Goal: Task Accomplishment & Management: Manage account settings

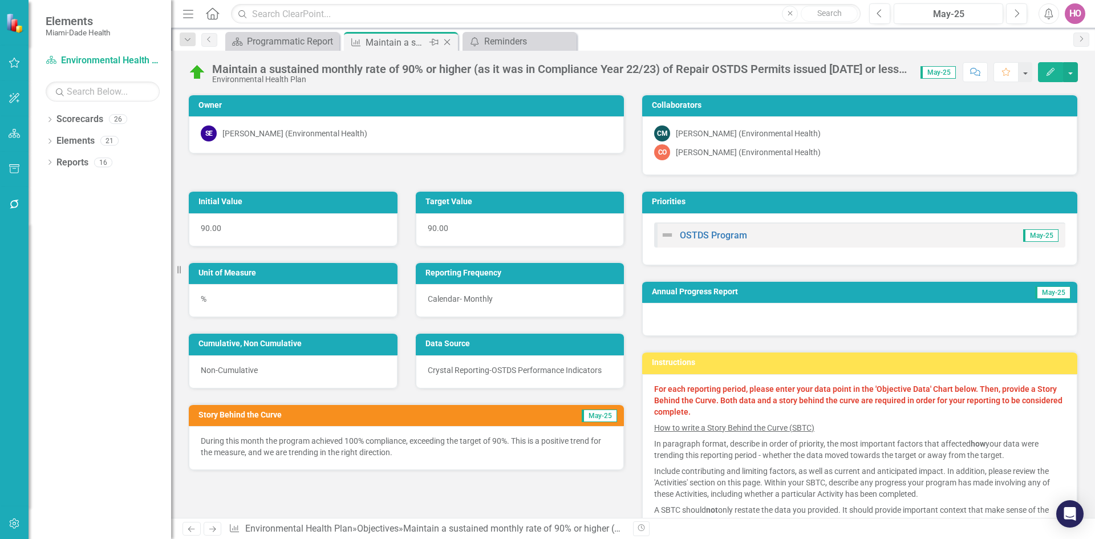
click at [450, 38] on icon "Close" at bounding box center [446, 42] width 11 height 9
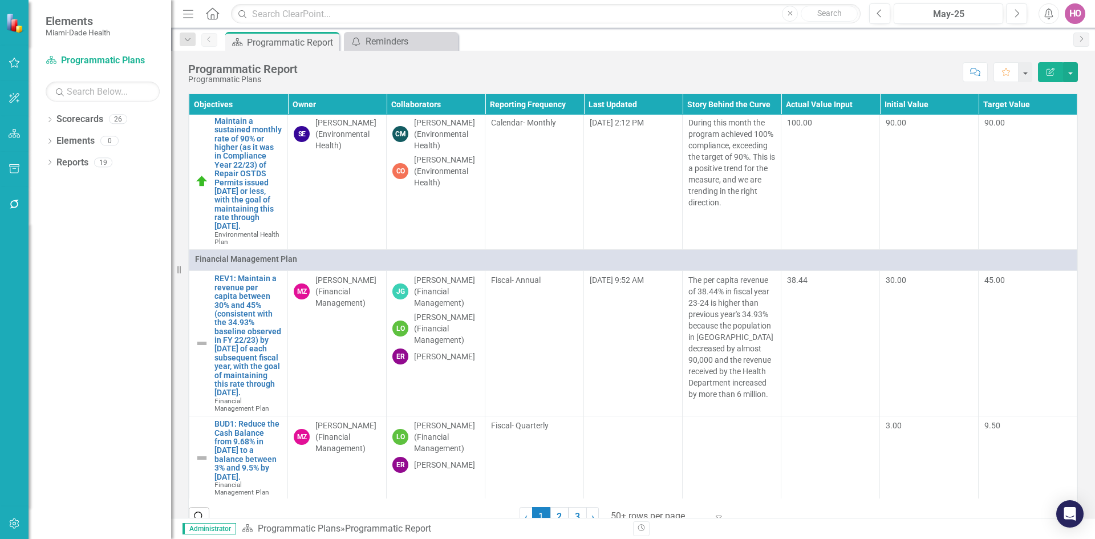
scroll to position [5189, 0]
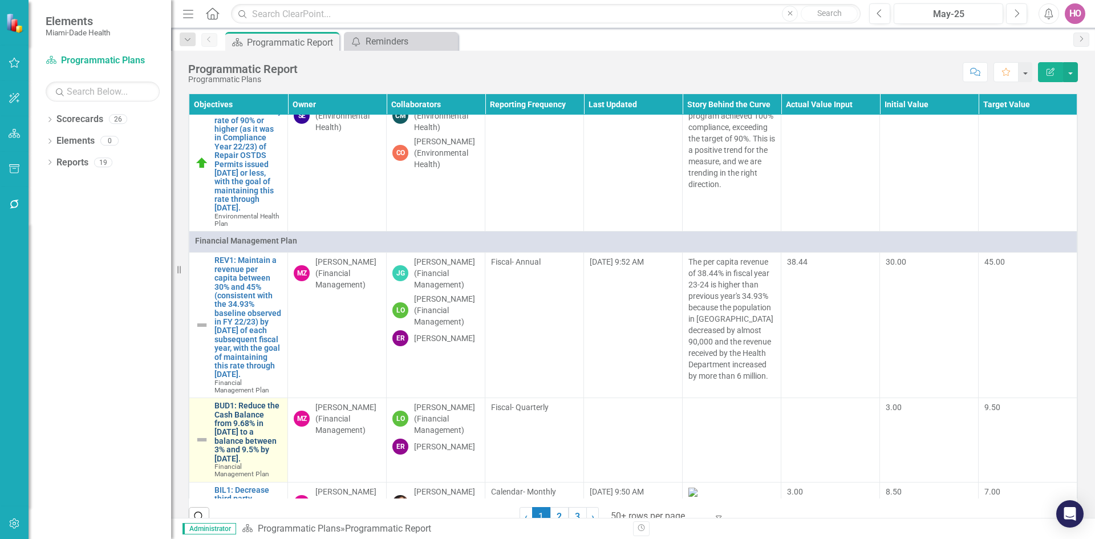
click at [240, 401] on link "BUD1: Reduce the Cash Balance from 9.68% in [DATE] to a balance between 3% and …" at bounding box center [247, 432] width 67 height 62
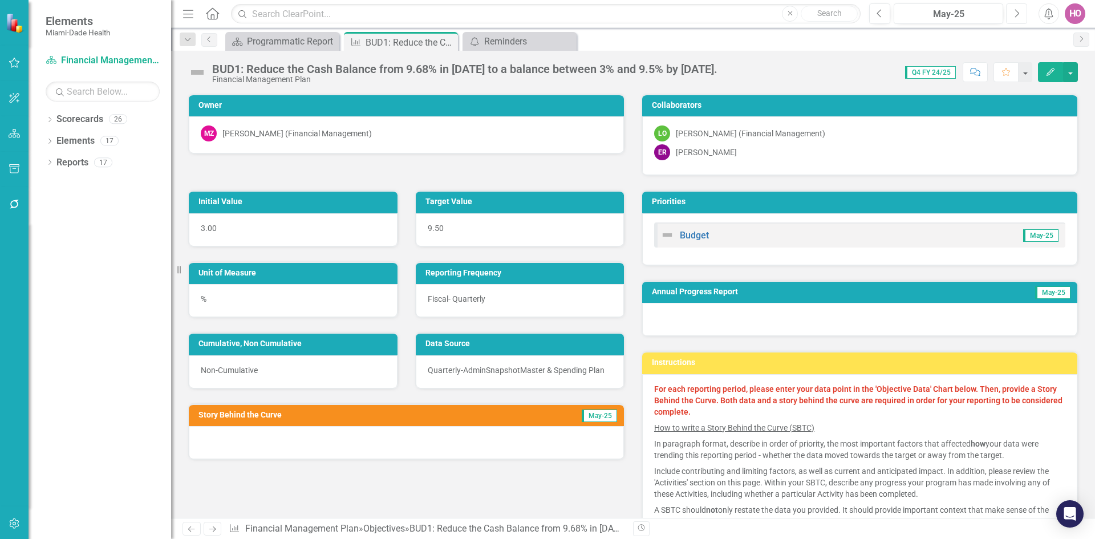
click at [1017, 14] on icon "Next" at bounding box center [1016, 14] width 6 height 10
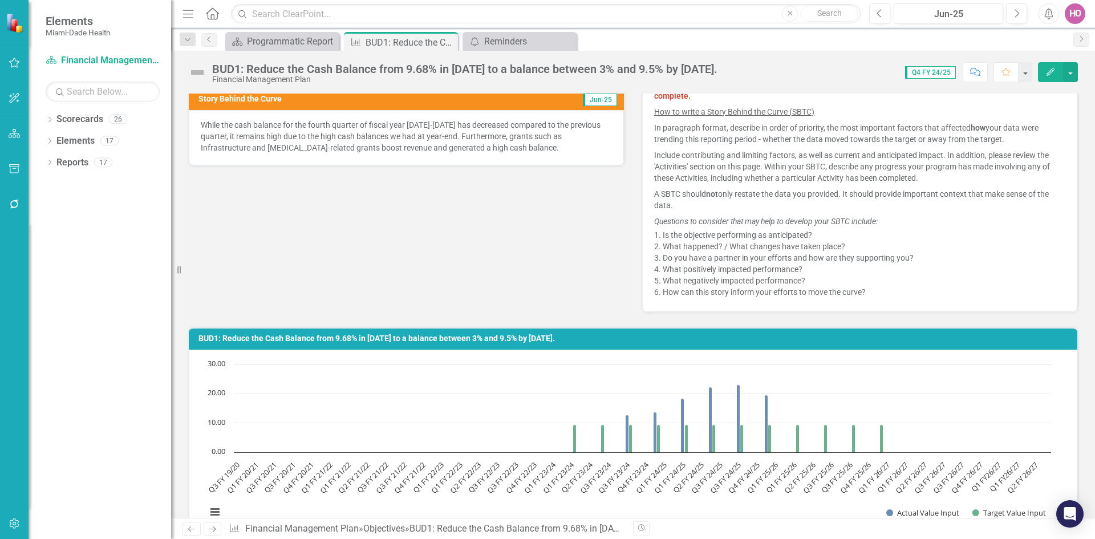
scroll to position [228, 0]
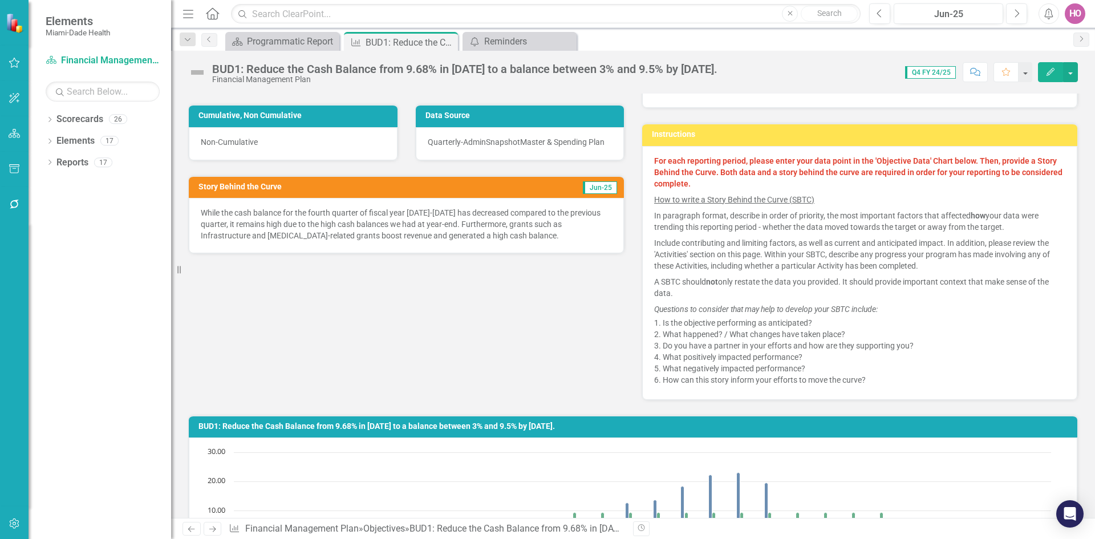
click at [291, 214] on p "While the cash balance for the fourth quarter of fiscal year [DATE]-[DATE] has …" at bounding box center [406, 224] width 411 height 34
click at [255, 217] on p "While the cash balance for the fourth quarter of fiscal year [DATE]-[DATE] has …" at bounding box center [406, 224] width 411 height 34
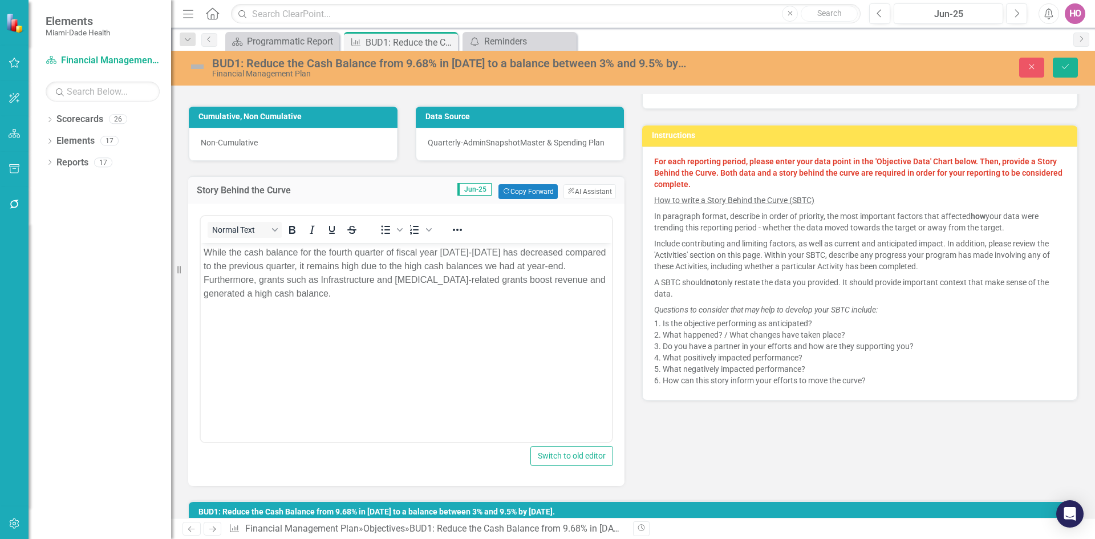
scroll to position [0, 0]
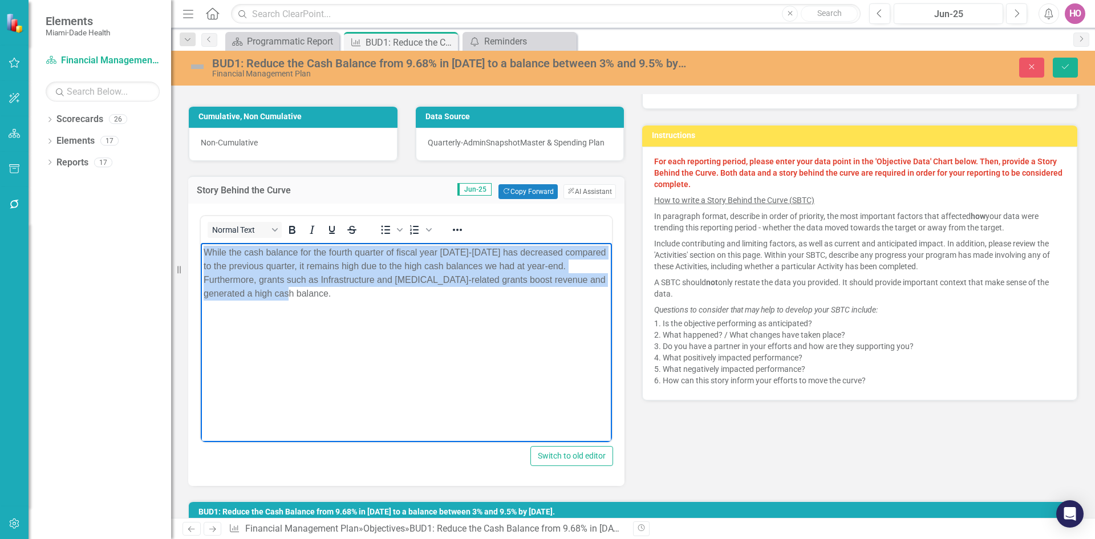
drag, startPoint x: 204, startPoint y: 251, endPoint x: 334, endPoint y: 292, distance: 136.7
click at [334, 292] on p "While the cash balance for the fourth quarter of fiscal year [DATE]-[DATE] has …" at bounding box center [406, 273] width 405 height 55
copy p "While the cash balance for the fourth quarter of fiscal year [DATE]-[DATE] has …"
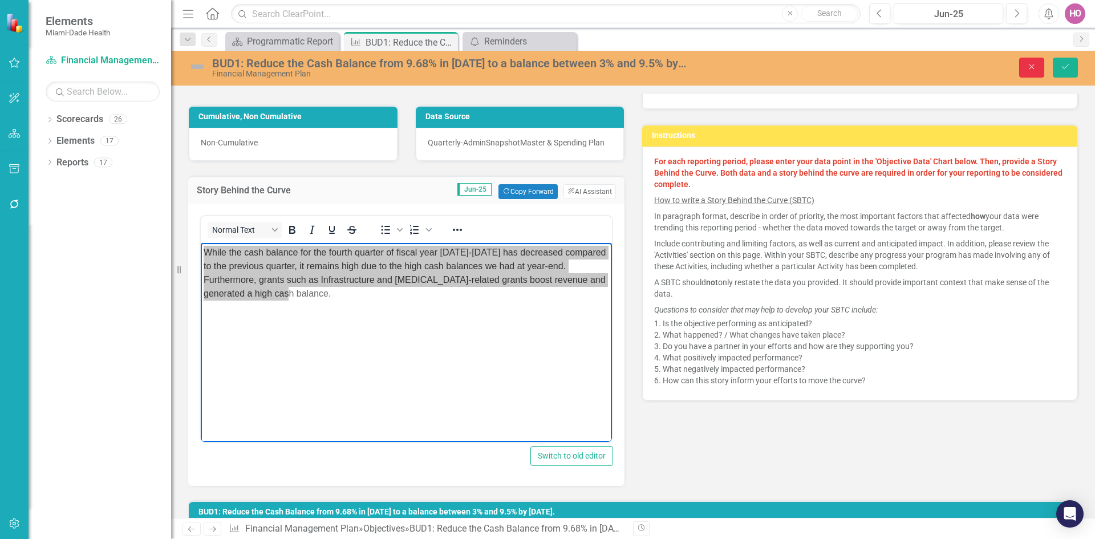
click at [1029, 64] on icon "Close" at bounding box center [1031, 67] width 10 height 8
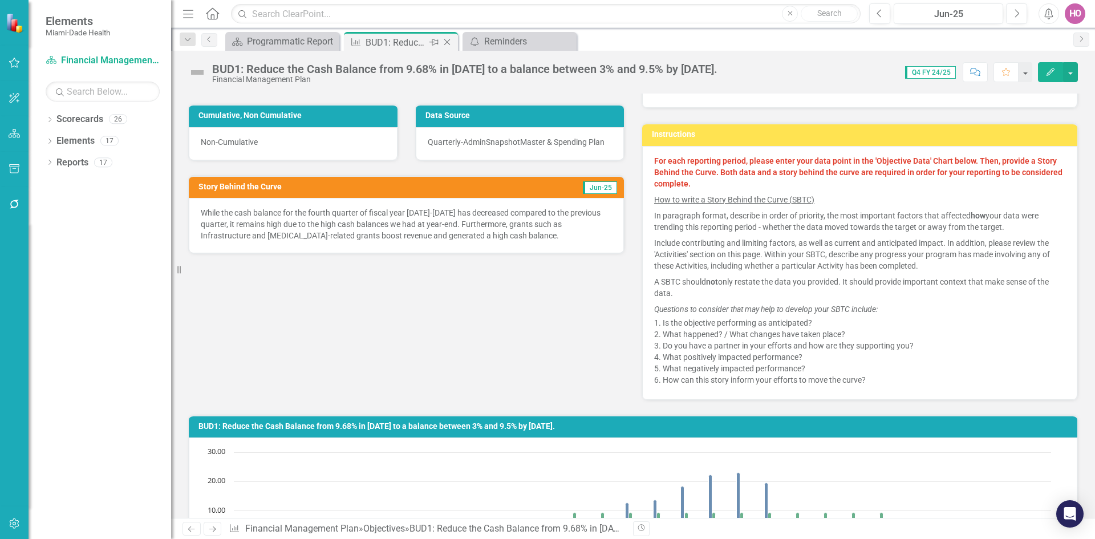
click at [447, 40] on icon "Close" at bounding box center [446, 42] width 11 height 9
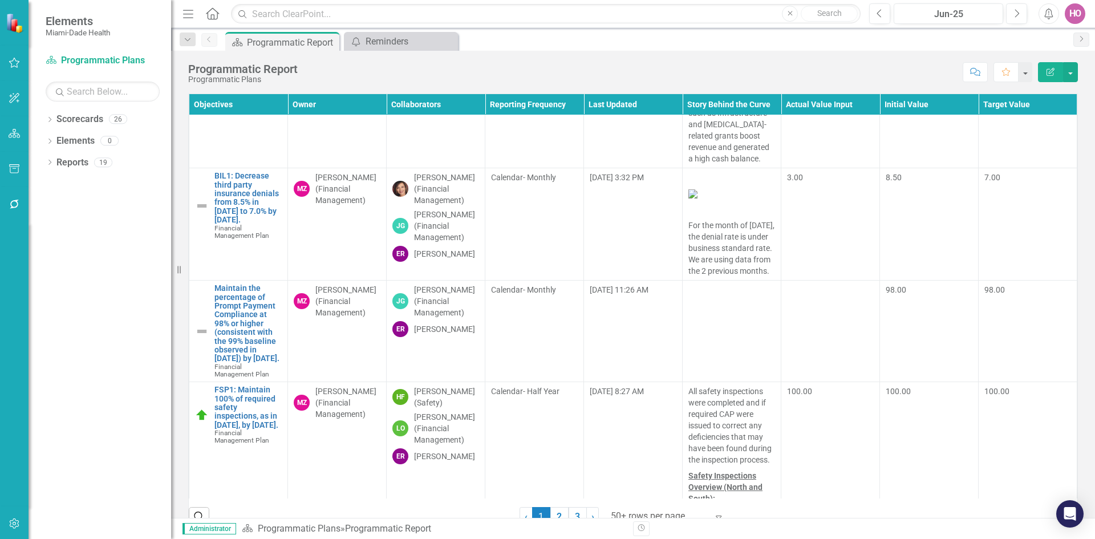
scroll to position [5474, 0]
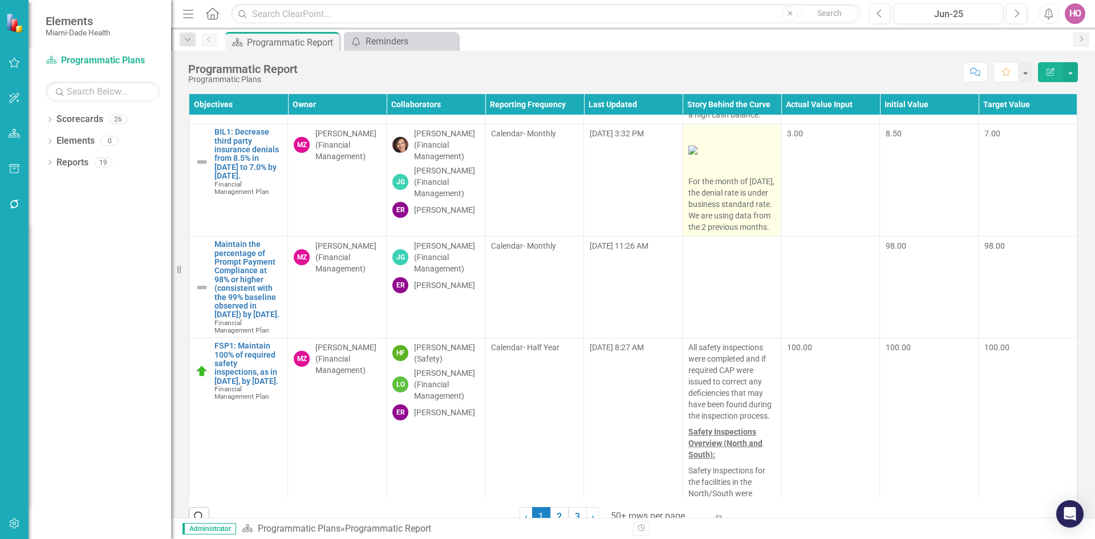
click at [713, 233] on p "For the month of [DATE], the denial rate is under business standard rate. We ar…" at bounding box center [731, 202] width 87 height 59
click at [705, 233] on p "For the month of [DATE], the denial rate is under business standard rate. We ar…" at bounding box center [731, 202] width 87 height 59
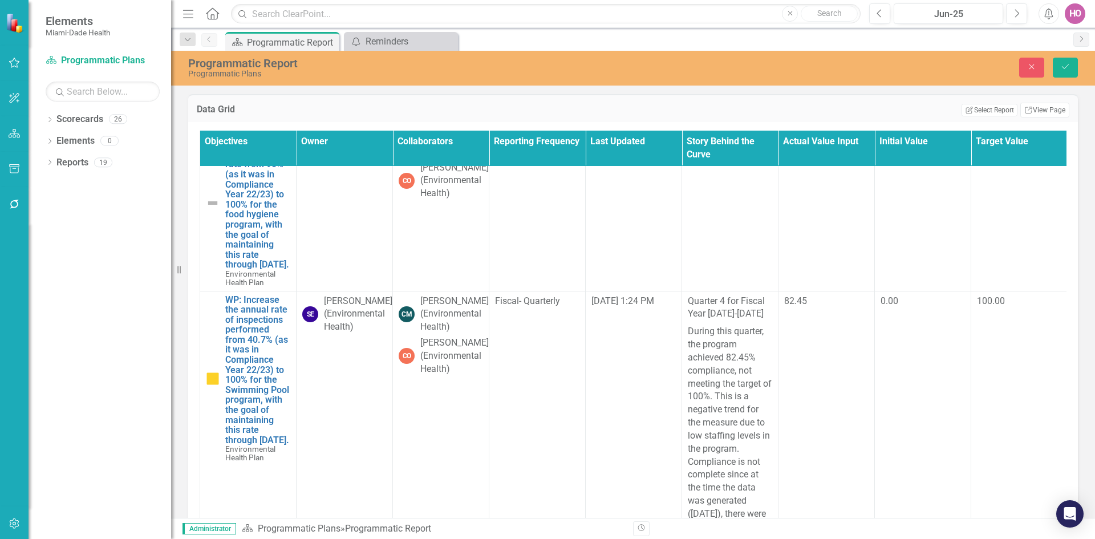
scroll to position [0, 0]
click at [1034, 63] on icon "Close" at bounding box center [1031, 67] width 10 height 8
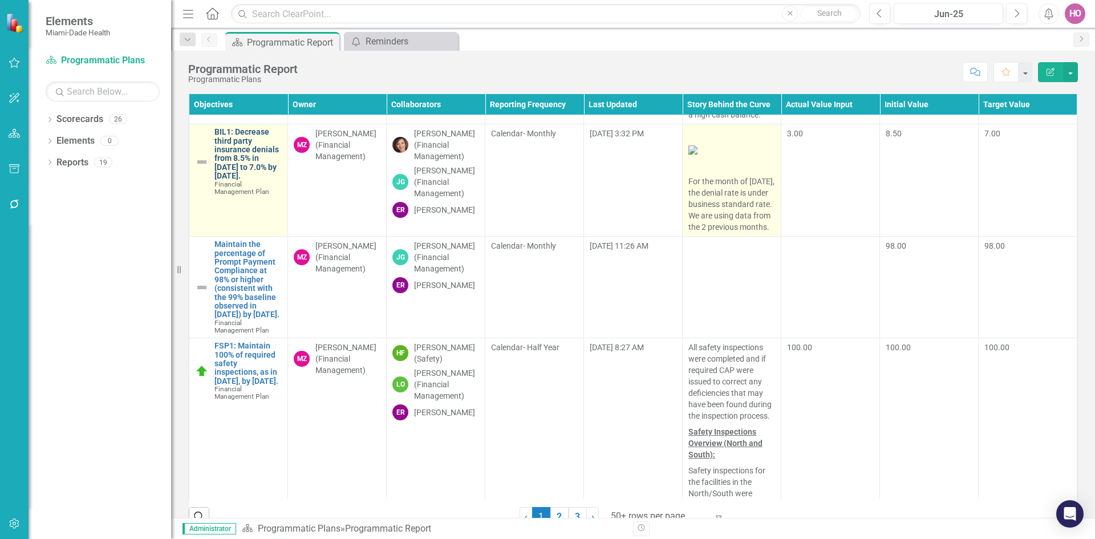
click at [251, 180] on link "BIL1: Decrease third party insurance denials from 8.5% in [DATE] to 7.0% by [DA…" at bounding box center [247, 154] width 67 height 52
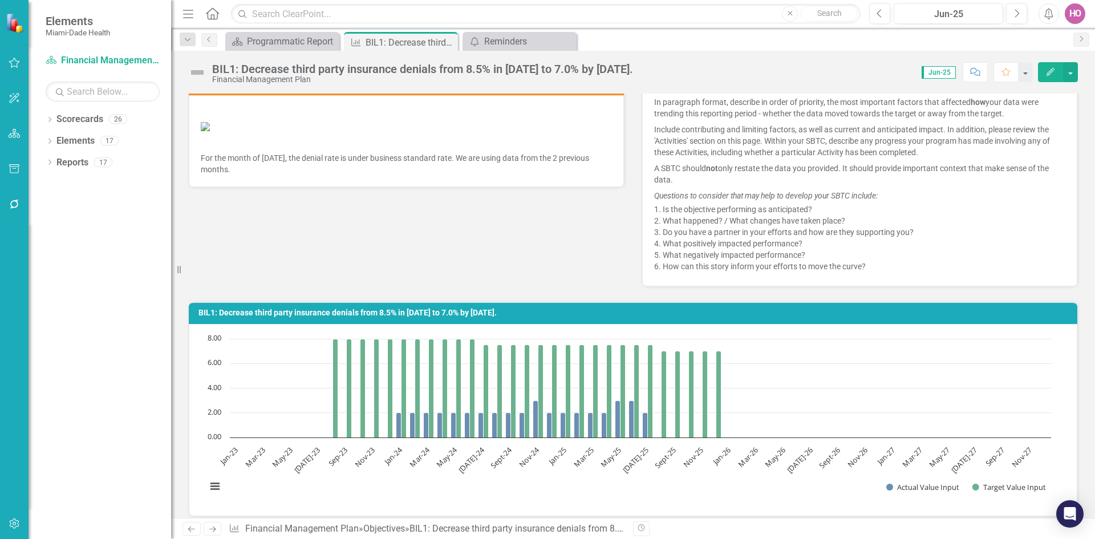
scroll to position [399, 0]
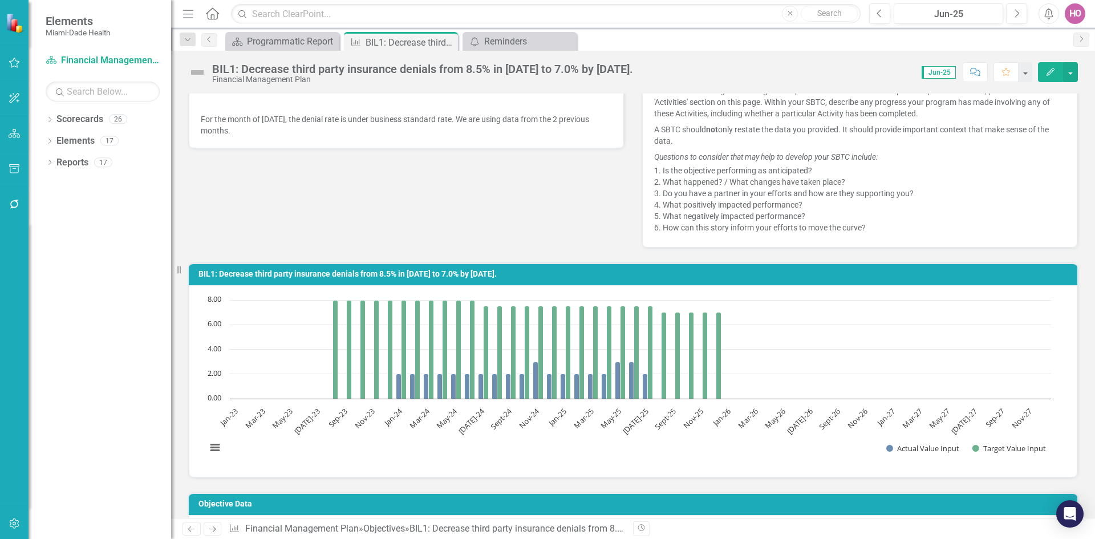
click at [310, 136] on p "For the month of [DATE], the denial rate is under business standard rate. We ar…" at bounding box center [406, 123] width 411 height 25
click at [262, 136] on p "For the month of [DATE], the denial rate is under business standard rate. We ar…" at bounding box center [406, 123] width 411 height 25
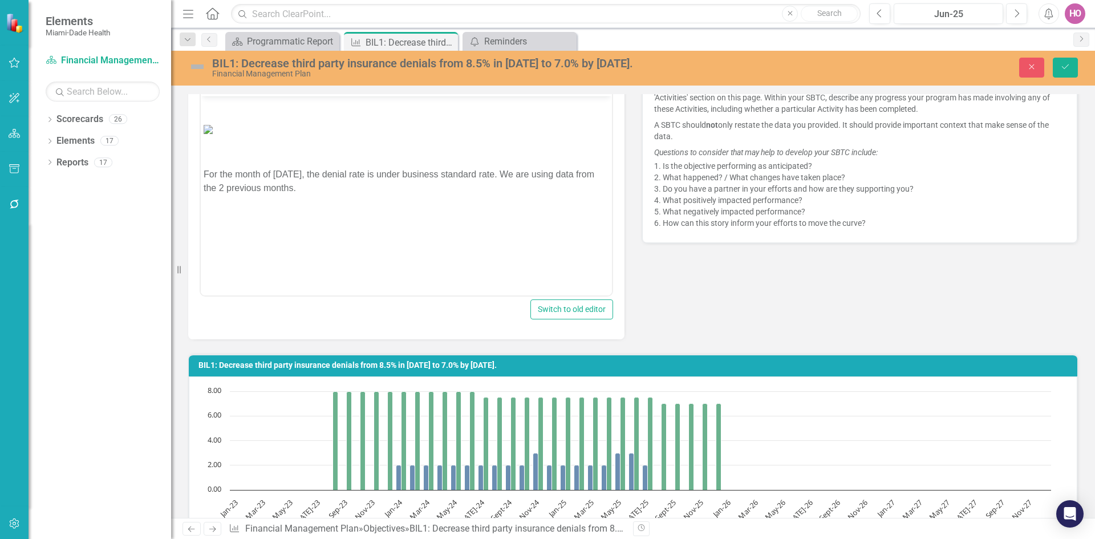
scroll to position [129, 0]
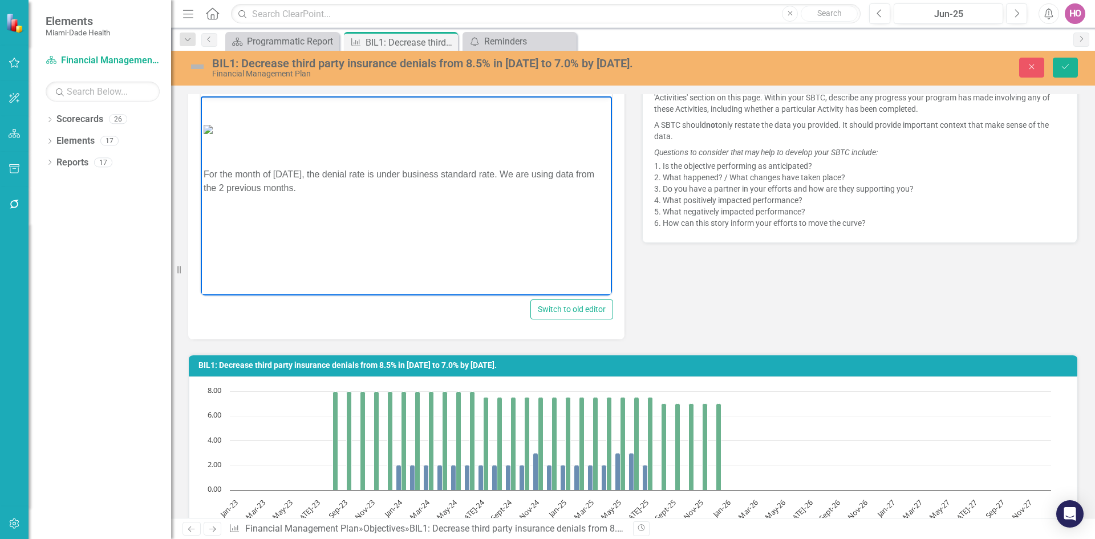
drag, startPoint x: 202, startPoint y: 264, endPoint x: 318, endPoint y: 273, distance: 115.5
click at [318, 267] on body "For the month of [DATE], the denial rate is under business standard rate. We ar…" at bounding box center [406, 181] width 411 height 171
copy p "For the month of [DATE], the denial rate is under business standard rate. We ar…"
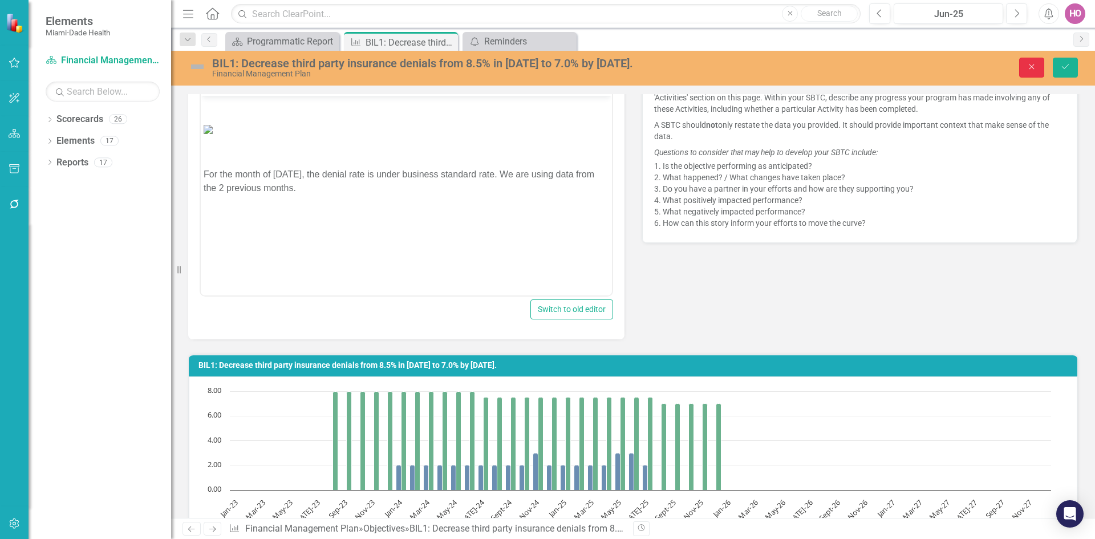
click at [1038, 65] on button "Close" at bounding box center [1031, 68] width 25 height 20
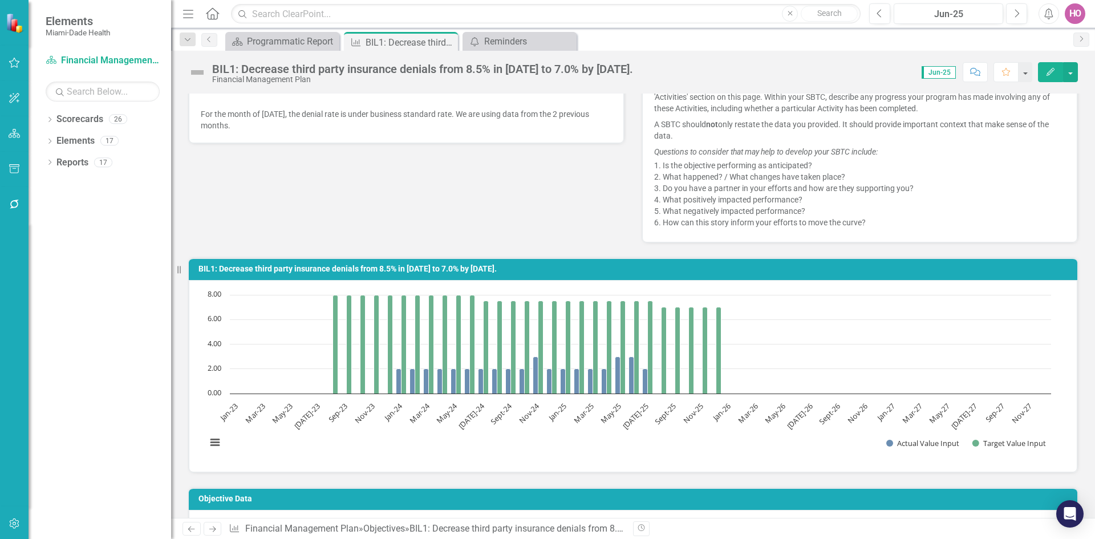
scroll to position [399, 0]
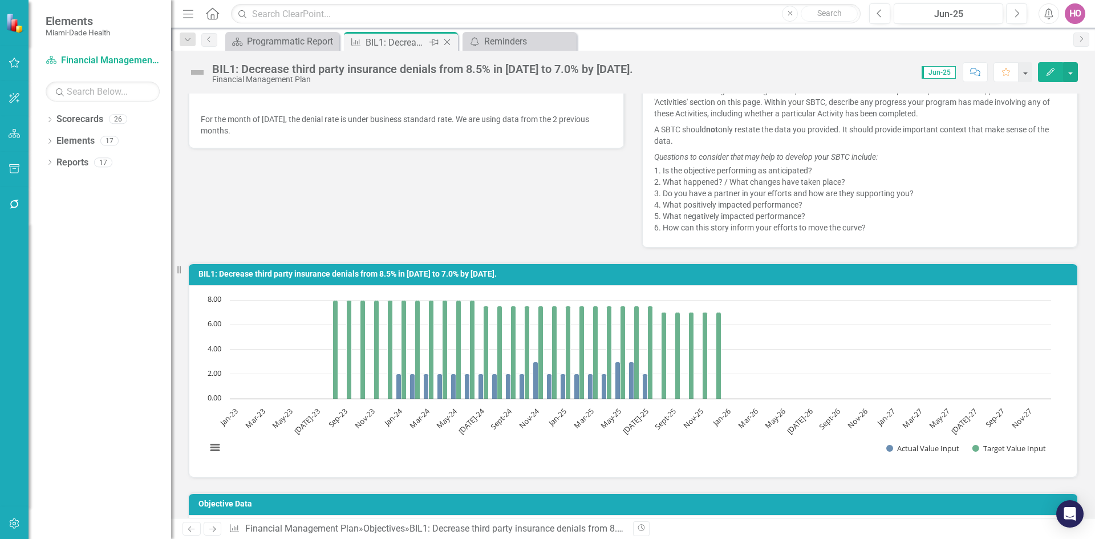
click at [446, 40] on icon "Close" at bounding box center [446, 42] width 11 height 9
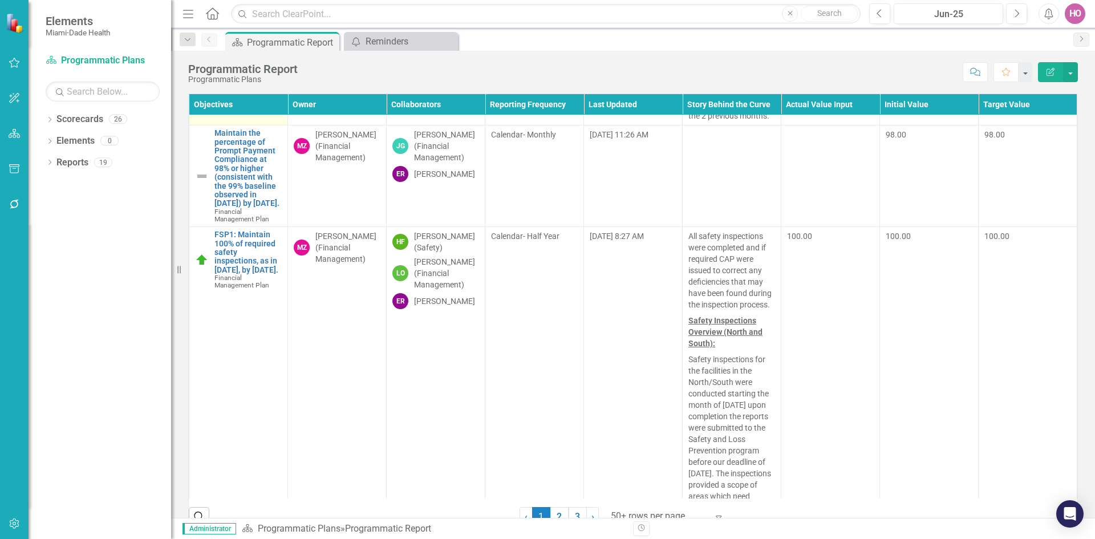
scroll to position [5588, 0]
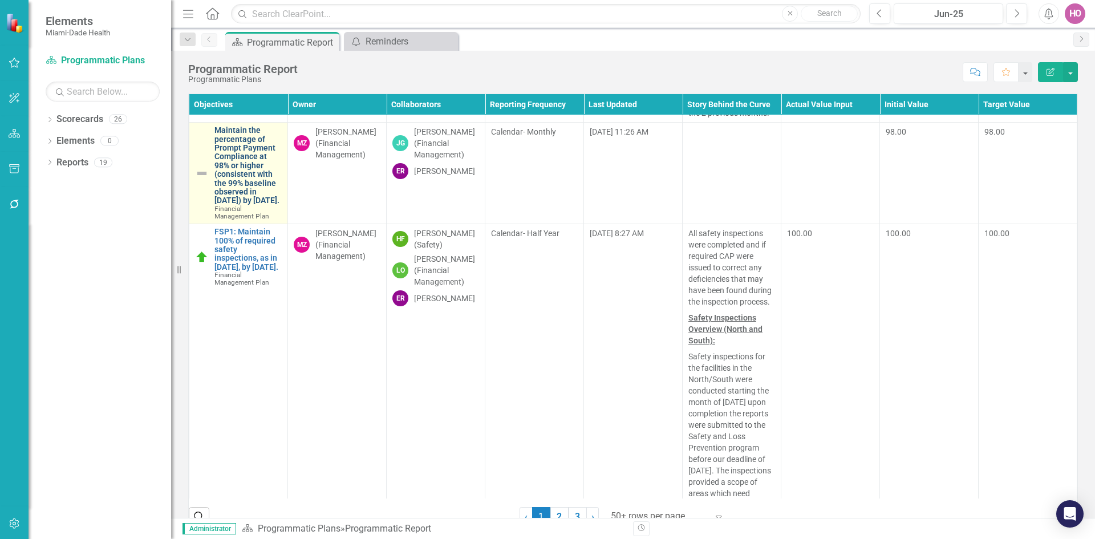
click at [247, 205] on link "Maintain the percentage of Prompt Payment Compliance at 98% or higher (consiste…" at bounding box center [247, 165] width 67 height 79
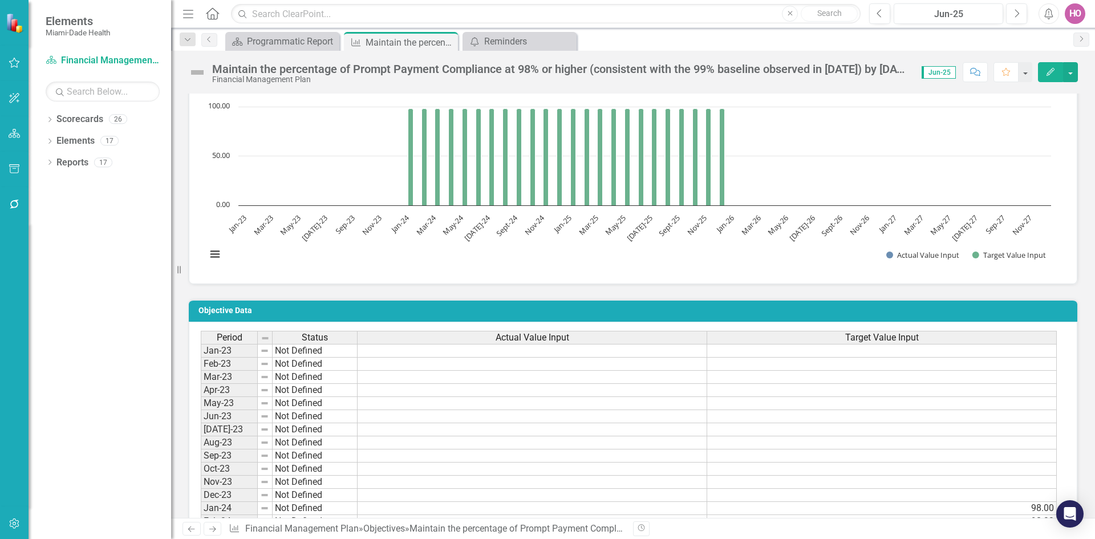
scroll to position [570, 0]
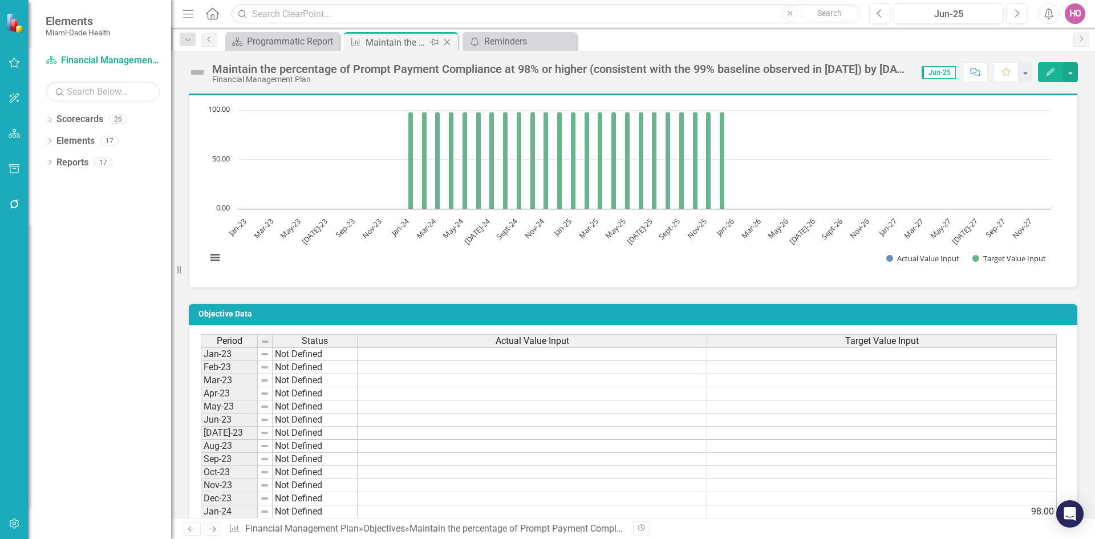
click at [449, 40] on icon "Close" at bounding box center [446, 42] width 11 height 9
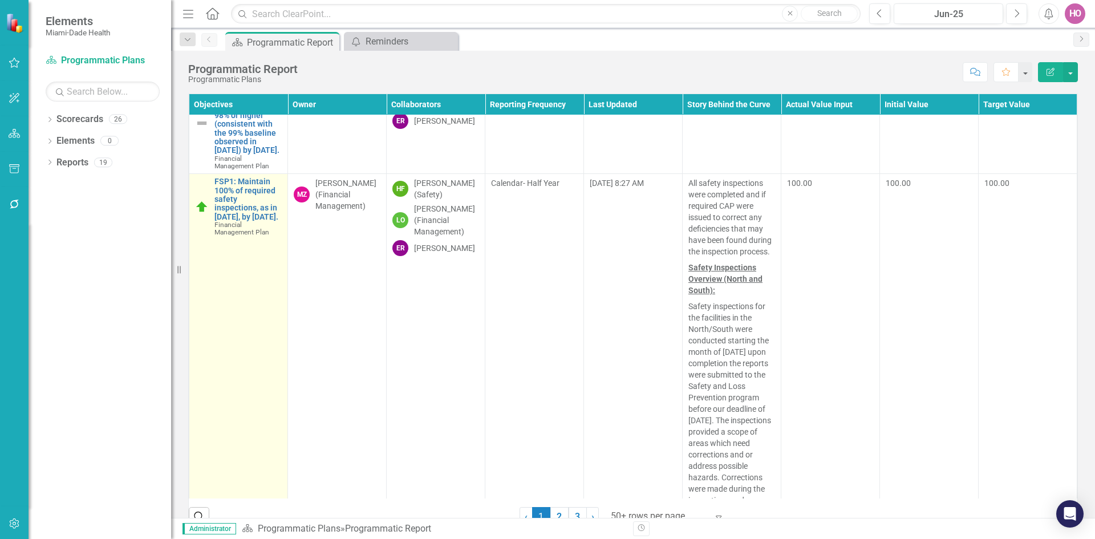
scroll to position [5645, 0]
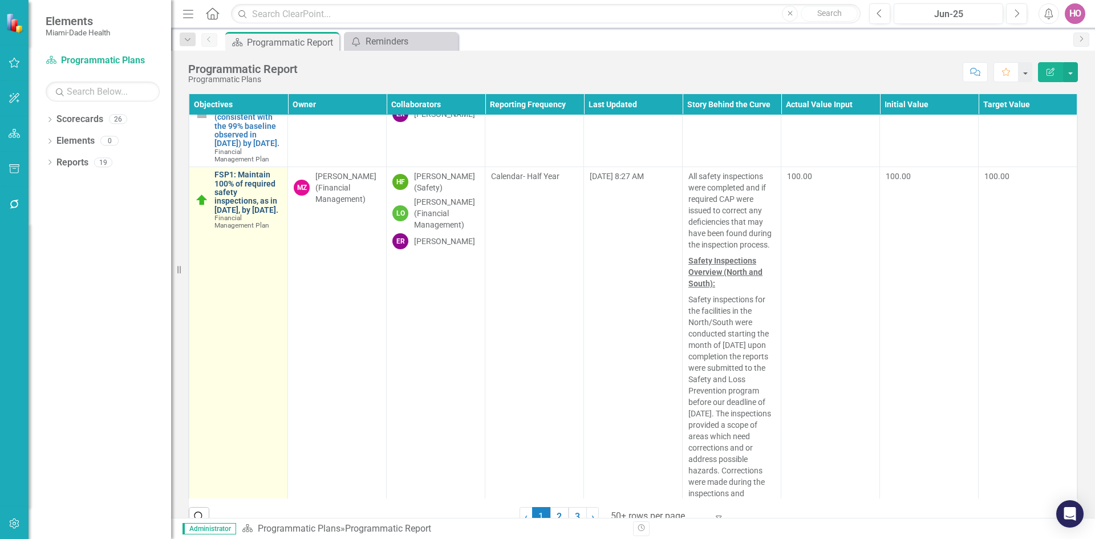
click at [242, 214] on link "FSP1: Maintain 100% of required safety inspections, as in 2023, by December 31s…" at bounding box center [247, 192] width 67 height 44
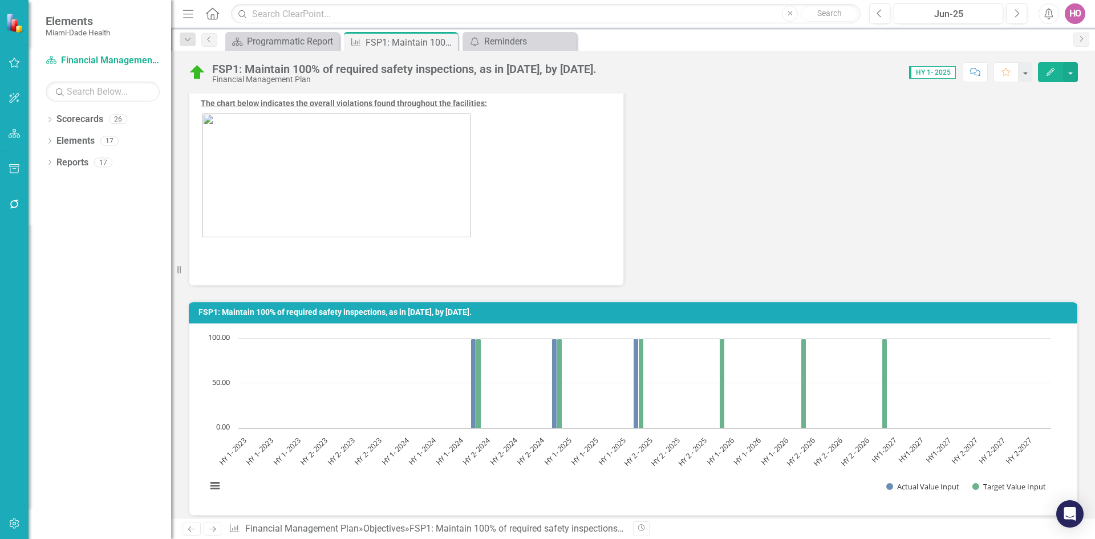
scroll to position [570, 0]
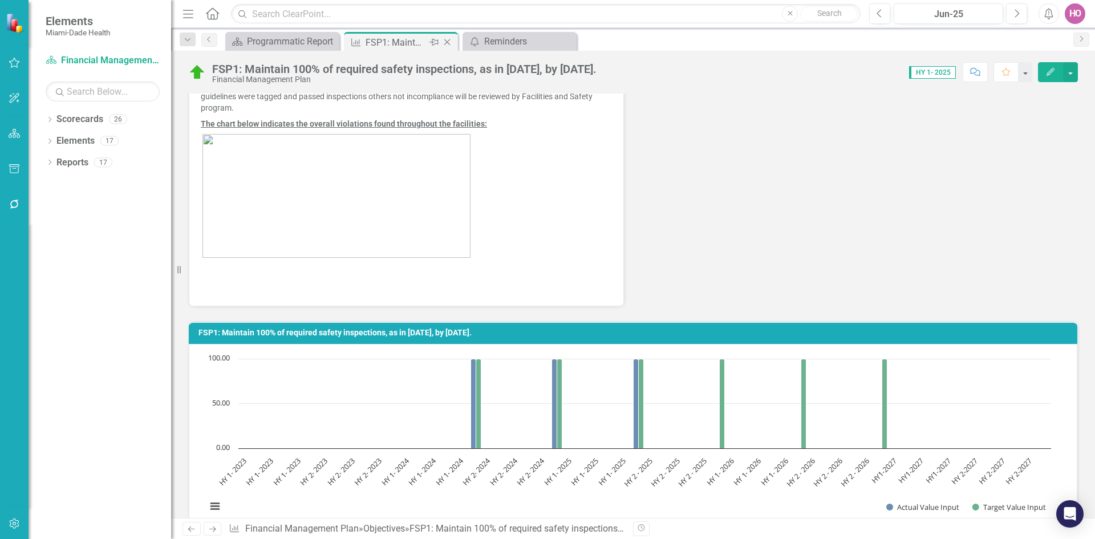
click at [448, 43] on icon "Close" at bounding box center [446, 42] width 11 height 9
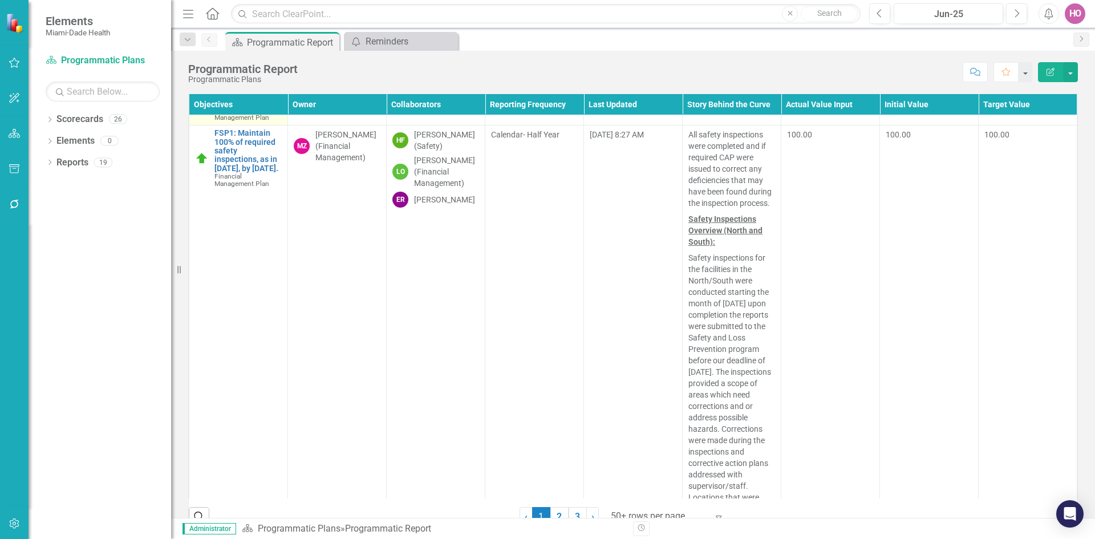
scroll to position [5702, 0]
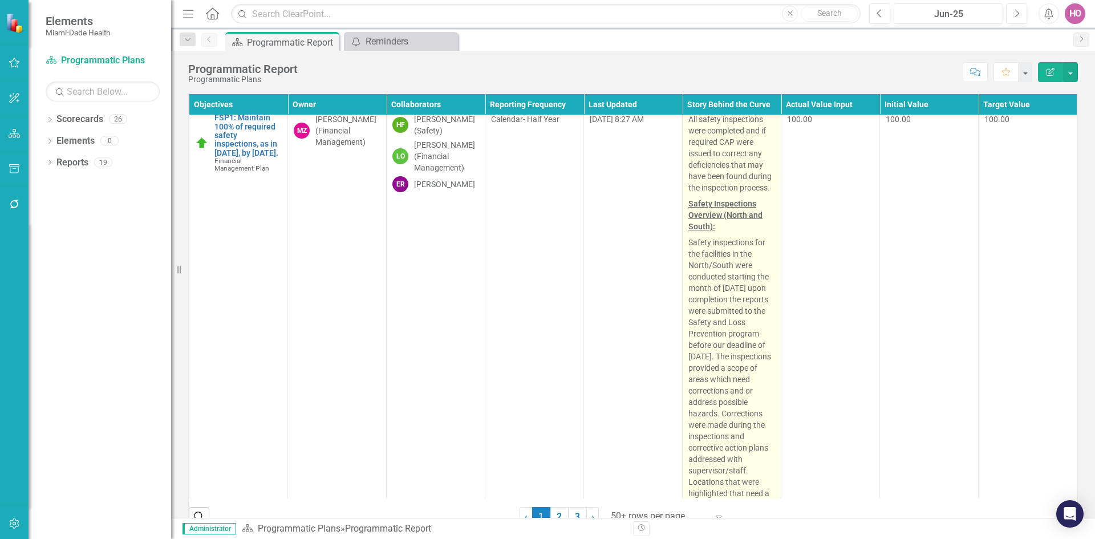
click at [706, 196] on p "All safety inspections were completed and if required CAP were issued to correc…" at bounding box center [731, 154] width 87 height 82
click at [704, 196] on p "All safety inspections were completed and if required CAP were issued to correc…" at bounding box center [731, 154] width 87 height 82
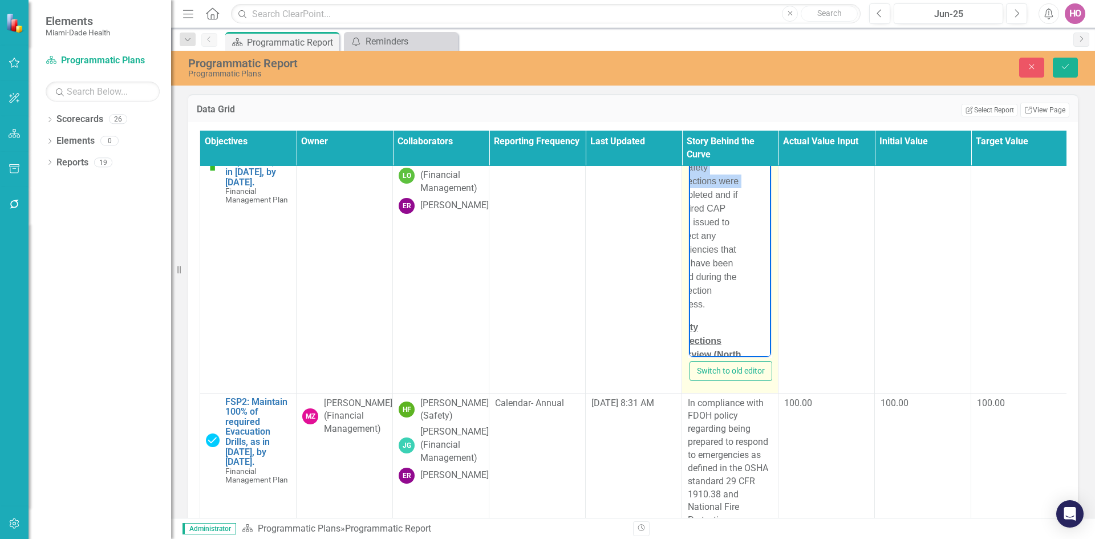
scroll to position [0, 8]
drag, startPoint x: 691, startPoint y: 165, endPoint x: 747, endPoint y: 190, distance: 61.8
copy p "All safety inspections were completed"
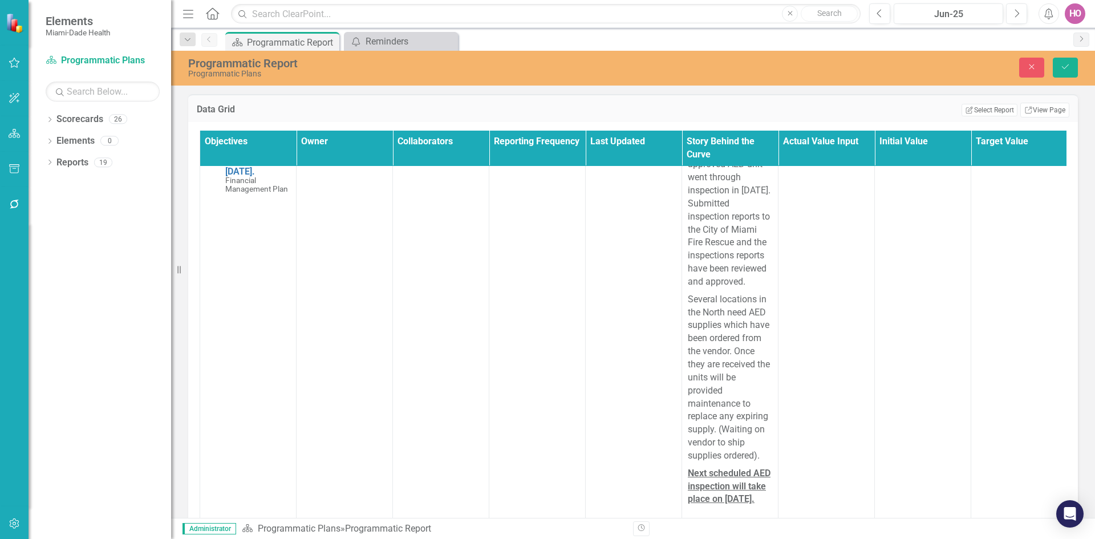
scroll to position [9693, 0]
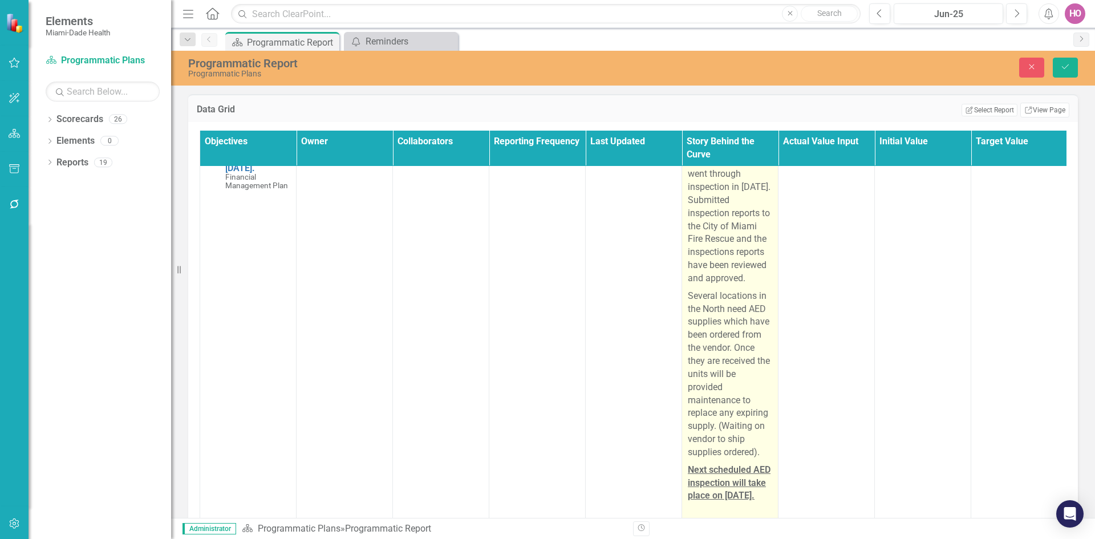
click at [702, 287] on p "This task has been completed for the North/South any location with an approved …" at bounding box center [730, 195] width 84 height 185
click at [704, 287] on p "This task has been completed for the North/South any location with an approved …" at bounding box center [730, 195] width 84 height 185
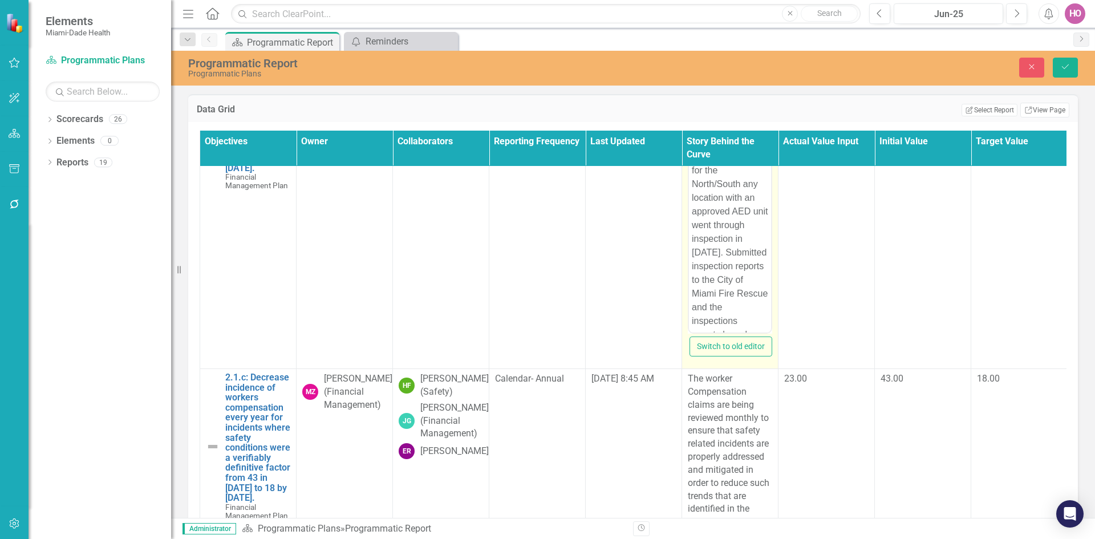
scroll to position [0, 0]
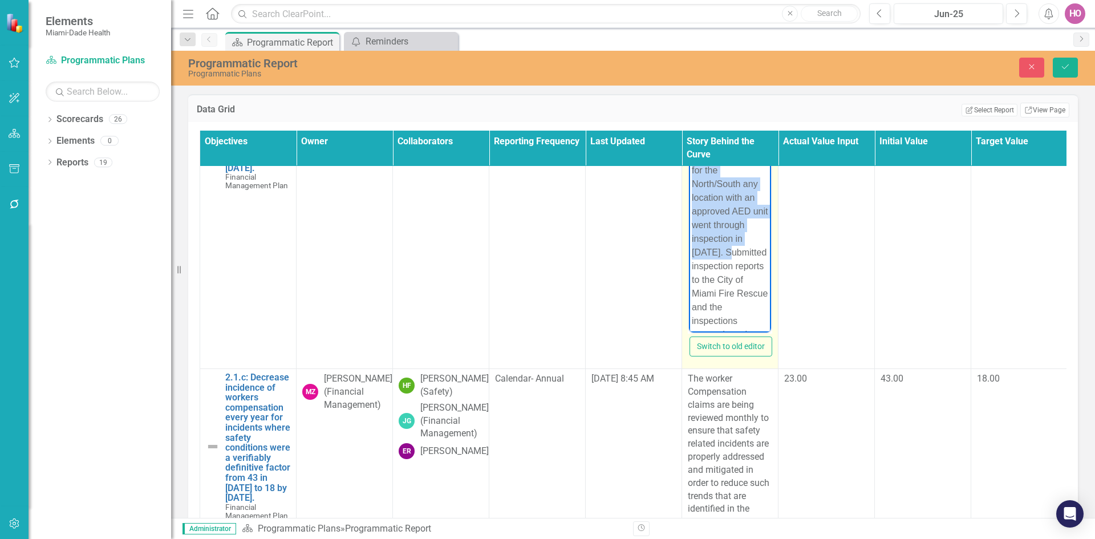
drag, startPoint x: 693, startPoint y: 142, endPoint x: 734, endPoint y: 263, distance: 128.2
click at [734, 263] on p "This task has been completed for the North/South any location with an approved …" at bounding box center [730, 252] width 76 height 233
copy p "This task has been completed for the North/South any location with an approved …"
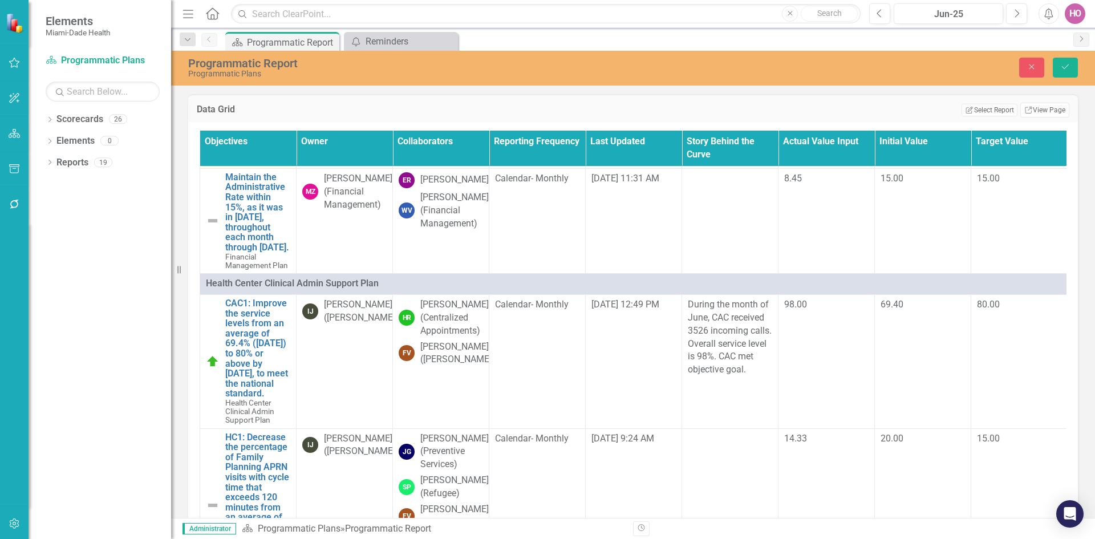
scroll to position [13114, 0]
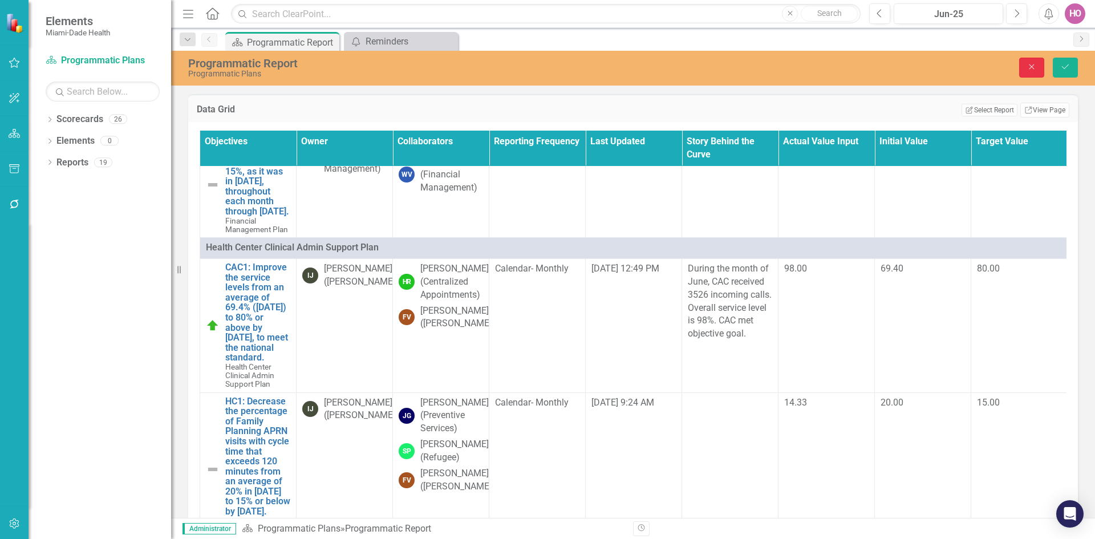
drag, startPoint x: 1036, startPoint y: 69, endPoint x: 680, endPoint y: 227, distance: 389.3
click at [1036, 69] on icon "Close" at bounding box center [1031, 67] width 10 height 8
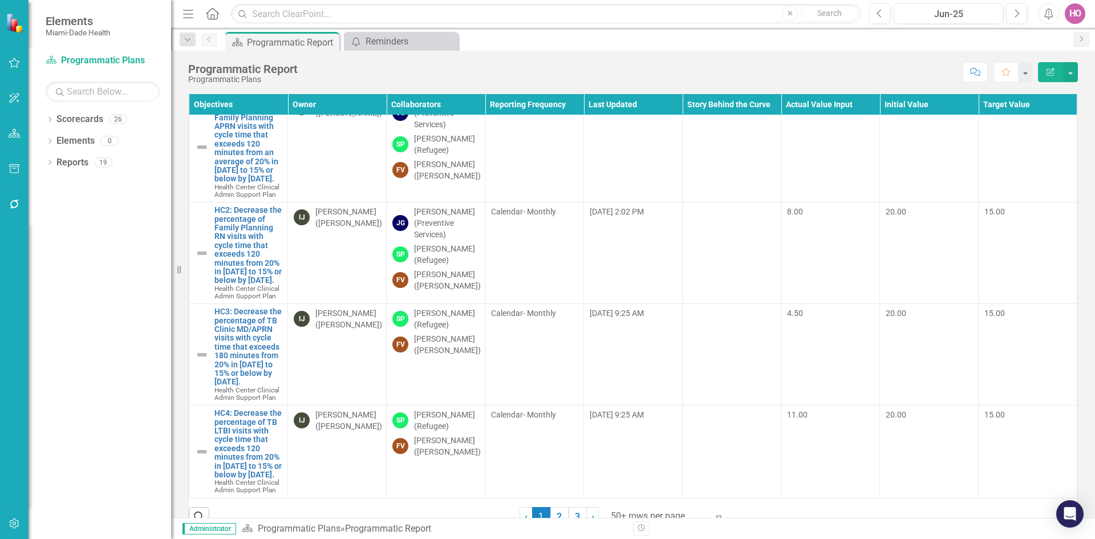
scroll to position [11225, 0]
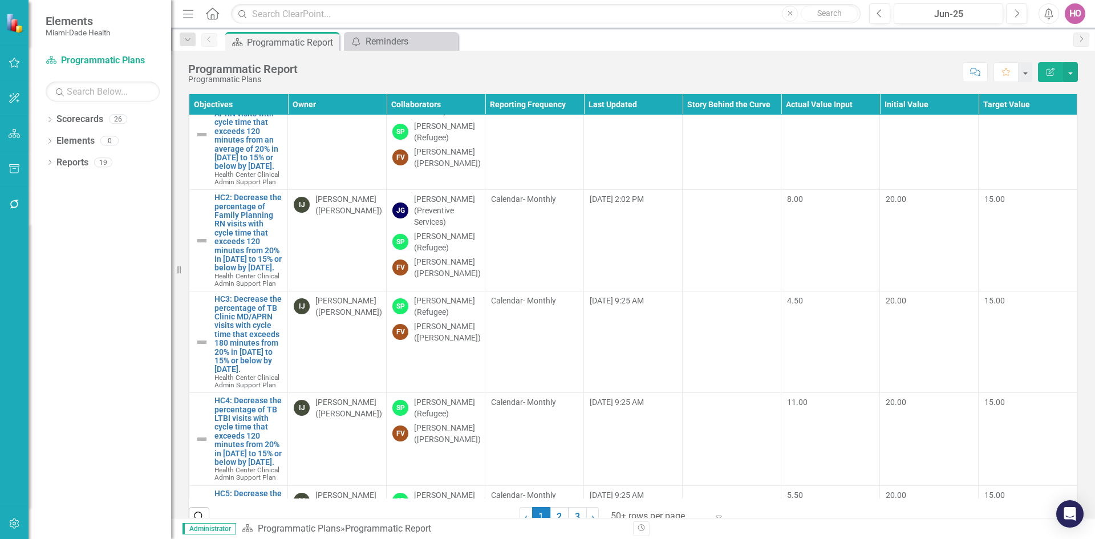
click at [251, 60] on link "CAC1: Improve the service levels from an average of 69.4% (Nov. 2023) to 80% or…" at bounding box center [247, 25] width 67 height 70
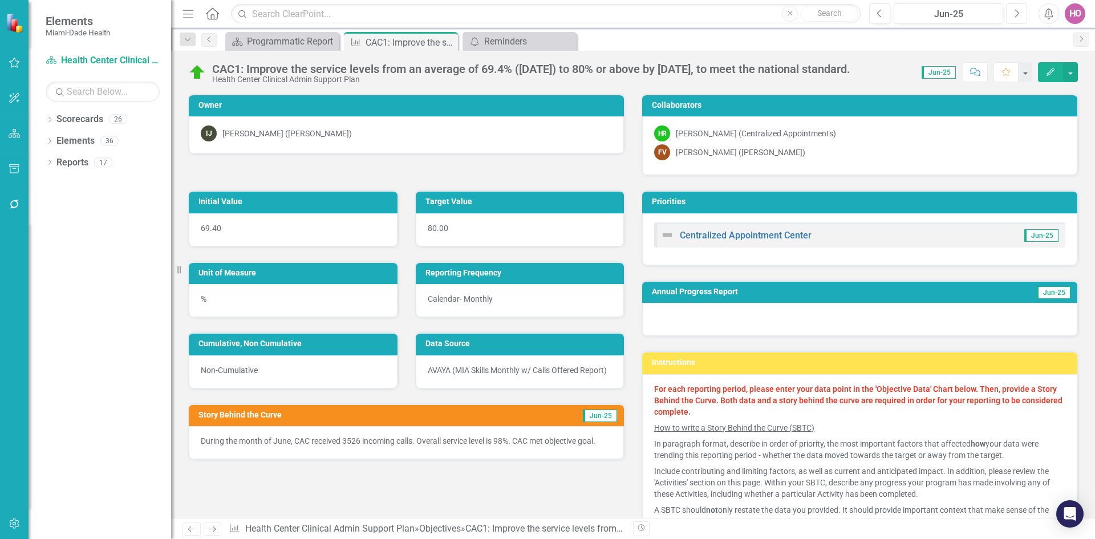
click at [1015, 12] on icon "Next" at bounding box center [1016, 14] width 6 height 10
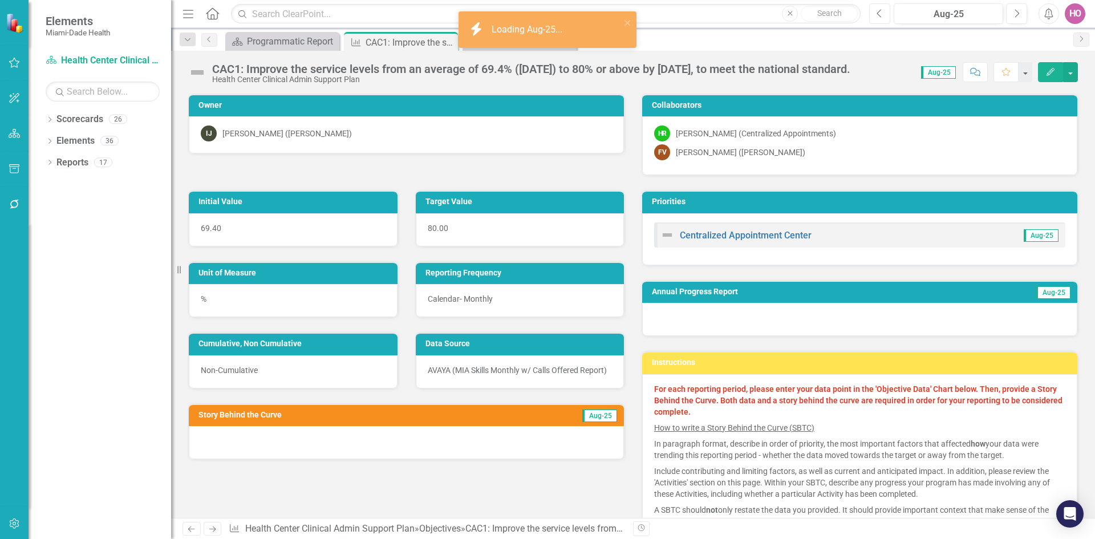
click at [878, 15] on icon "Previous" at bounding box center [879, 14] width 6 height 10
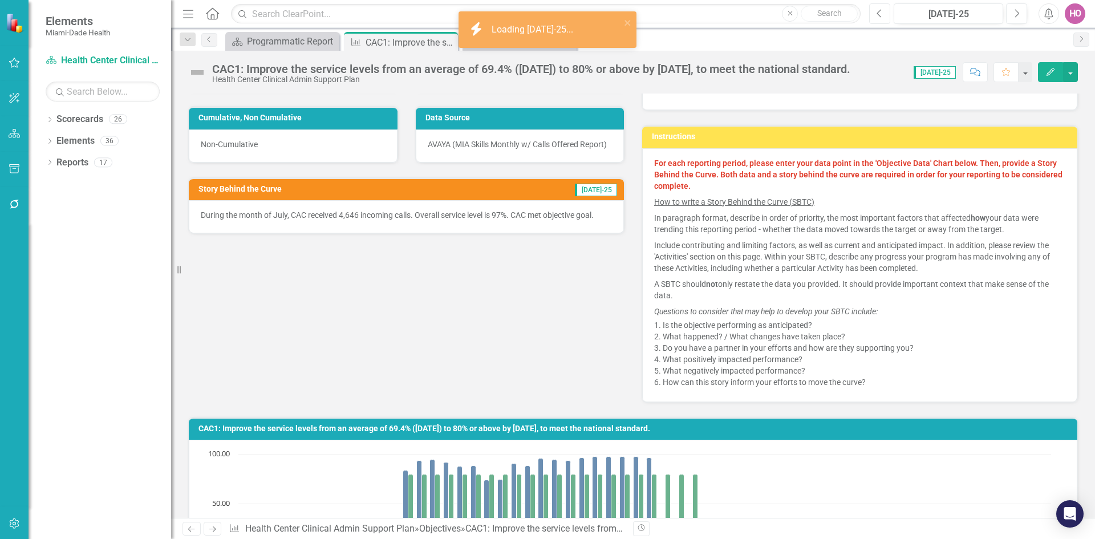
scroll to position [228, 0]
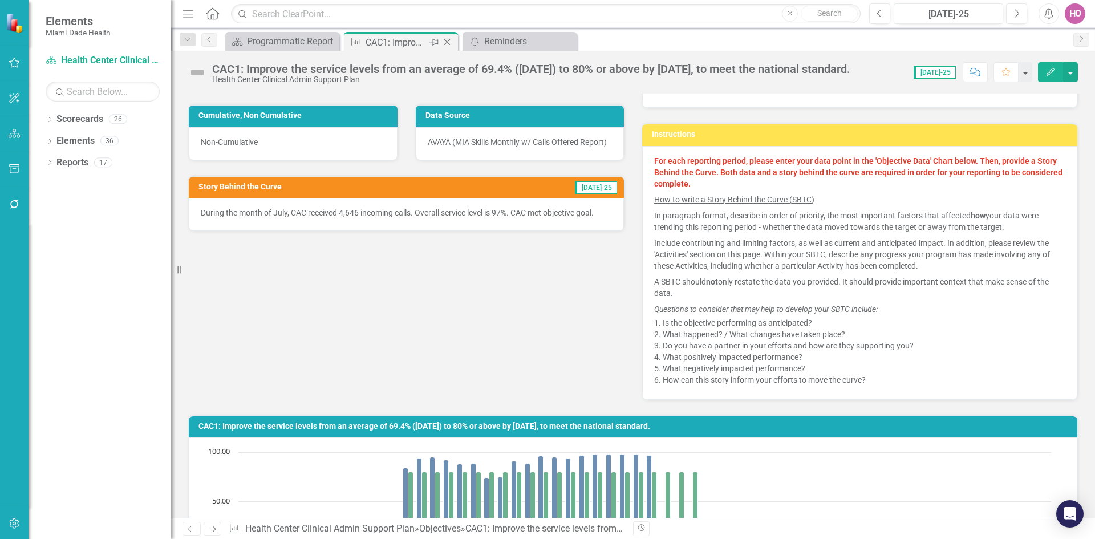
click at [446, 41] on icon "Close" at bounding box center [446, 42] width 11 height 9
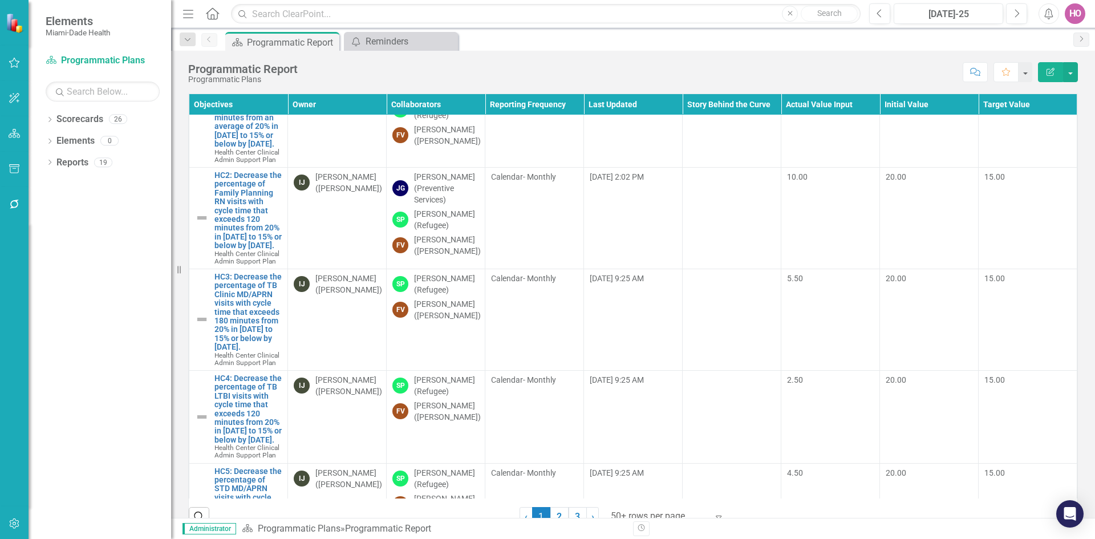
scroll to position [9465, 0]
click at [235, 150] on link "HC1: Decrease the percentage of Family Planning APRN visits with cycle time tha…" at bounding box center [247, 106] width 67 height 88
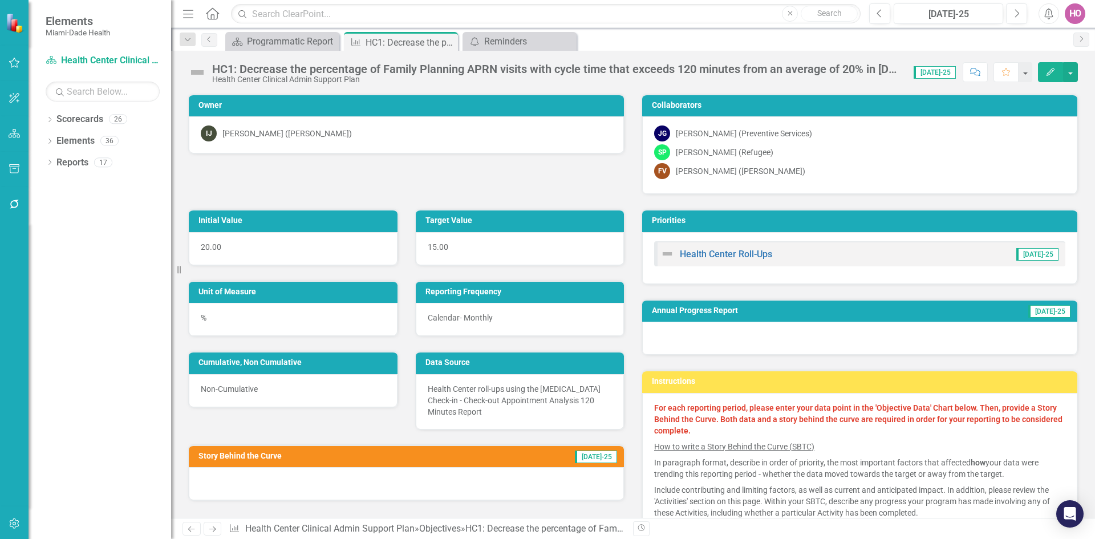
click at [1048, 71] on icon "Edit" at bounding box center [1050, 72] width 10 height 8
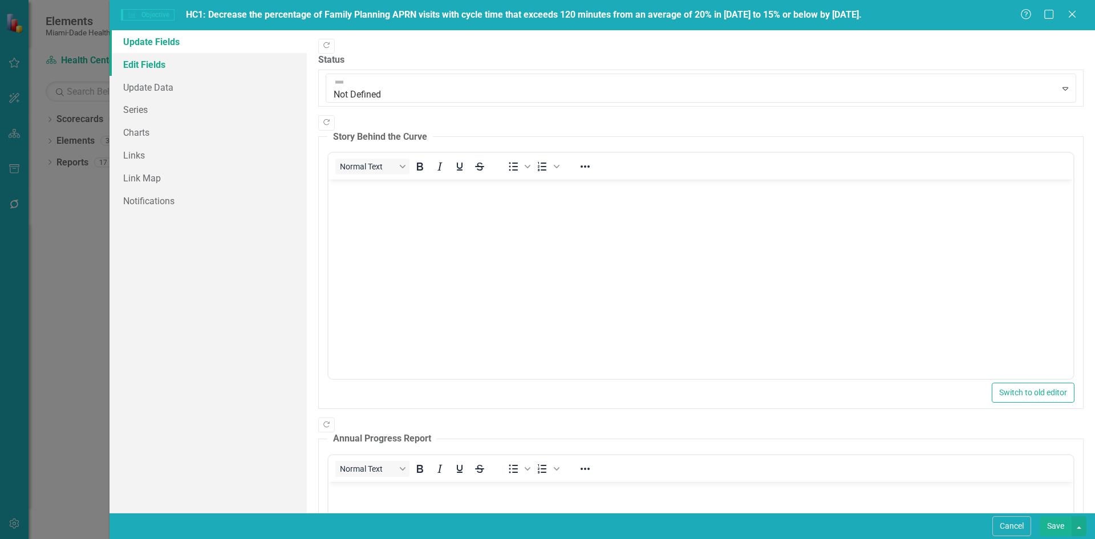
click at [151, 64] on link "Edit Fields" at bounding box center [207, 64] width 197 height 23
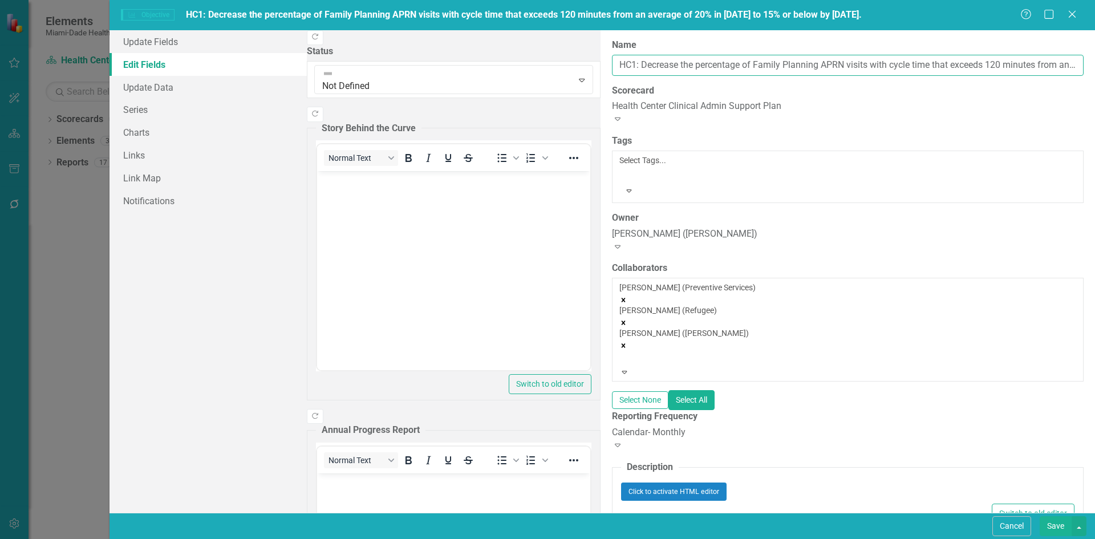
click at [1063, 64] on input "HC1: Decrease the percentage of Family Planning APRN visits with cycle time tha…" at bounding box center [848, 65] width 472 height 21
click at [1065, 66] on input "HC1: Decrease the percentage of Family Planning APRN visits with cycle time tha…" at bounding box center [848, 65] width 472 height 21
type input "HC1: Decrease the percentage of Family Planning APRN visits with cycle time tha…"
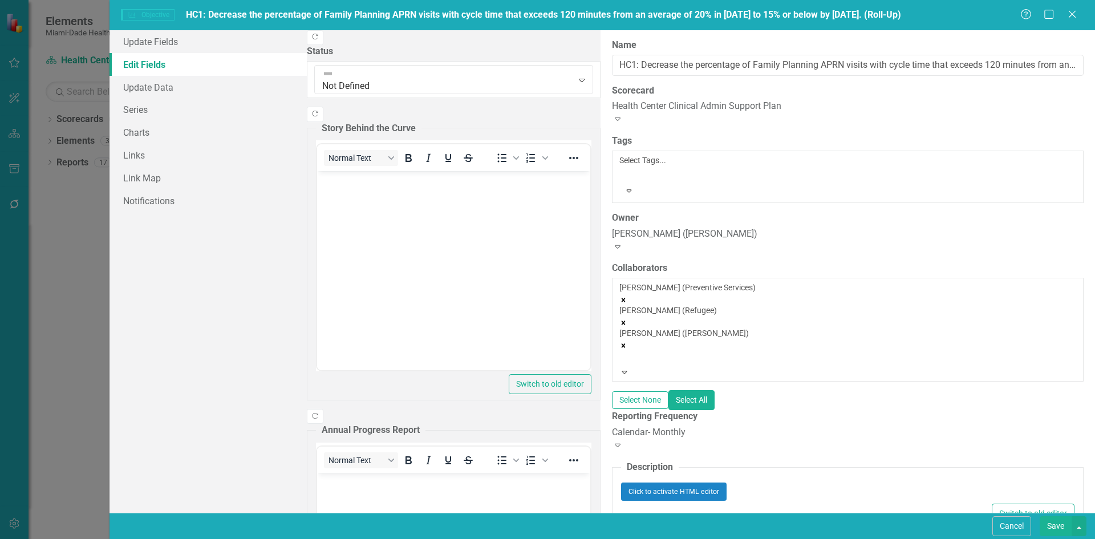
click at [1059, 527] on button "Save" at bounding box center [1055, 526] width 32 height 20
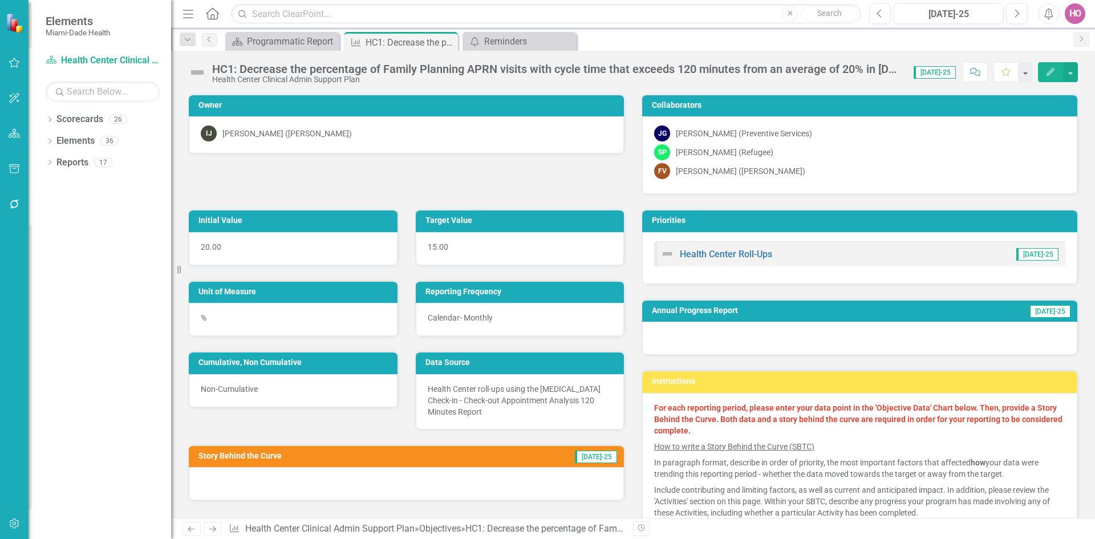
click at [1048, 71] on icon "Edit" at bounding box center [1050, 72] width 10 height 8
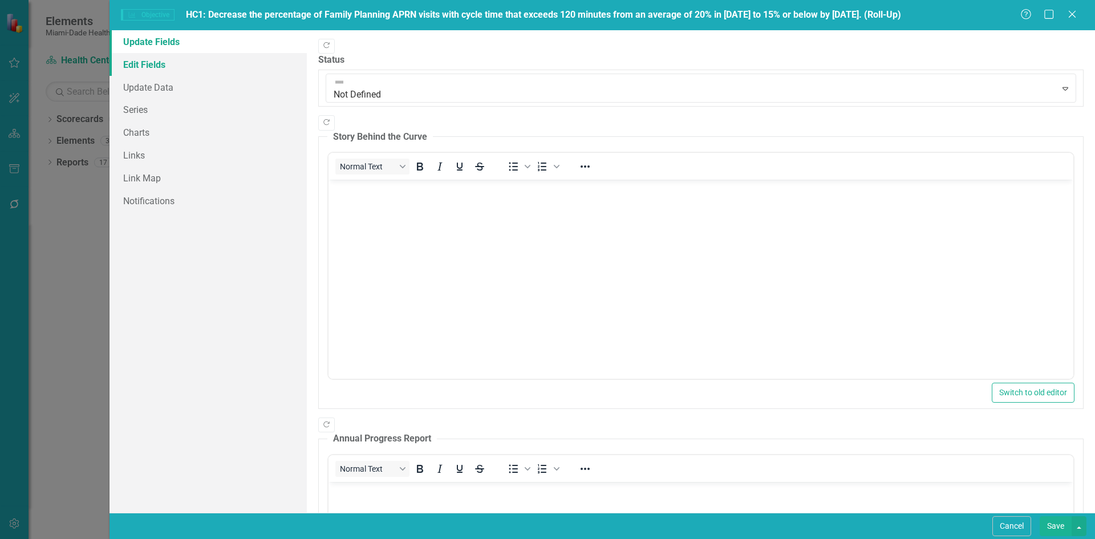
click at [181, 61] on link "Edit Fields" at bounding box center [207, 64] width 197 height 23
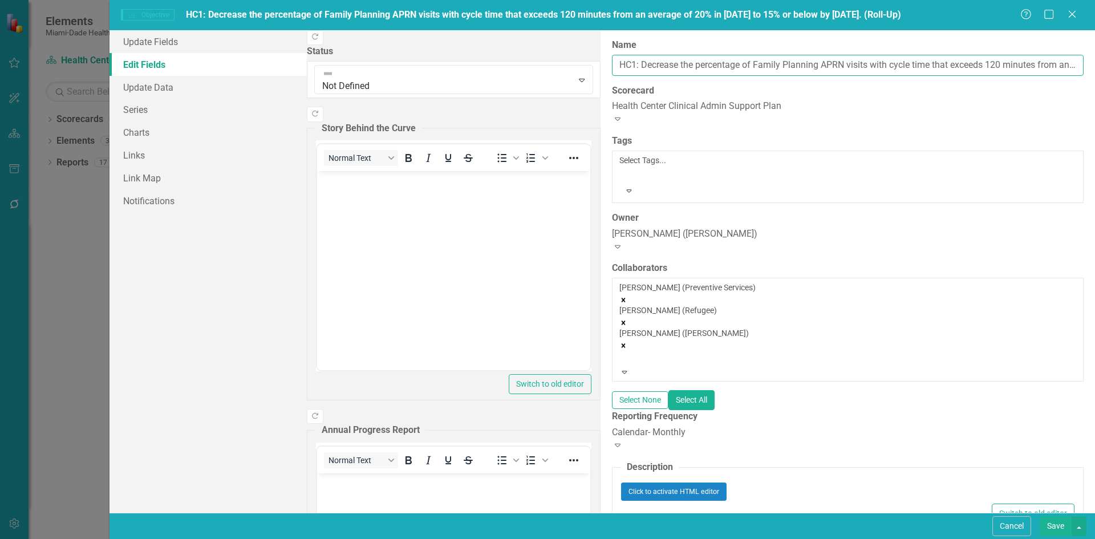
click at [1005, 73] on input "HC1: Decrease the percentage of Family Planning APRN visits with cycle time tha…" at bounding box center [848, 65] width 472 height 21
click at [1047, 67] on input "HC1: Decrease the percentage of Family Planning APRN visits with cycle time tha…" at bounding box center [848, 65] width 472 height 21
drag, startPoint x: 1033, startPoint y: 64, endPoint x: 1076, endPoint y: 60, distance: 44.1
click at [1076, 60] on div "ClearPoint Can Do More! How ClearPoint Can Help Close Enterprise plans can auto…" at bounding box center [847, 271] width 494 height 482
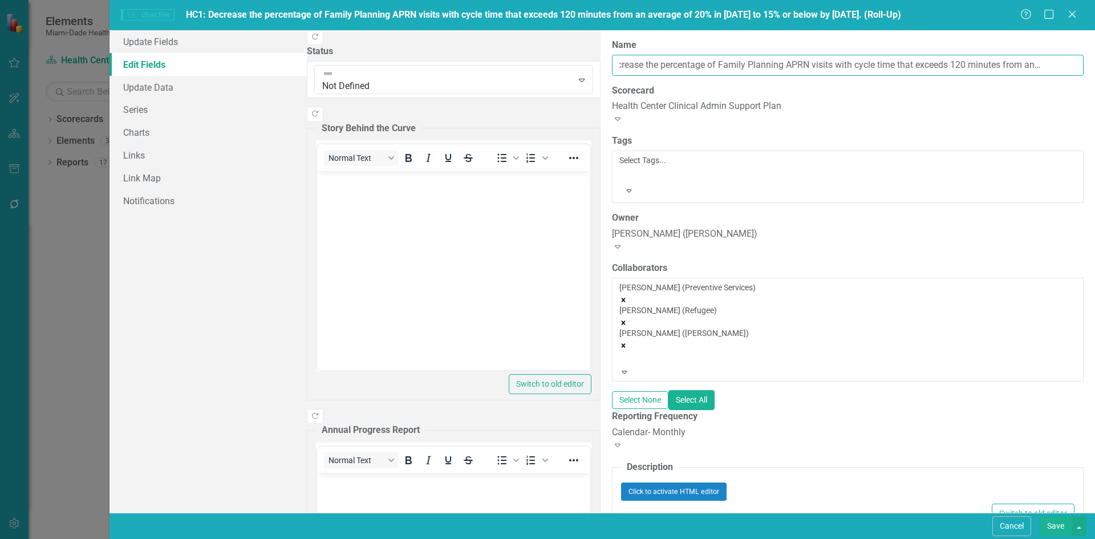
scroll to position [0, 0]
click at [612, 64] on input "HC1: Decrease the percentage of Family Planning APRN visits with cycle time tha…" at bounding box center [848, 65] width 472 height 21
paste input "(Roll-Up)"
type input "HC1: (Roll-Up) Decrease the percentage of Family Planning APRN visits with cycl…"
click at [1051, 527] on button "Save" at bounding box center [1055, 526] width 32 height 20
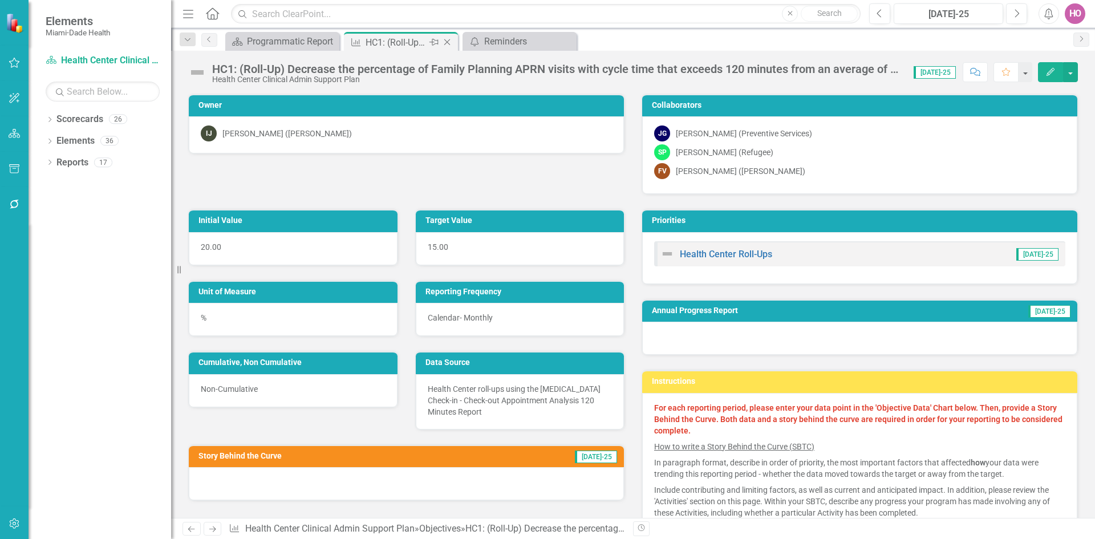
click at [449, 41] on icon "Close" at bounding box center [446, 42] width 11 height 9
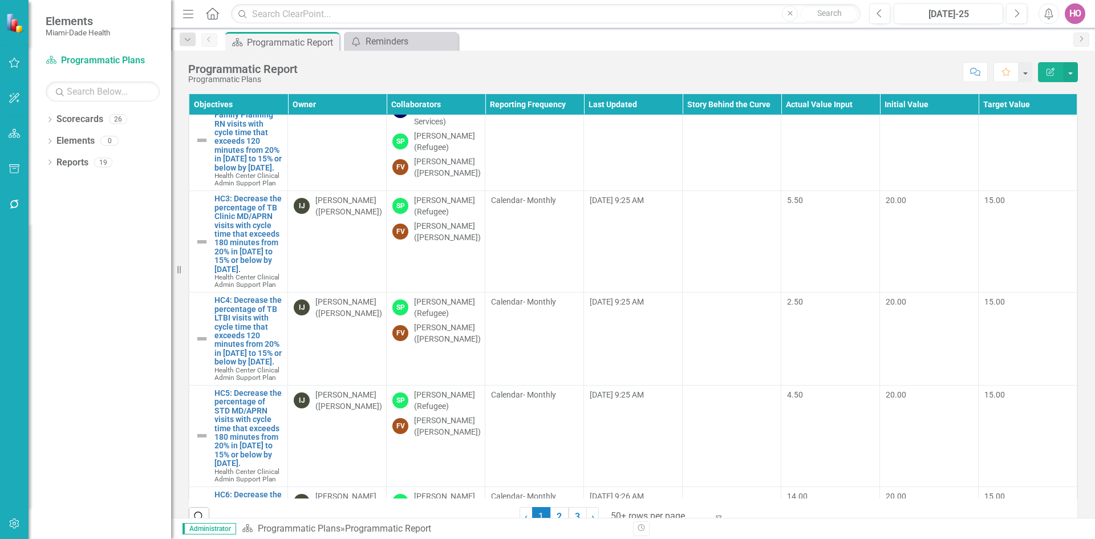
scroll to position [9636, 0]
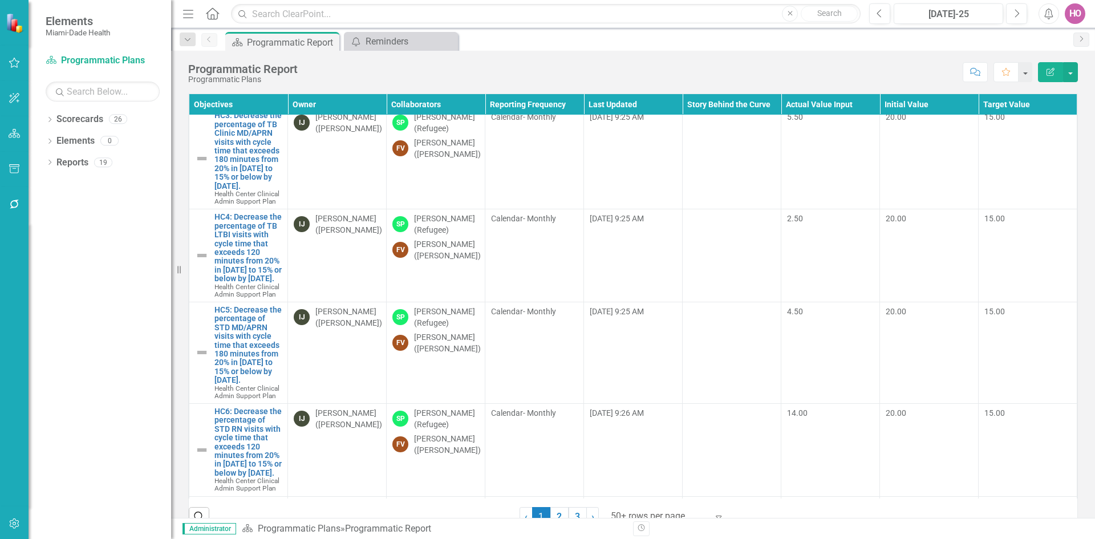
click at [256, 89] on link "HC2: Decrease the percentage of Family Planning RN visits with cycle time that …" at bounding box center [247, 49] width 67 height 79
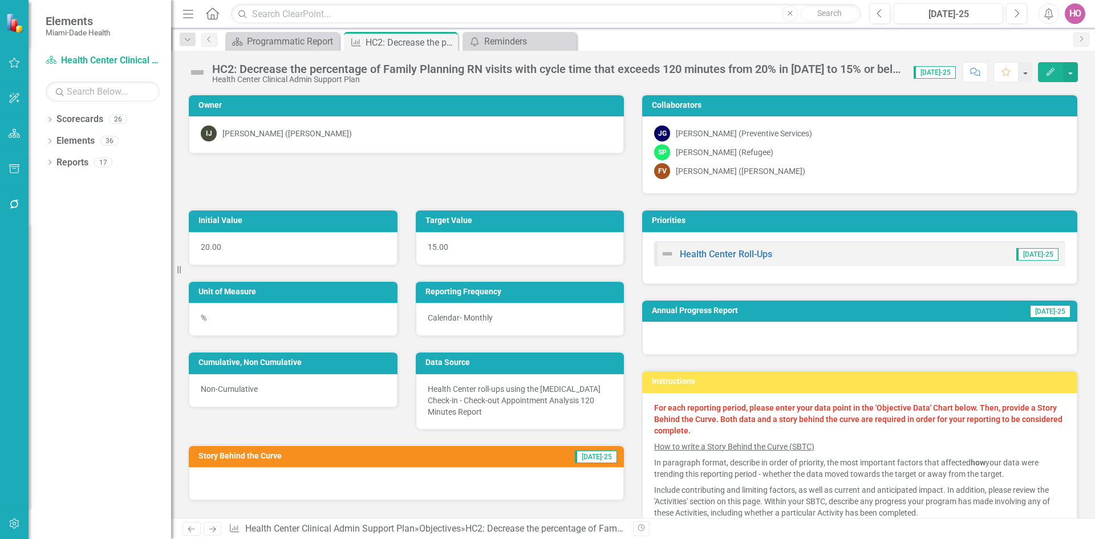
drag, startPoint x: 0, startPoint y: 0, endPoint x: 1046, endPoint y: 73, distance: 1048.8
click at [1046, 73] on icon "Edit" at bounding box center [1050, 72] width 10 height 8
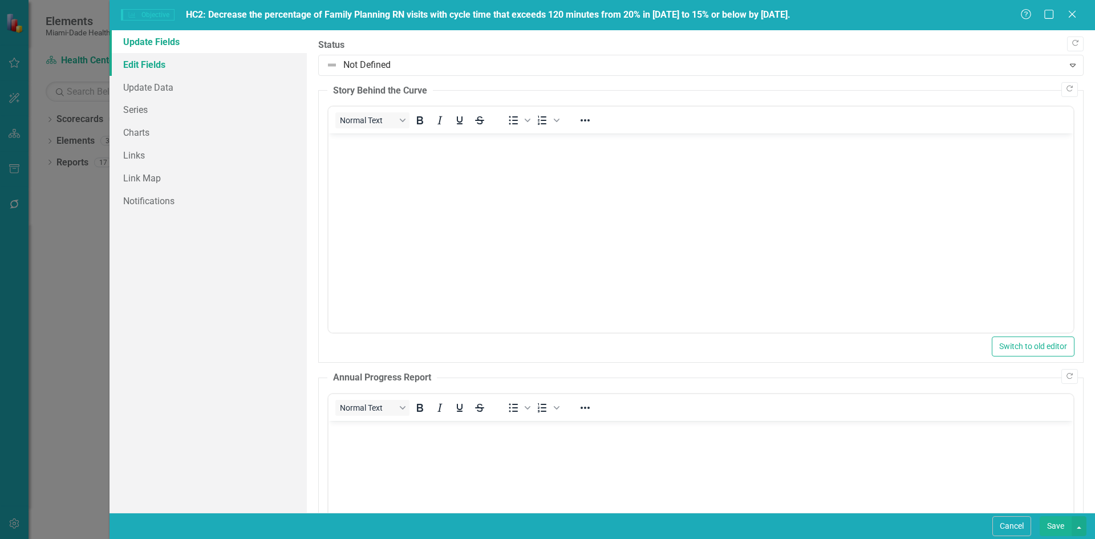
click at [135, 63] on link "Edit Fields" at bounding box center [207, 64] width 197 height 23
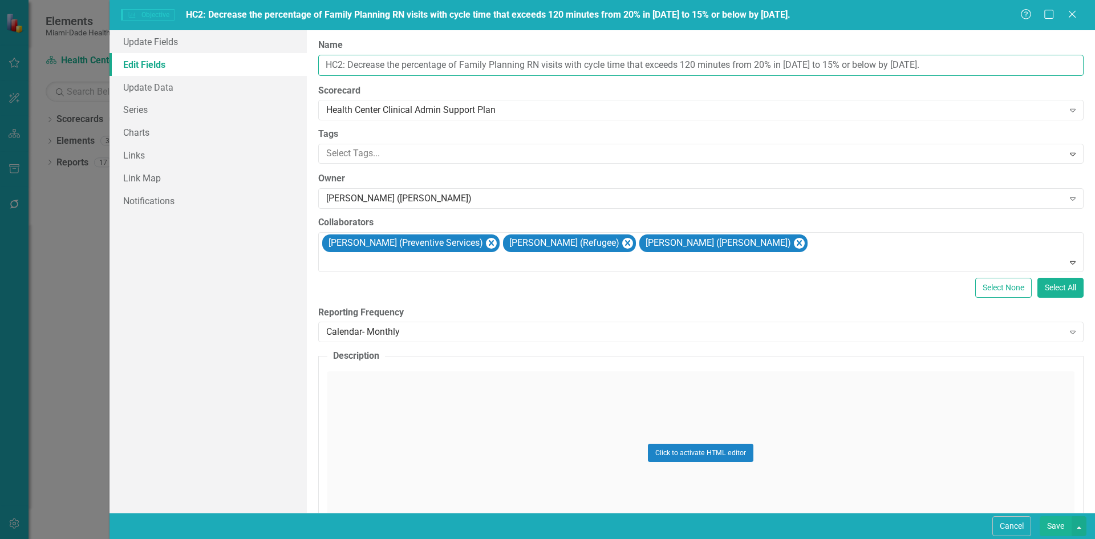
click at [348, 64] on input "HC2: Decrease the percentage of Family Planning RN visits with cycle time that …" at bounding box center [700, 65] width 765 height 21
type input "HC2: (Roll-up) Decrease the percentage of Family Planning RN visits with cycle …"
click at [1058, 527] on button "Save" at bounding box center [1055, 526] width 32 height 20
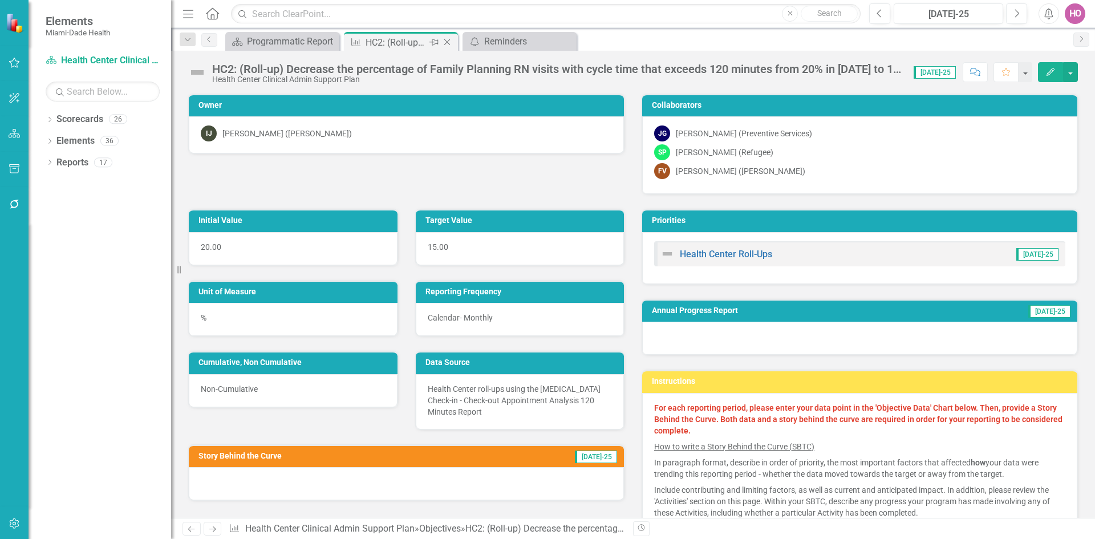
click at [450, 43] on icon "Close" at bounding box center [446, 42] width 11 height 9
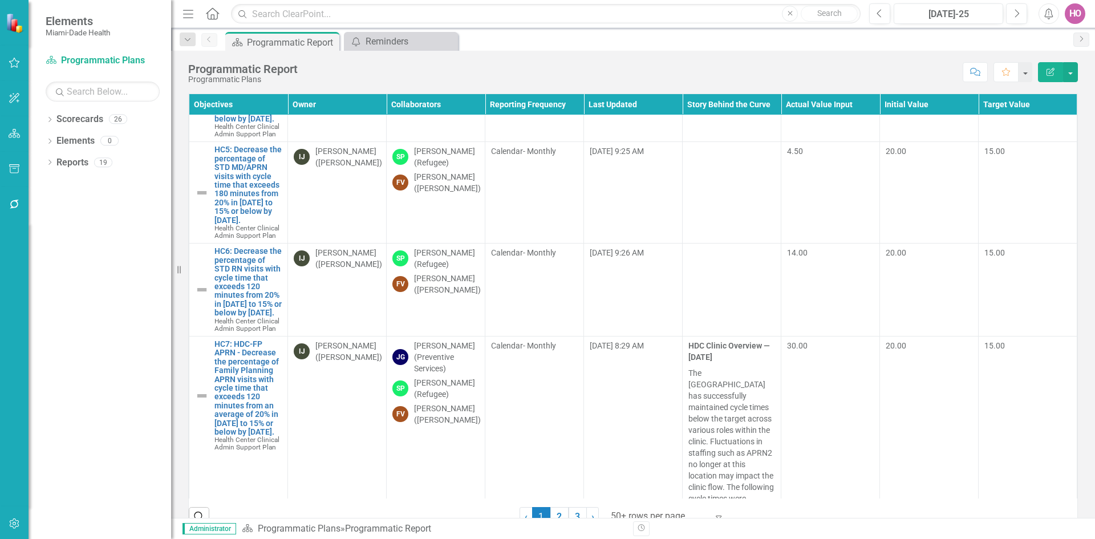
scroll to position [9807, 0]
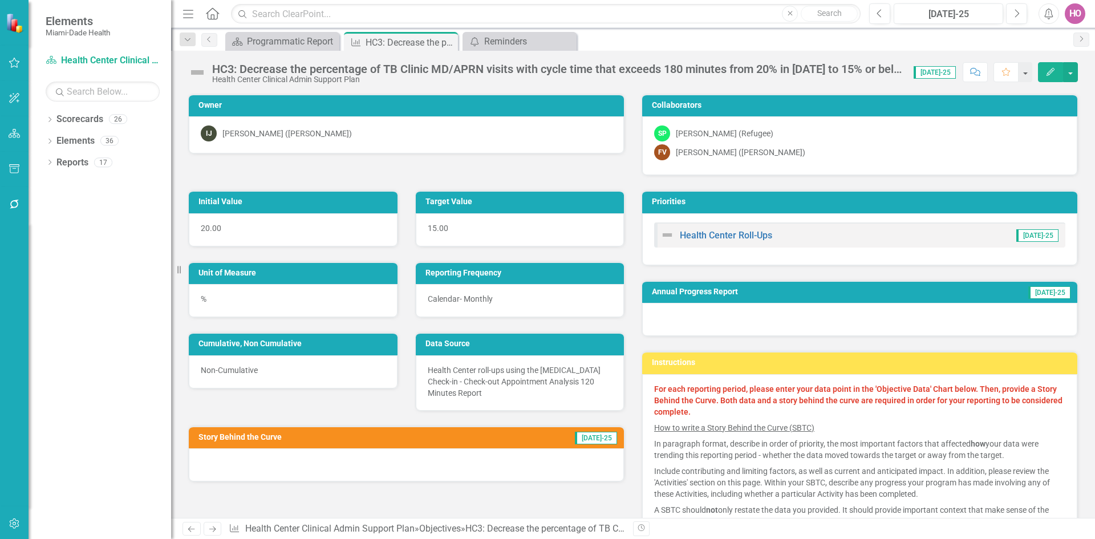
click at [1050, 68] on icon "Edit" at bounding box center [1050, 72] width 10 height 8
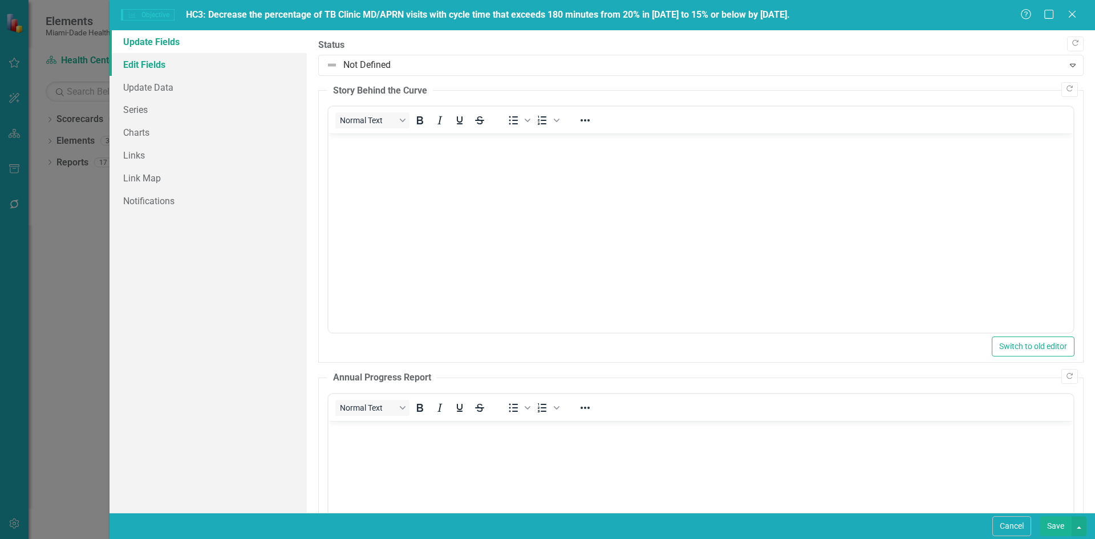
click at [156, 67] on link "Edit Fields" at bounding box center [207, 64] width 197 height 23
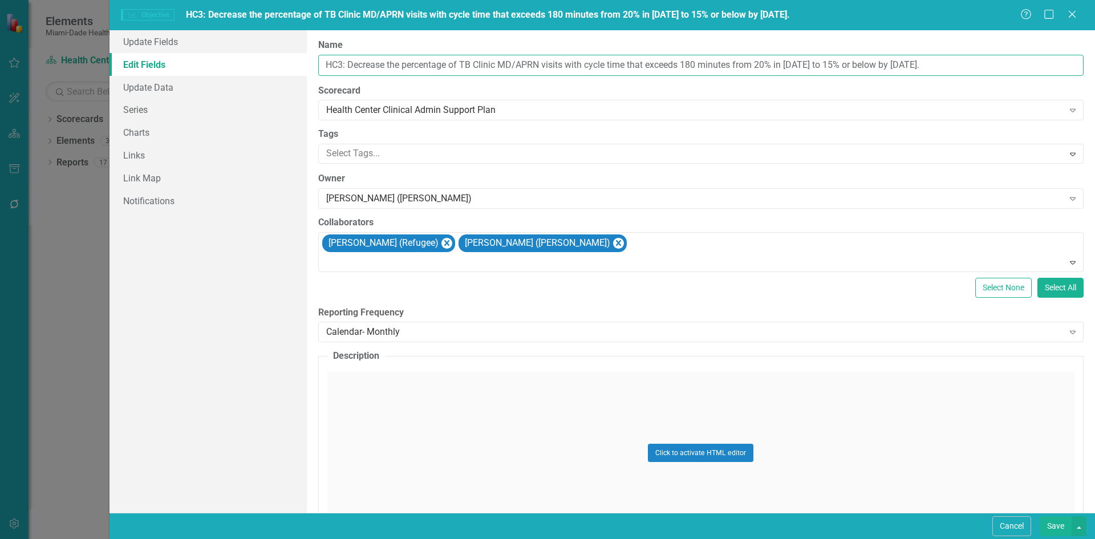
click at [349, 64] on input "HC3: Decrease the percentage of TB Clinic MD/APRN visits with cycle time that e…" at bounding box center [700, 65] width 765 height 21
type input "HC3: (Roll-up) vbcDecrease the percentage of TB Clinic MD/APRN visits with cycl…"
click at [1051, 522] on button "Save" at bounding box center [1055, 526] width 32 height 20
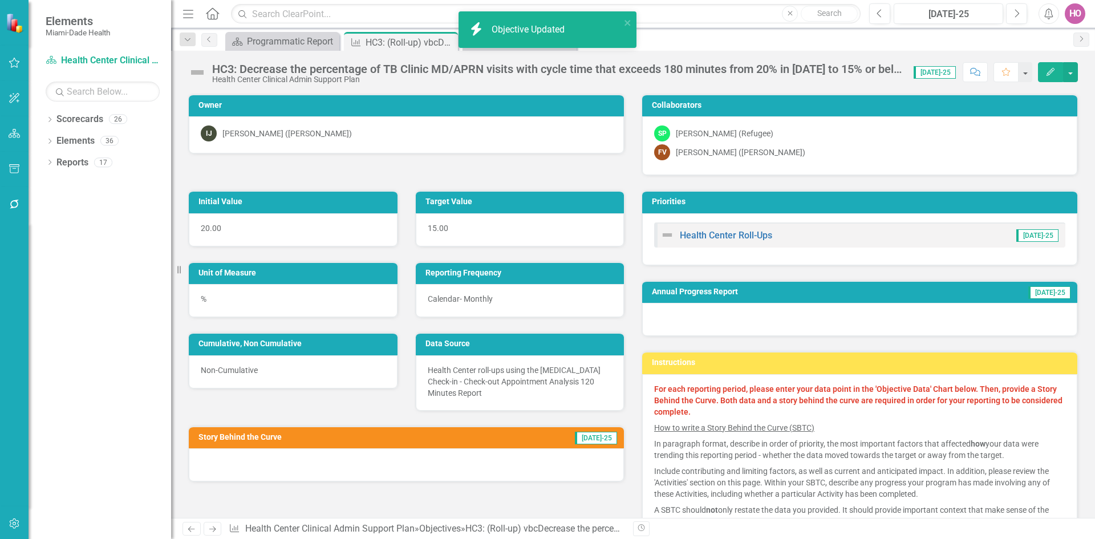
click at [1051, 71] on icon "Edit" at bounding box center [1050, 72] width 10 height 8
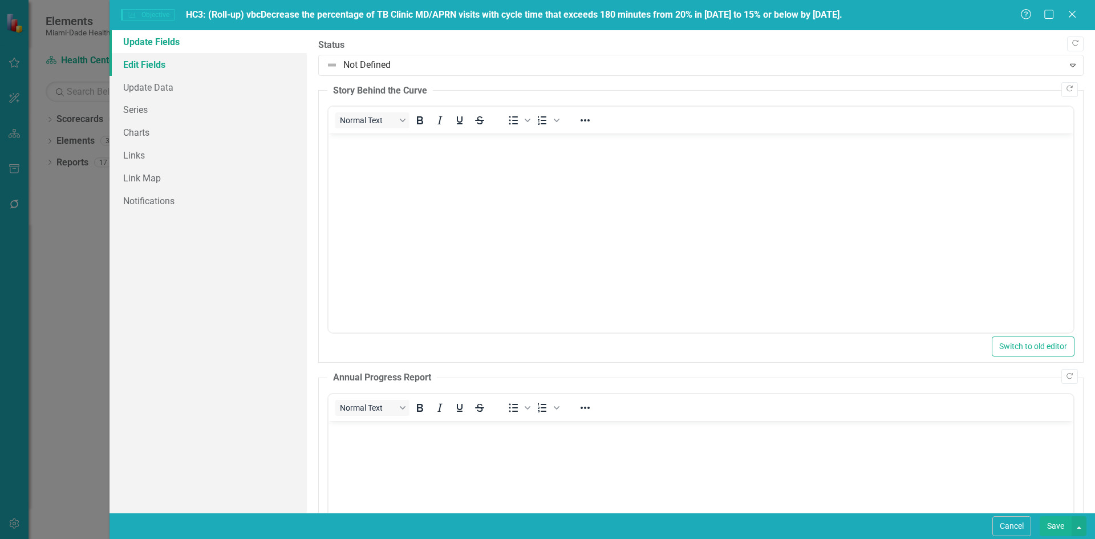
drag, startPoint x: 156, startPoint y: 68, endPoint x: 183, endPoint y: 65, distance: 27.6
click at [156, 67] on link "Edit Fields" at bounding box center [207, 64] width 197 height 23
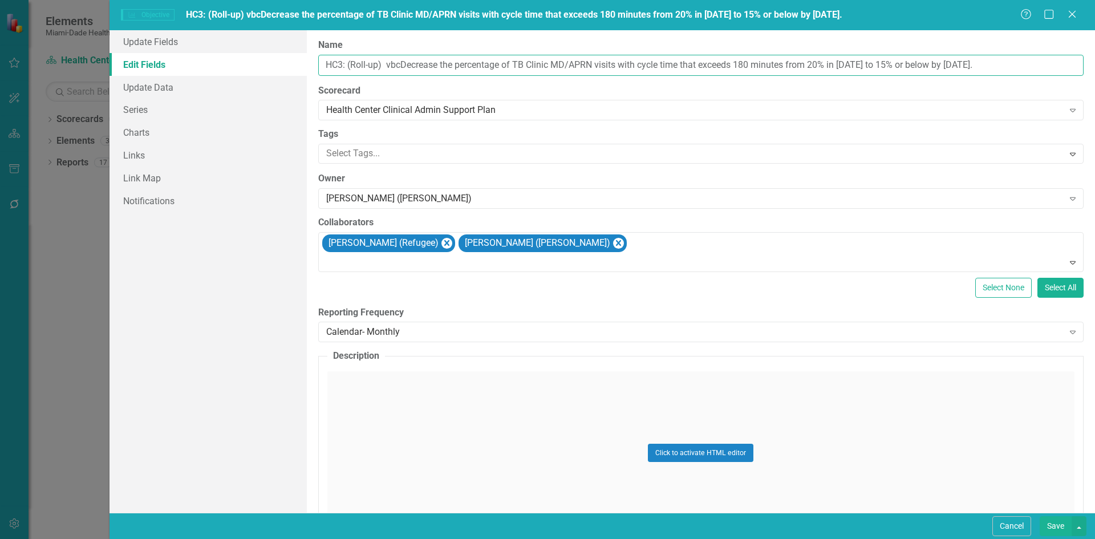
drag, startPoint x: 387, startPoint y: 63, endPoint x: 399, endPoint y: 63, distance: 11.4
click at [399, 63] on input "HC3: (Roll-up) vbcDecrease the percentage of TB Clinic MD/APRN visits with cycl…" at bounding box center [700, 65] width 765 height 21
type input "HC3: (Roll-up) Decrease the percentage of TB Clinic MD/APRN visits with cycle t…"
click at [1052, 528] on button "Save" at bounding box center [1055, 526] width 32 height 20
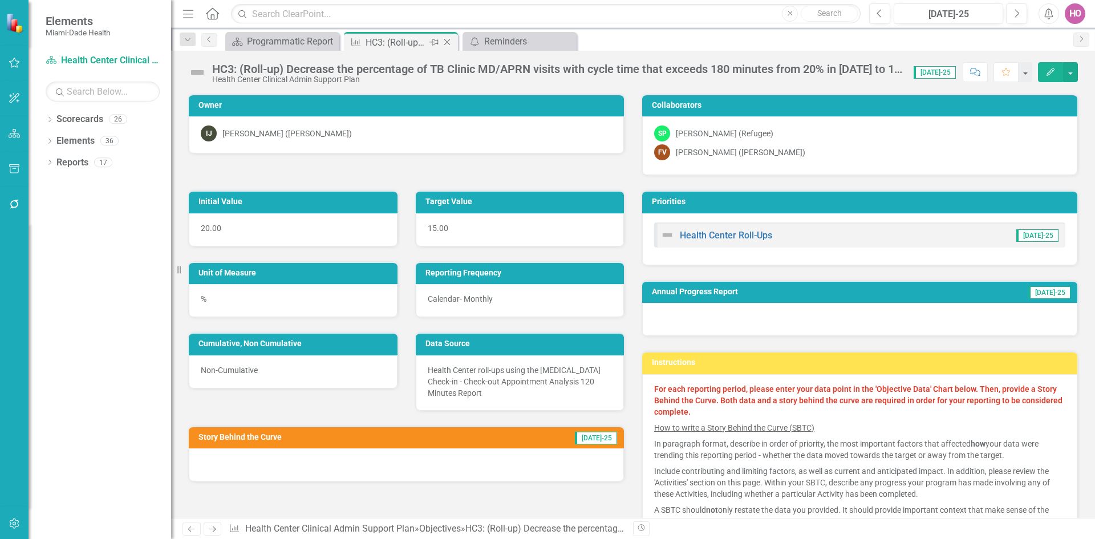
click at [446, 41] on icon "Close" at bounding box center [446, 42] width 11 height 9
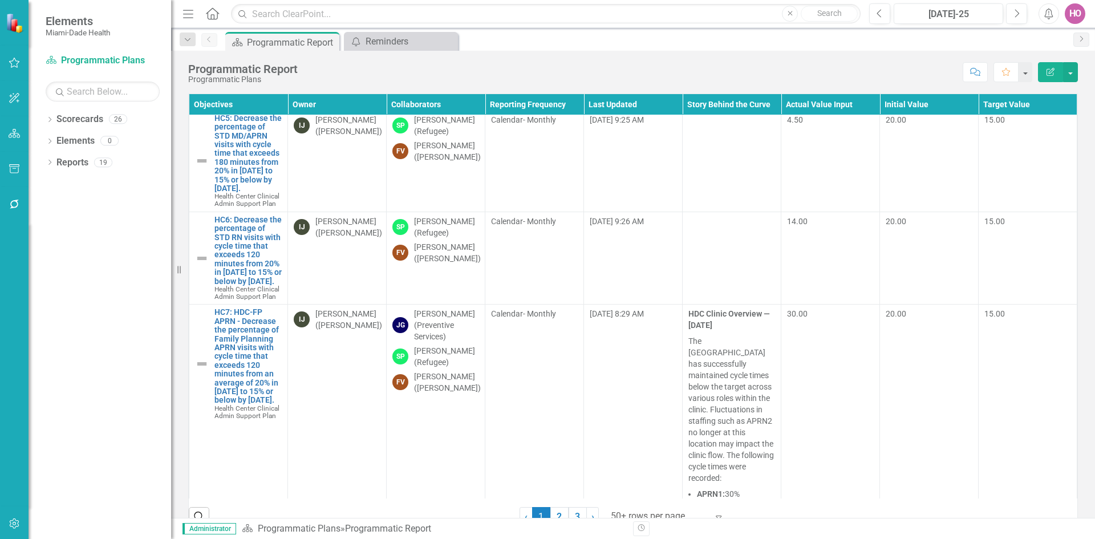
scroll to position [9864, 0]
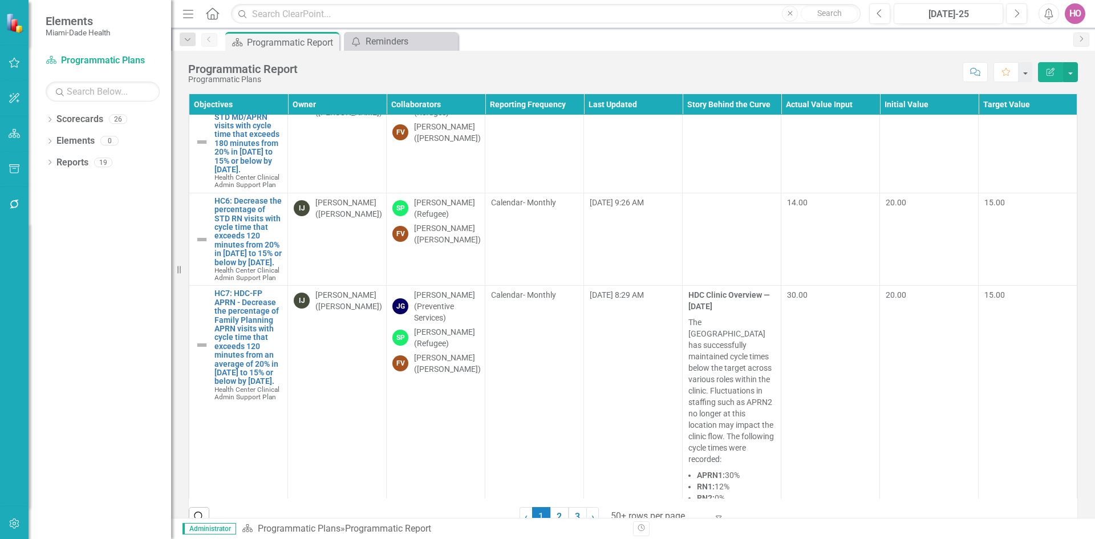
click at [239, 72] on link "HC4: Decrease the percentage of TB LTBI visits with cycle time that exceeds 120…" at bounding box center [247, 37] width 67 height 70
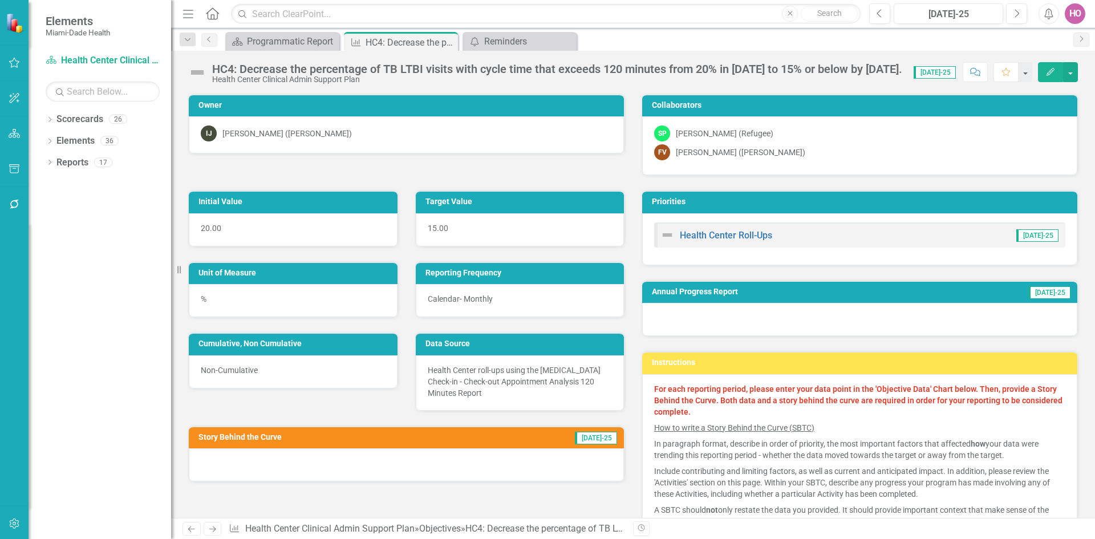
click at [1050, 72] on icon "Edit" at bounding box center [1050, 72] width 10 height 8
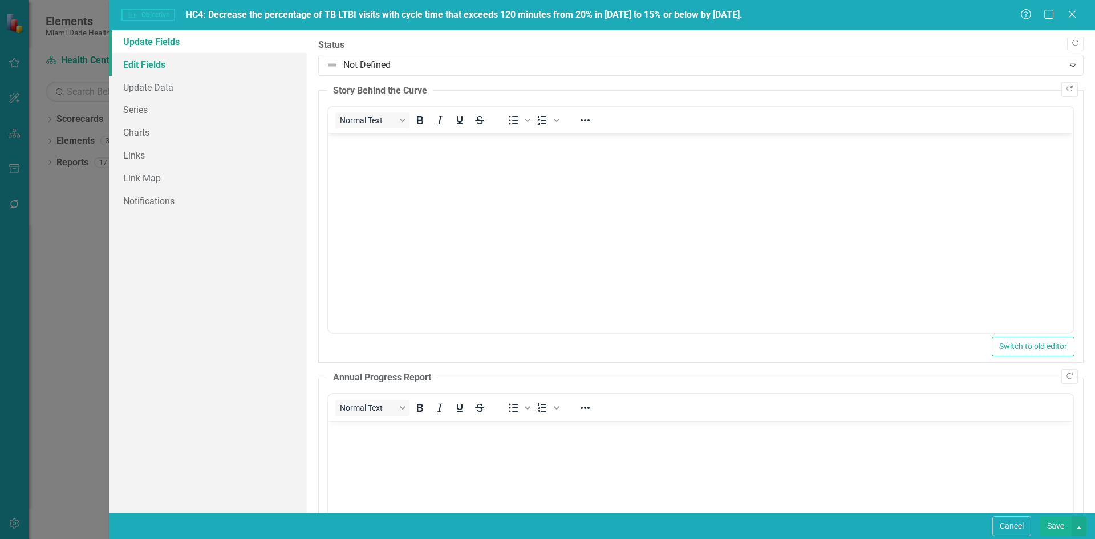
click at [159, 65] on link "Edit Fields" at bounding box center [207, 64] width 197 height 23
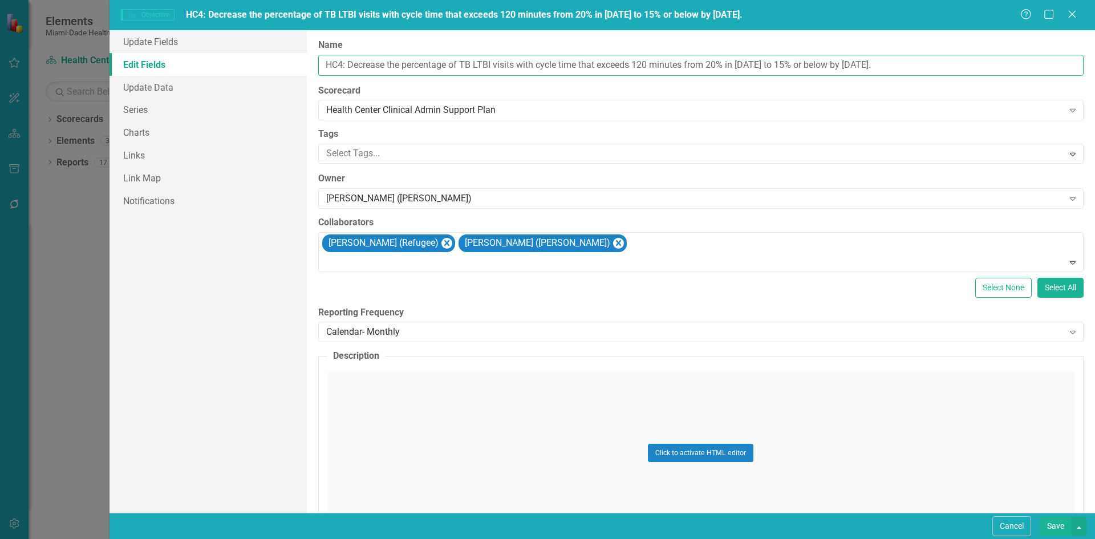
click at [348, 66] on input "HC4: Decrease the percentage of TB LTBI visits with cycle time that exceeds 120…" at bounding box center [700, 65] width 765 height 21
type input "HC4: (Roll-up) Decrease the percentage of TB LTBI visits with cycle time that e…"
click at [1054, 529] on button "Save" at bounding box center [1055, 526] width 32 height 20
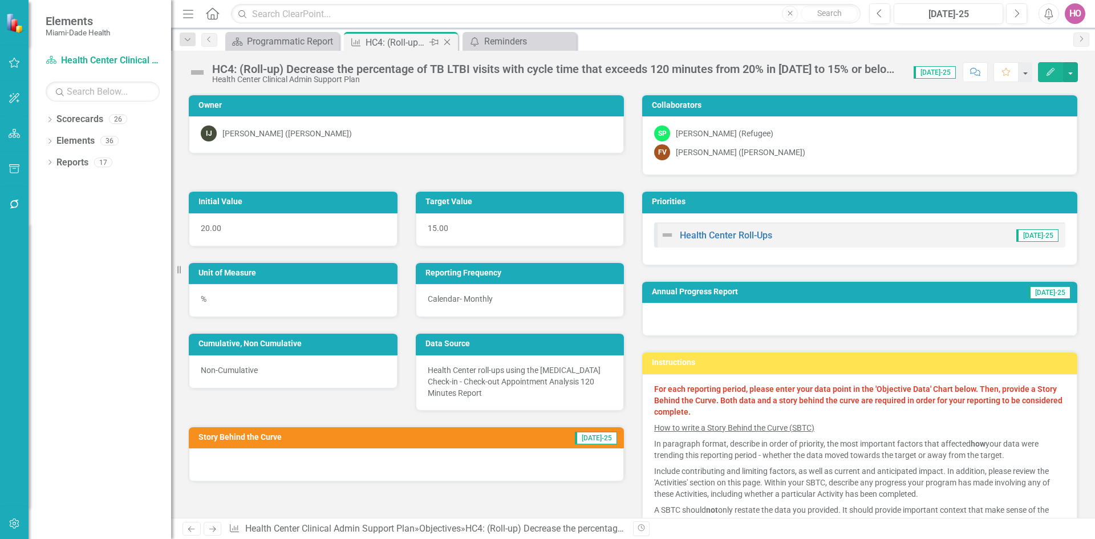
click at [445, 41] on icon "Close" at bounding box center [446, 42] width 11 height 9
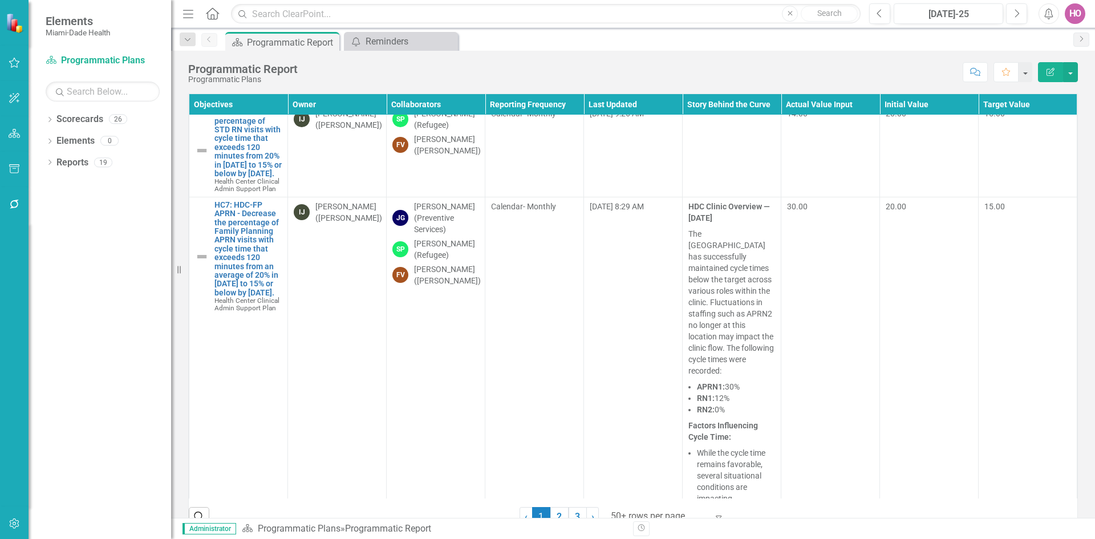
scroll to position [9978, 0]
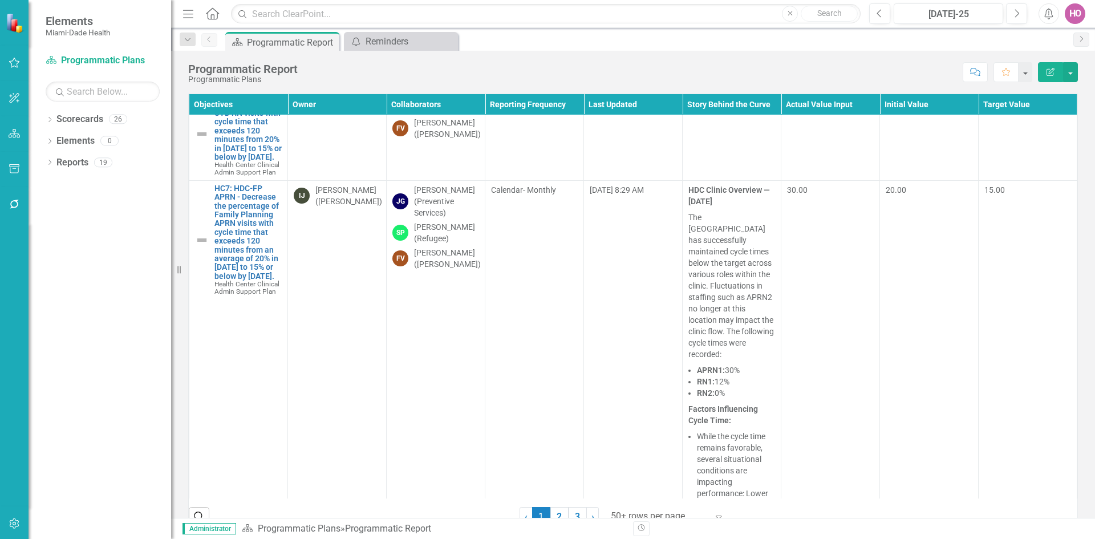
click at [239, 69] on link "HC5: Decrease the percentage of STD MD/APRN visits with cycle time that exceeds…" at bounding box center [247, 29] width 67 height 79
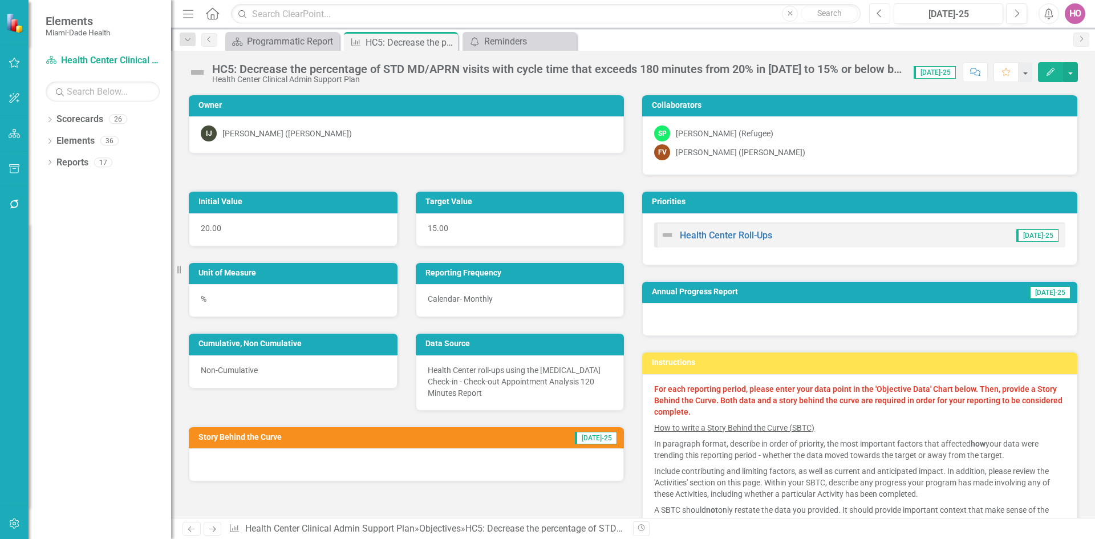
click at [881, 14] on icon "Previous" at bounding box center [879, 14] width 6 height 10
click at [1048, 70] on icon "Edit" at bounding box center [1050, 72] width 10 height 8
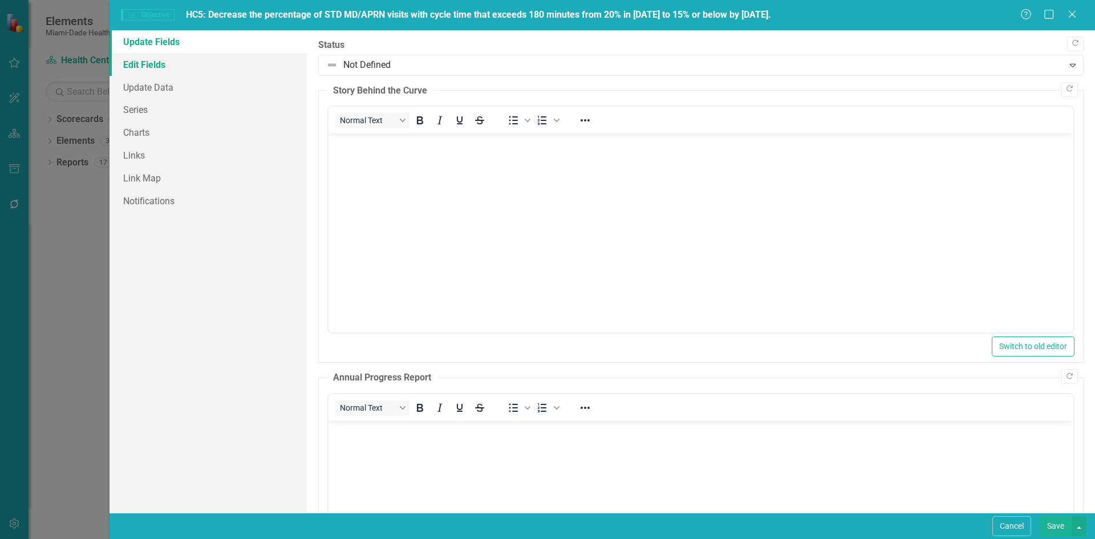
click at [146, 63] on link "Edit Fields" at bounding box center [207, 64] width 197 height 23
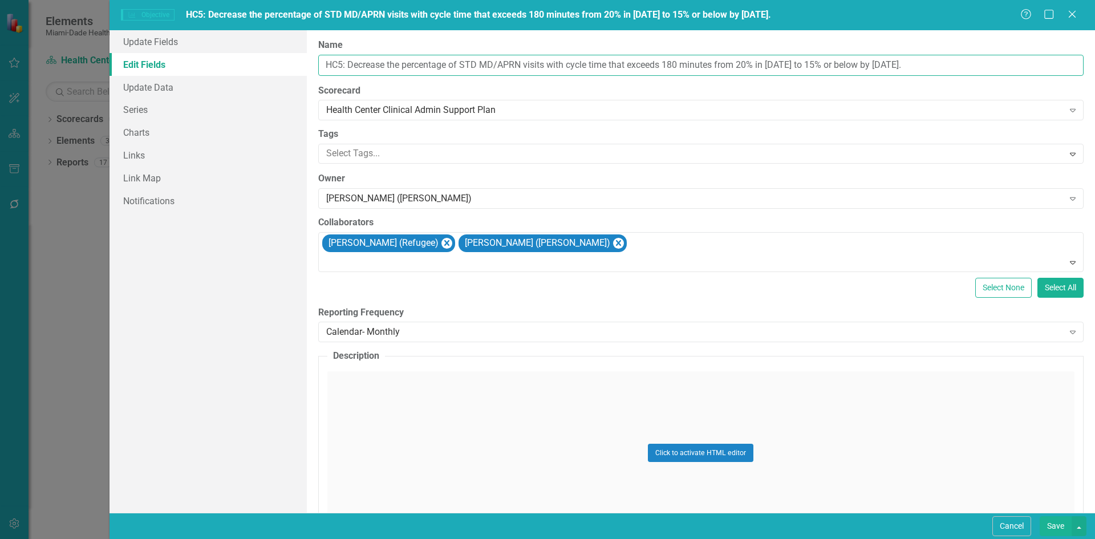
click at [348, 66] on input "HC5: Decrease the percentage of STD MD/APRN visits with cycle time that exceeds…" at bounding box center [700, 65] width 765 height 21
type input "HC5: (Roll-up) Decrease the percentage of STD MD/APRN visits with cycle time th…"
click at [1055, 527] on button "Save" at bounding box center [1055, 526] width 32 height 20
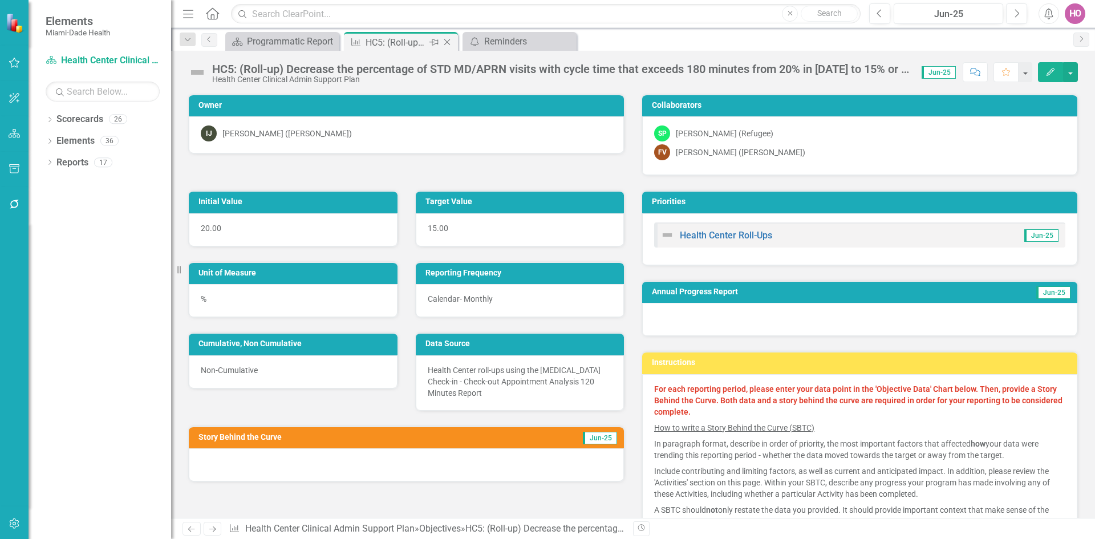
click at [449, 45] on icon "Close" at bounding box center [446, 42] width 11 height 9
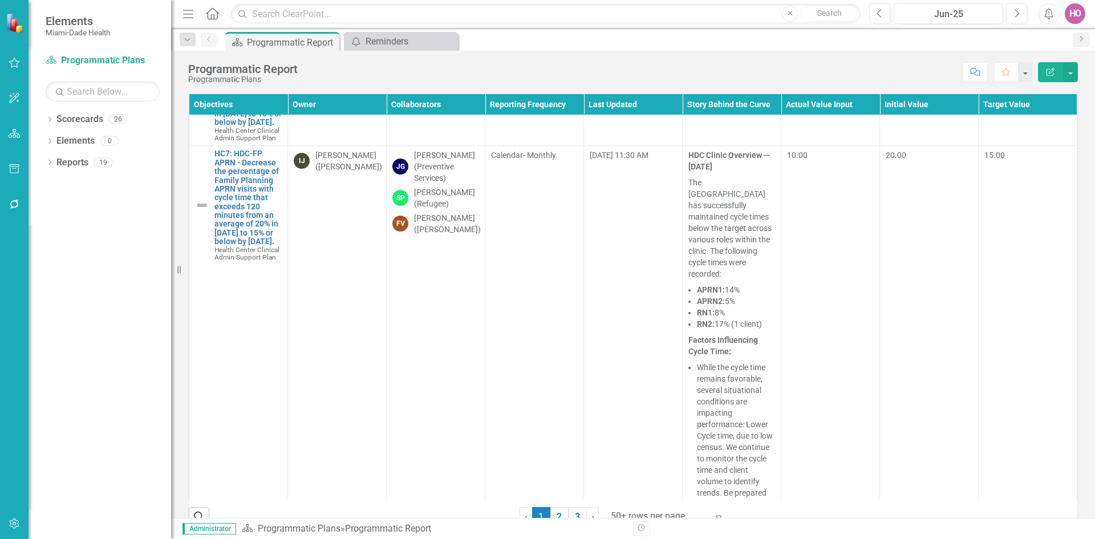
scroll to position [11860, 0]
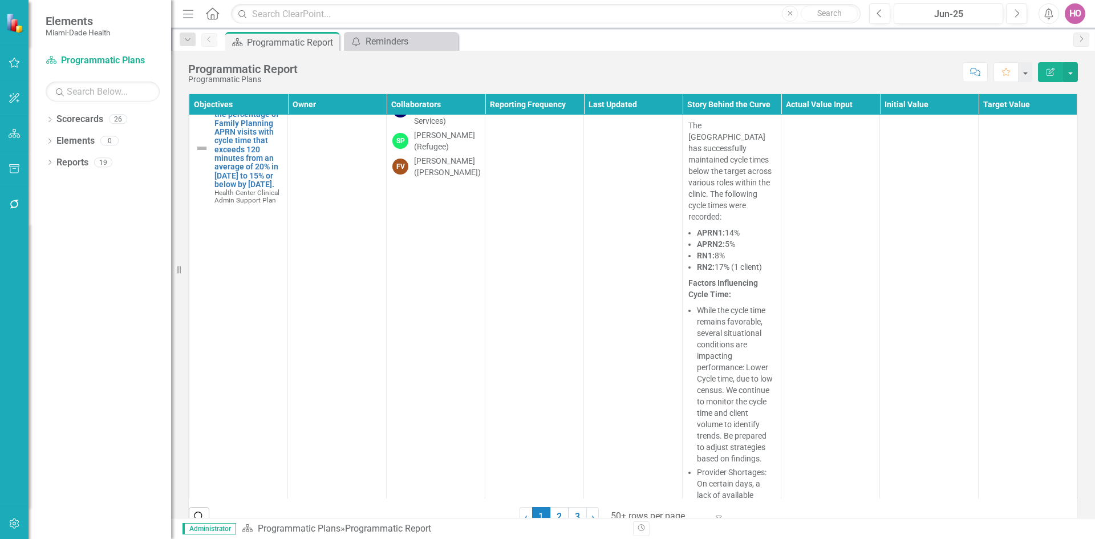
click at [238, 70] on link "HC6: Decrease the percentage of STD RN visits with cycle time that exceeds 120 …" at bounding box center [247, 35] width 67 height 70
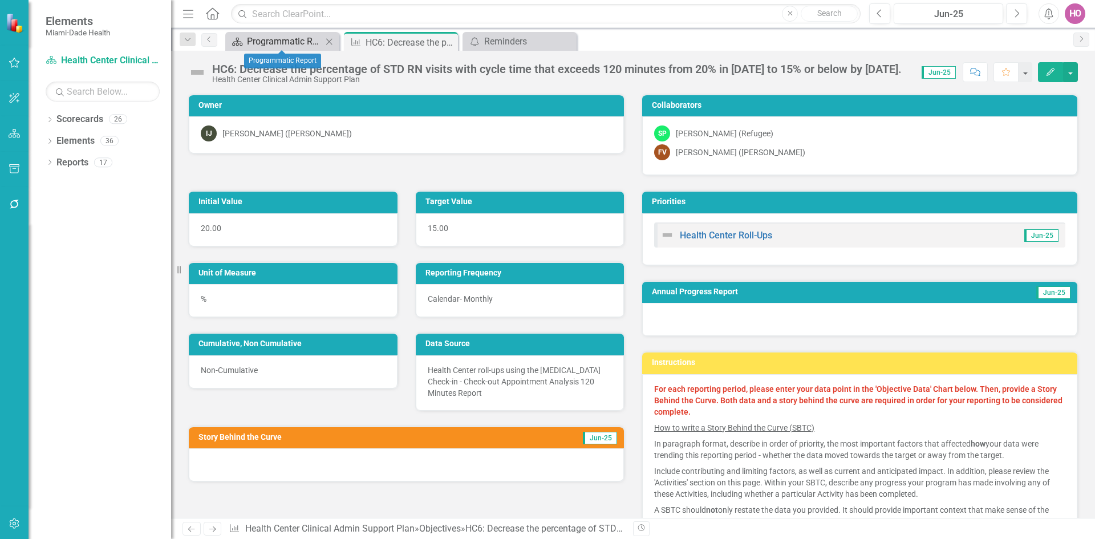
click at [269, 39] on div "Programmatic Report" at bounding box center [284, 41] width 75 height 14
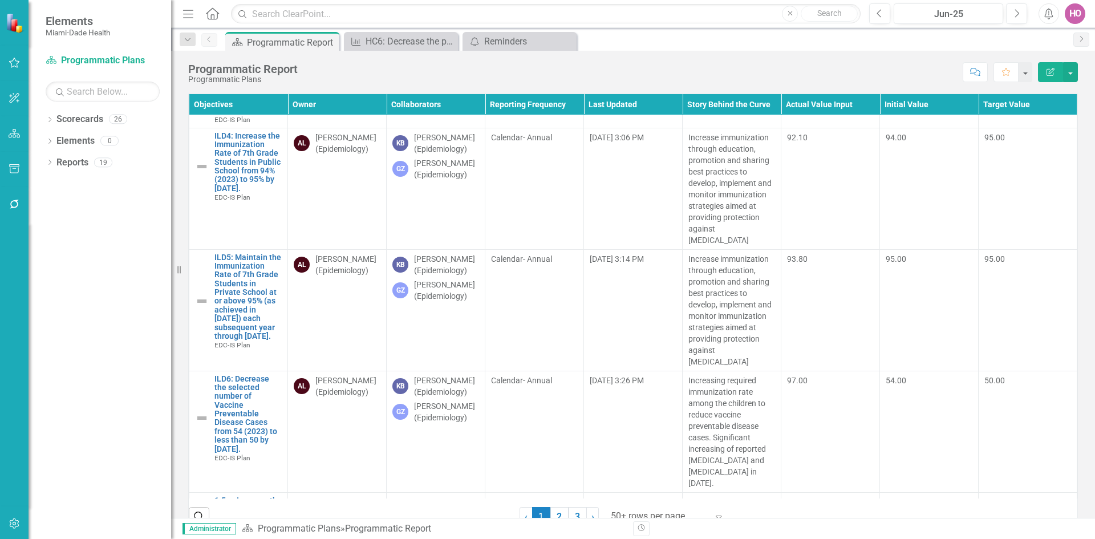
scroll to position [1482, 0]
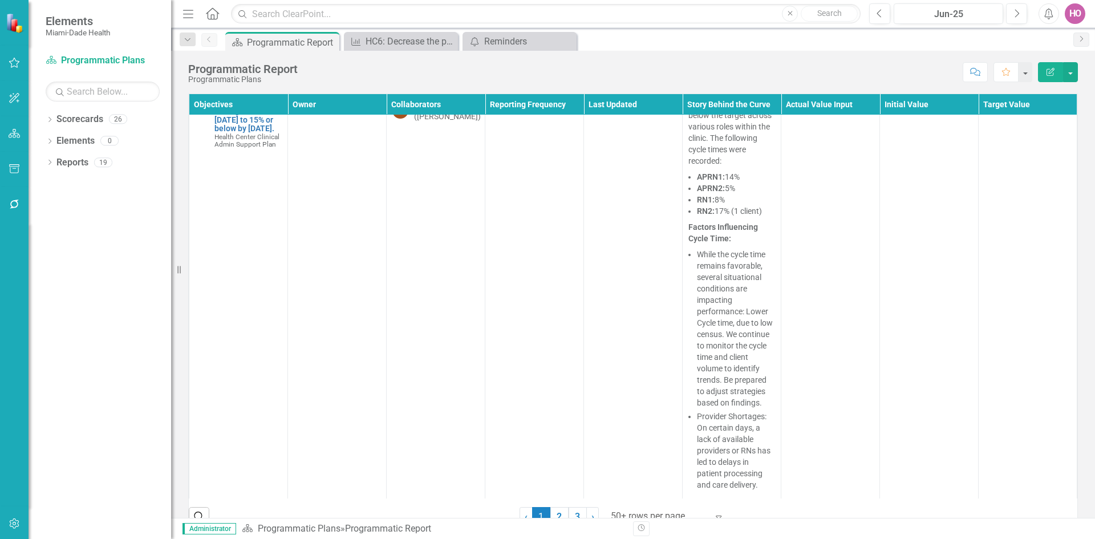
scroll to position [11917, 0]
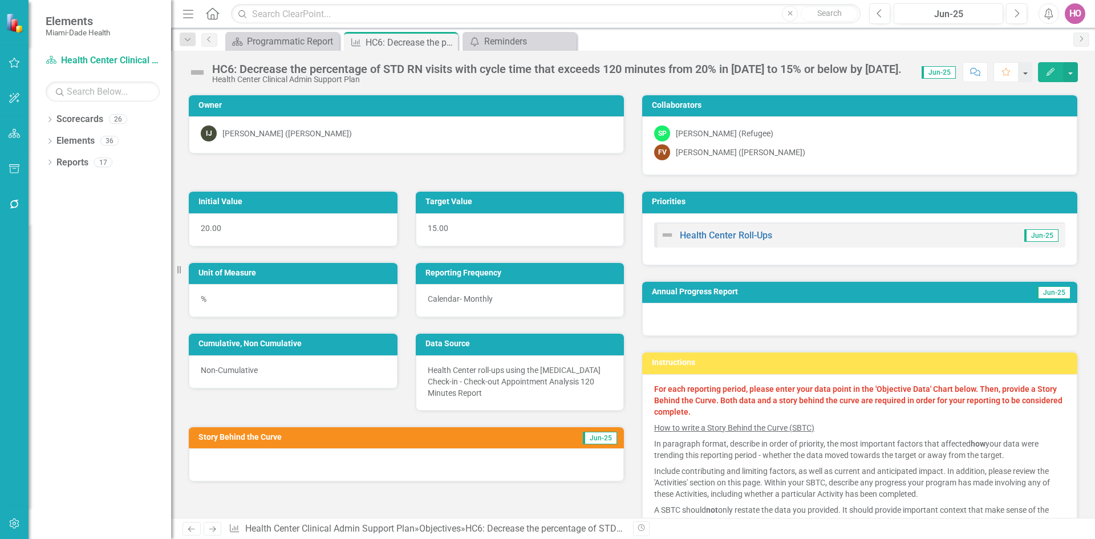
click at [1053, 73] on icon "Edit" at bounding box center [1050, 72] width 10 height 8
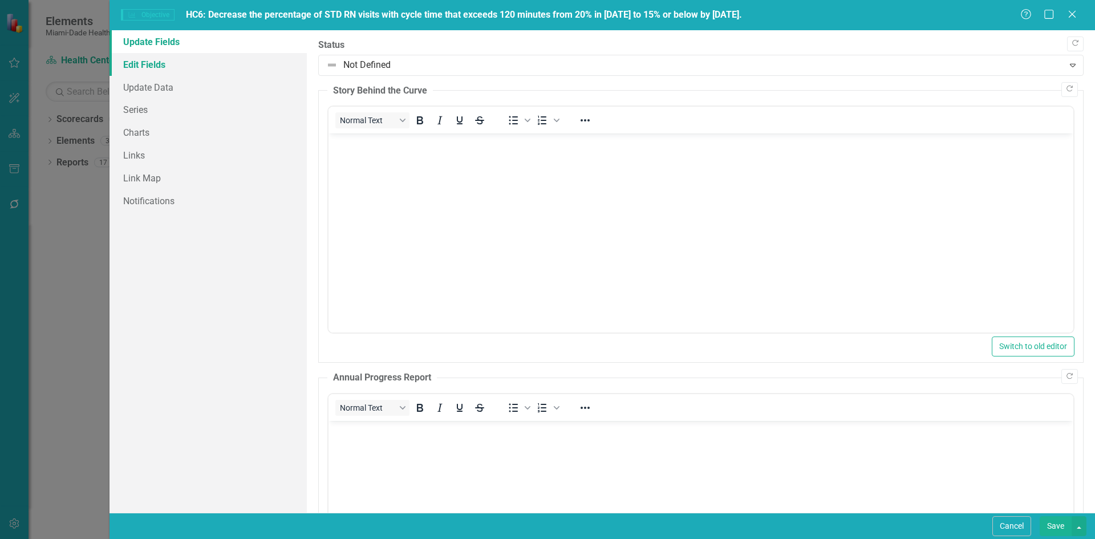
click at [155, 64] on link "Edit Fields" at bounding box center [207, 64] width 197 height 23
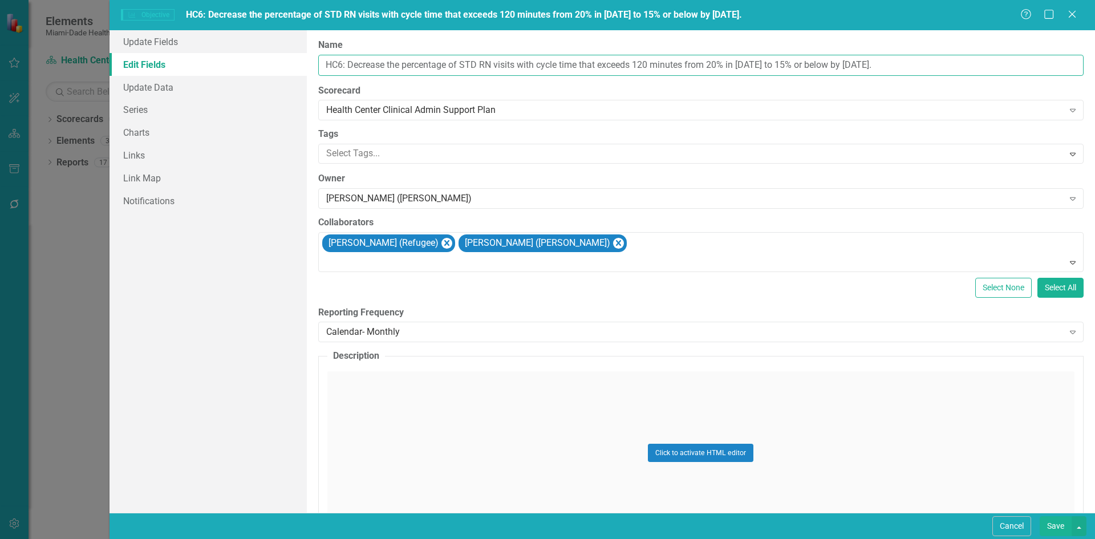
click at [348, 65] on input "HC6: Decrease the percentage of STD RN visits with cycle time that exceeds 120 …" at bounding box center [700, 65] width 765 height 21
type input "HC6: (Roll-up) Decrease the percentage of STD RN visits with cycle time that ex…"
click at [1051, 523] on button "Save" at bounding box center [1055, 526] width 32 height 20
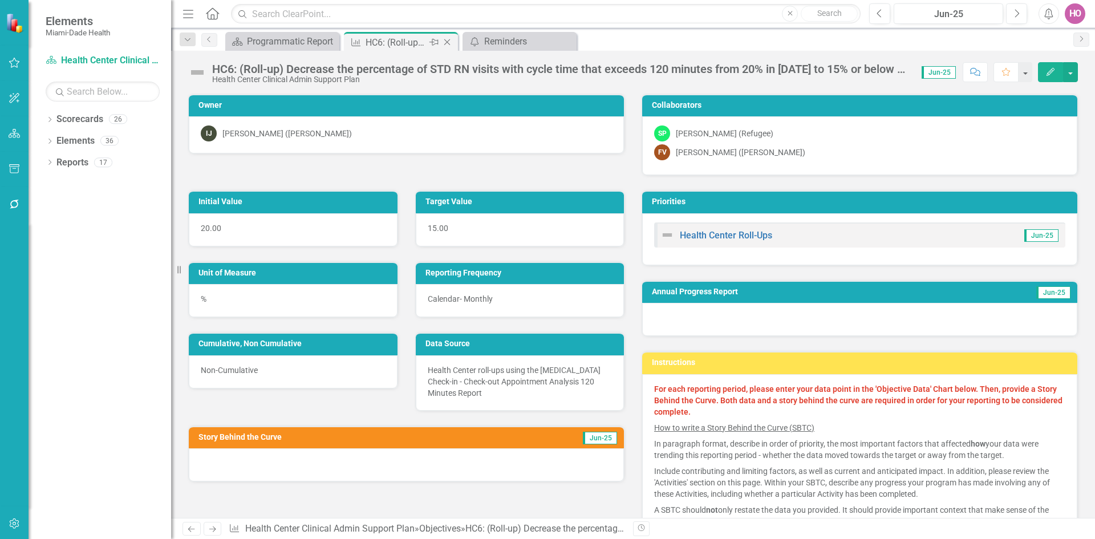
click at [448, 44] on icon "Close" at bounding box center [446, 42] width 11 height 9
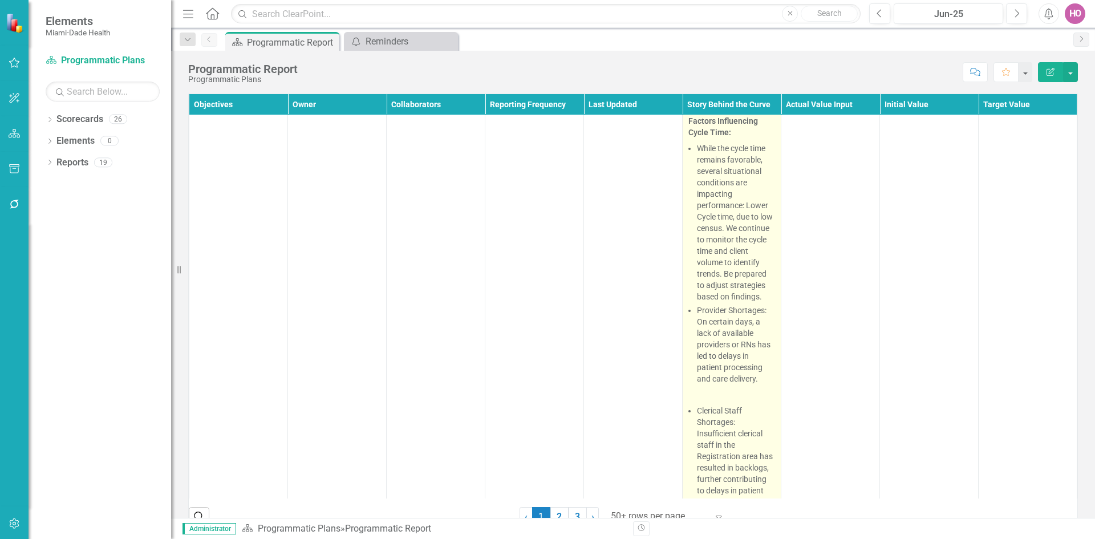
scroll to position [12088, 0]
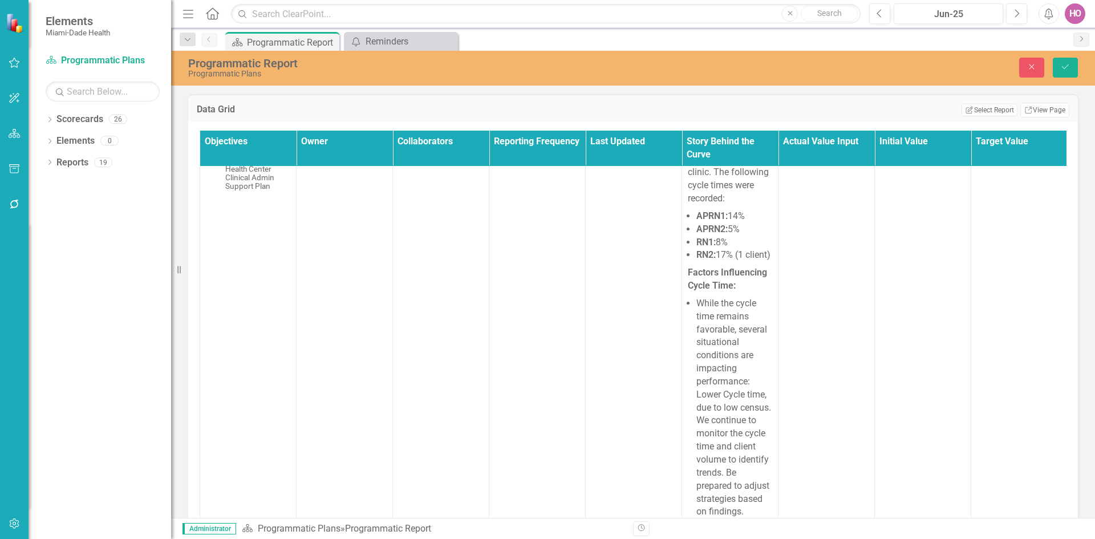
scroll to position [16079, 0]
drag, startPoint x: 690, startPoint y: -190, endPoint x: 717, endPoint y: -34, distance: 159.0
click at [717, 0] on body "HDC Clinic Overview — June 2025 The Health District Center has successfully mai…" at bounding box center [730, 487] width 82 height 1379
copy body "HDC Clinic Overview — June 2025 The Health District Center has successfully mai…"
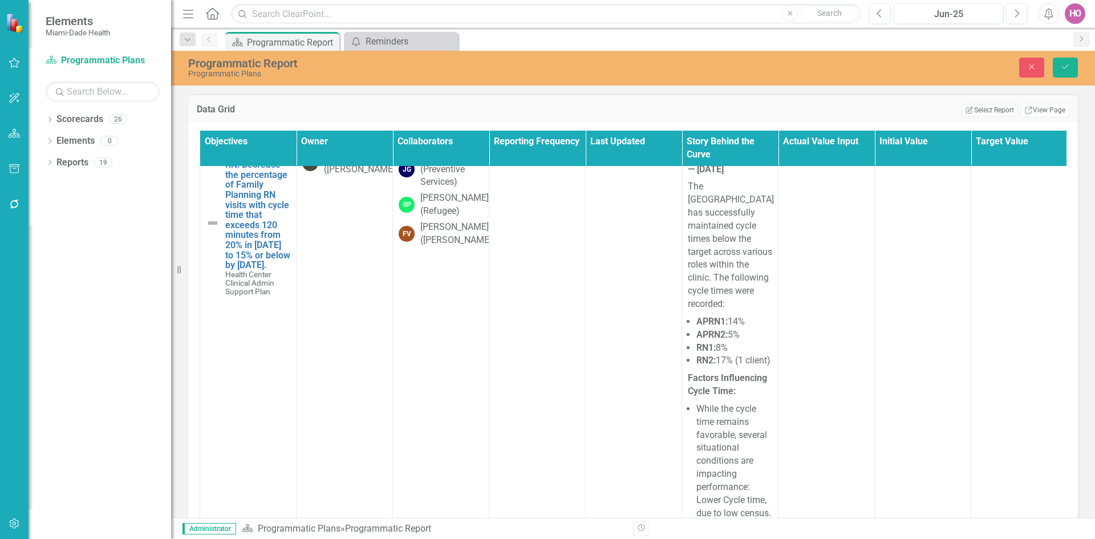
scroll to position [15965, 0]
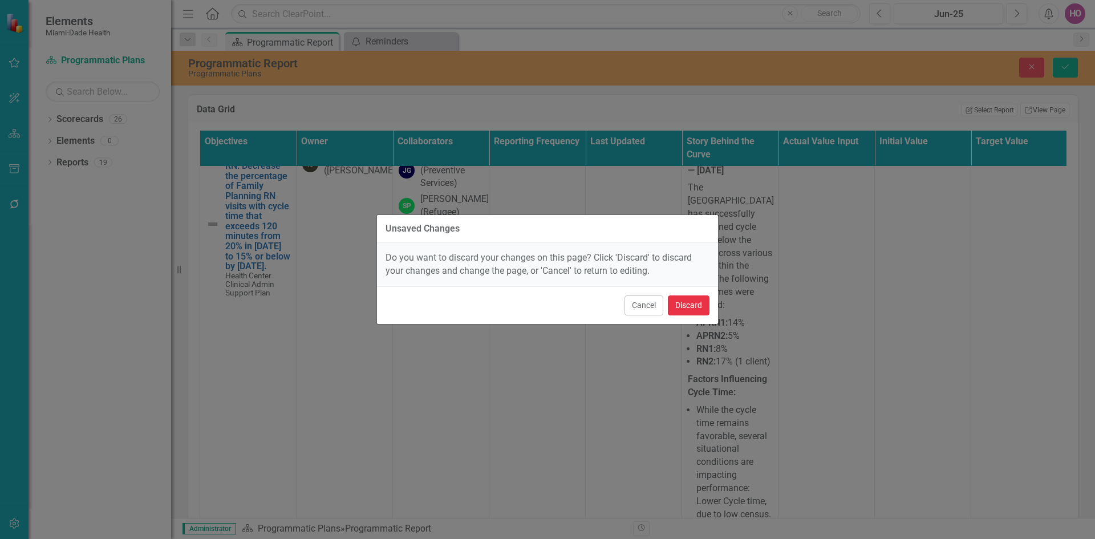
click at [684, 303] on button "Discard" at bounding box center [689, 305] width 42 height 20
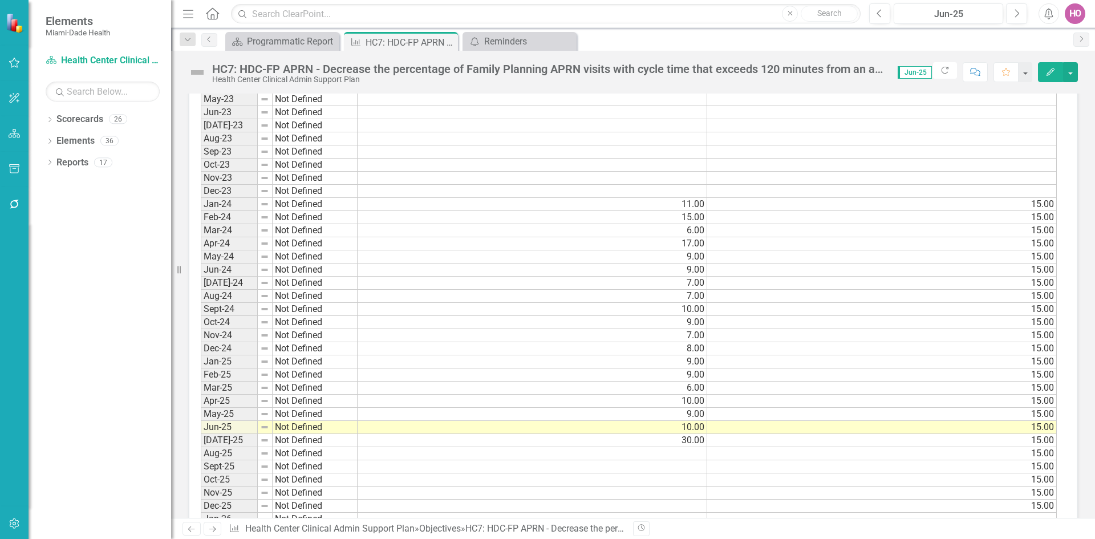
scroll to position [1026, 0]
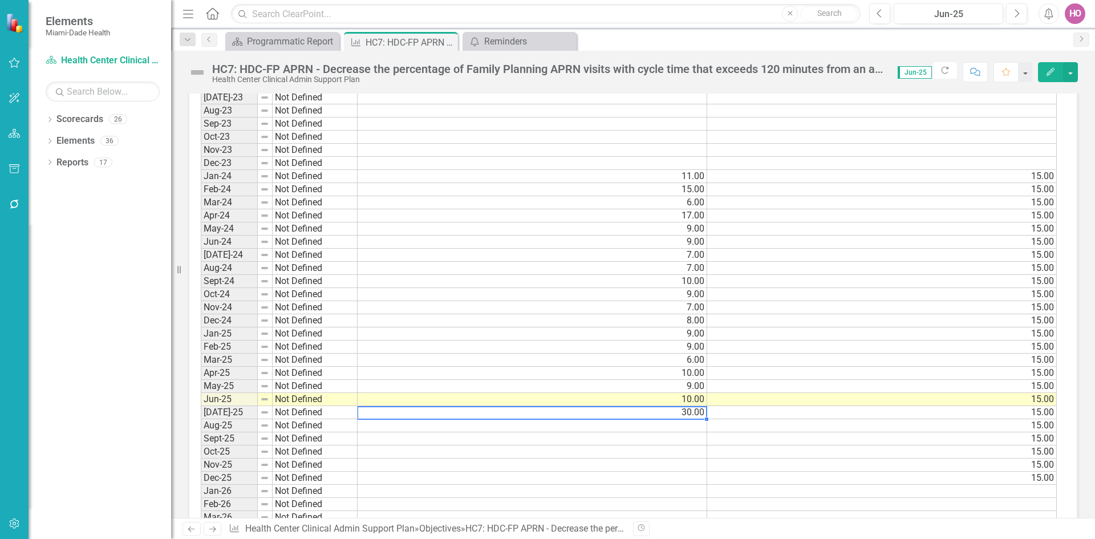
click at [642, 415] on td "30.00" at bounding box center [532, 412] width 350 height 13
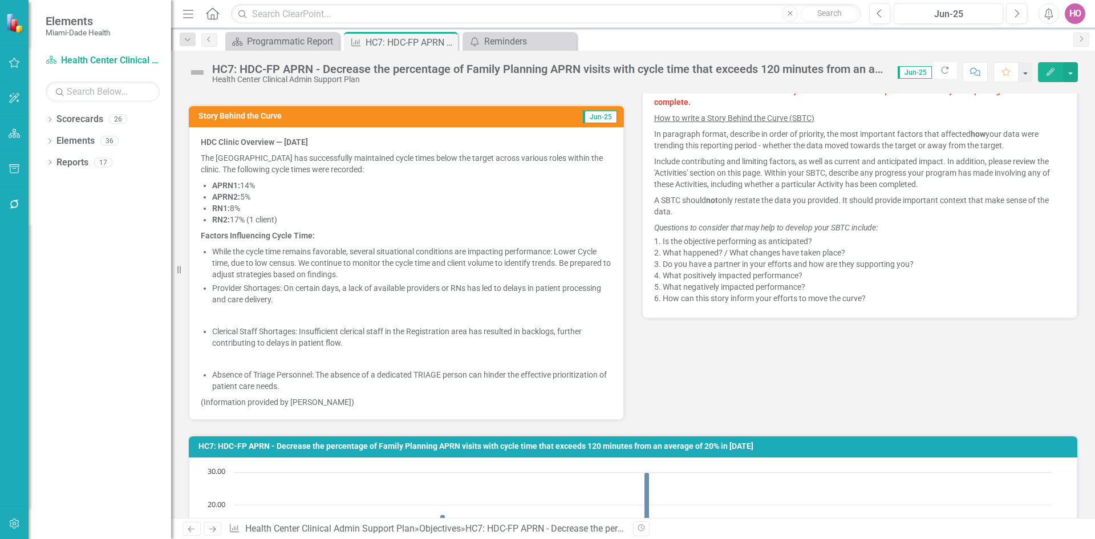
scroll to position [399, 0]
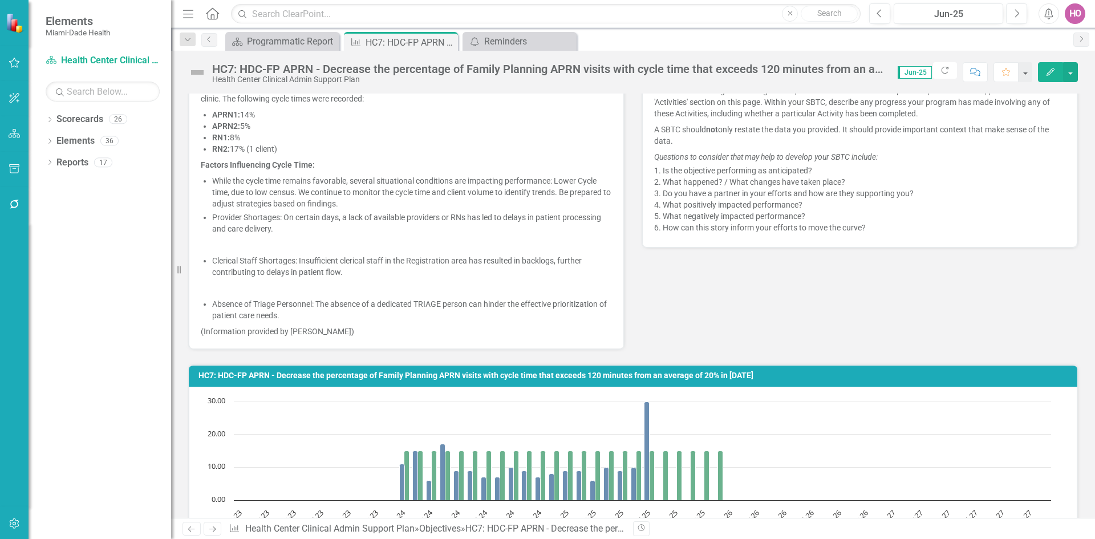
click at [382, 229] on li "Provider Shortages: On certain days, a lack of available providers or RNs has l…" at bounding box center [412, 223] width 400 height 23
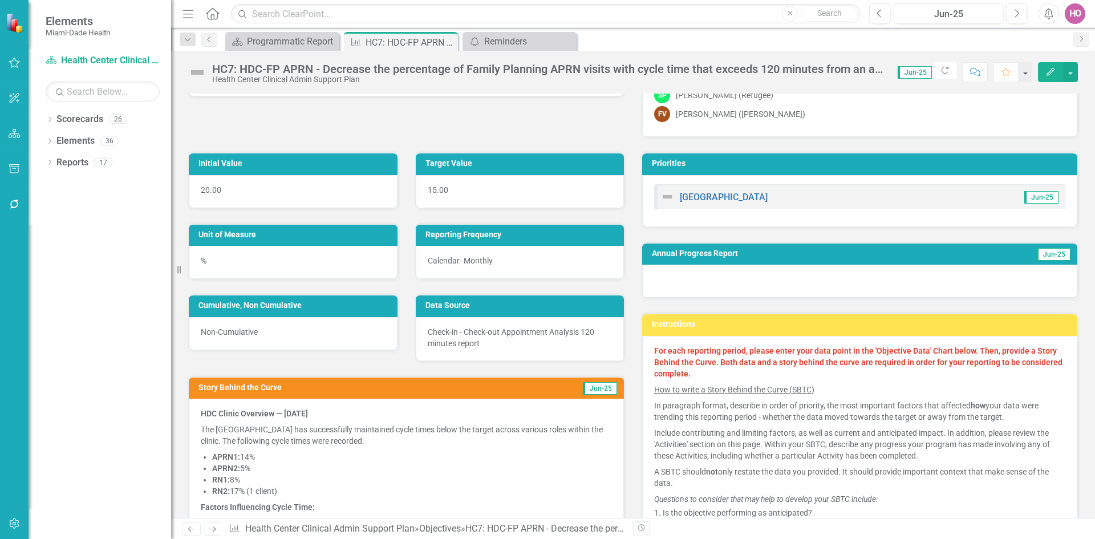
scroll to position [0, 0]
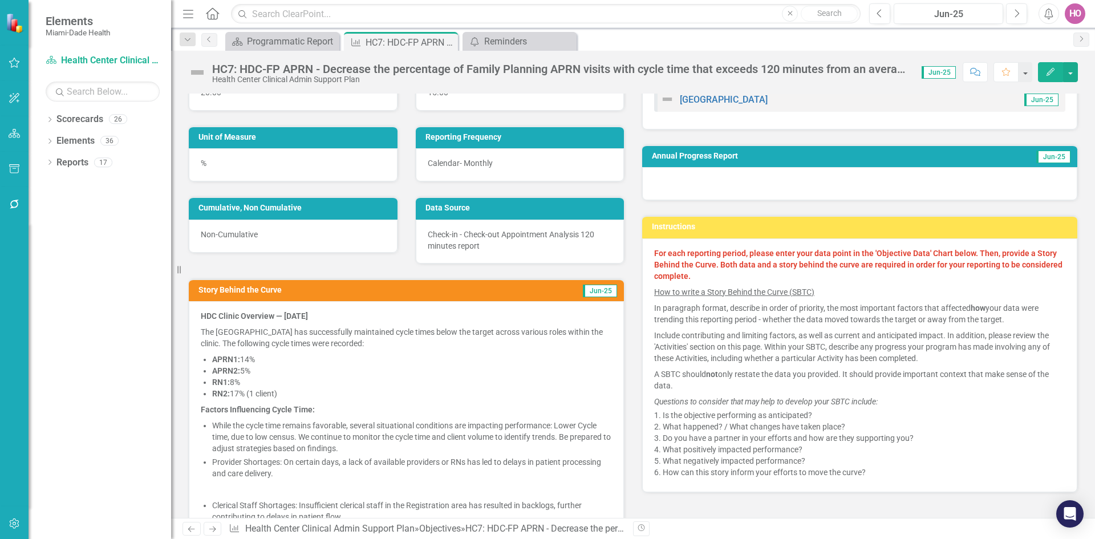
scroll to position [171, 0]
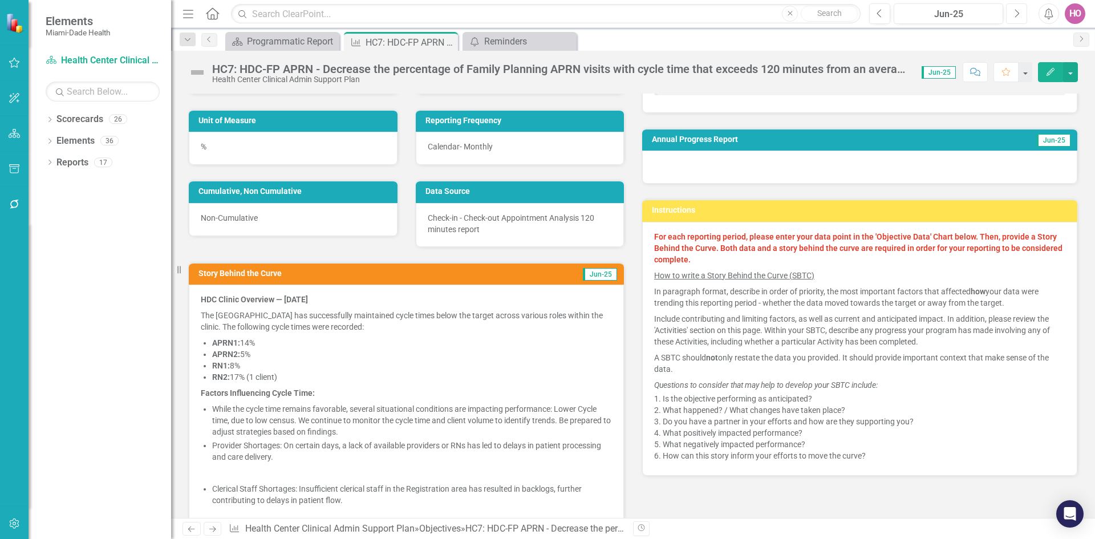
click at [1017, 13] on icon "Next" at bounding box center [1016, 14] width 6 height 10
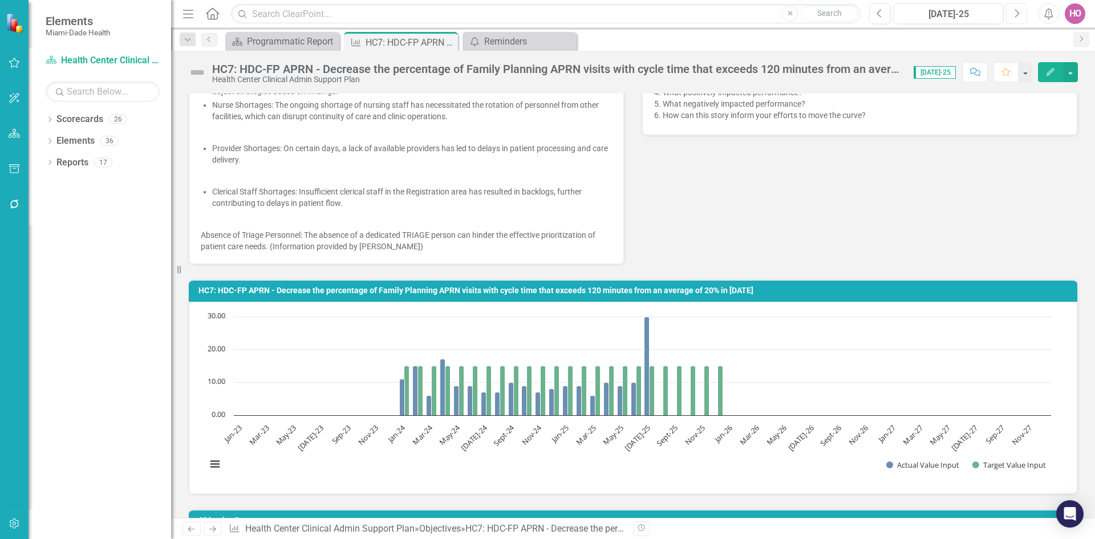
scroll to position [513, 0]
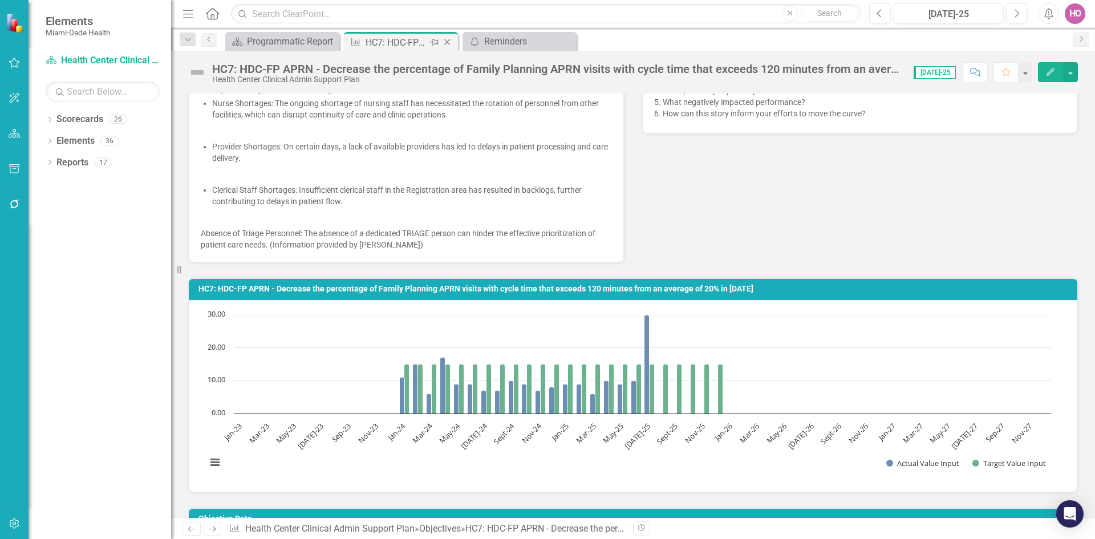
click at [448, 40] on icon "Close" at bounding box center [446, 42] width 11 height 9
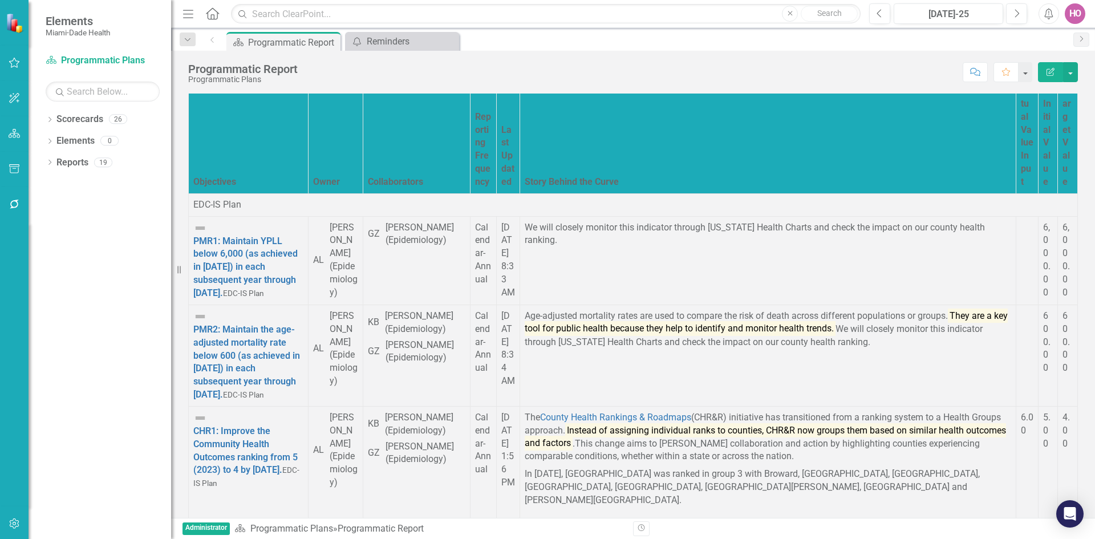
scroll to position [17447, 0]
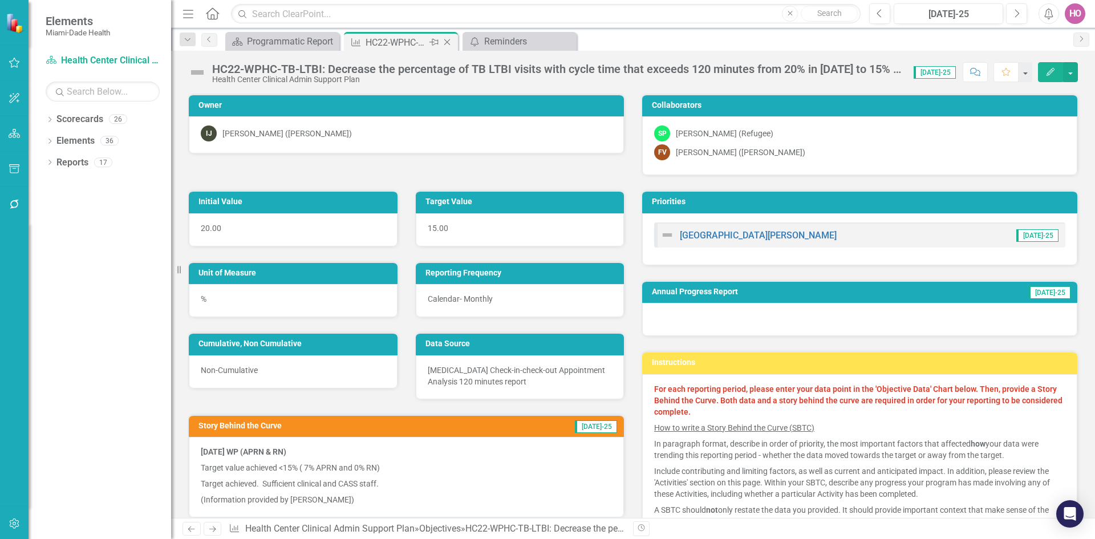
click at [451, 42] on icon "Close" at bounding box center [446, 42] width 11 height 9
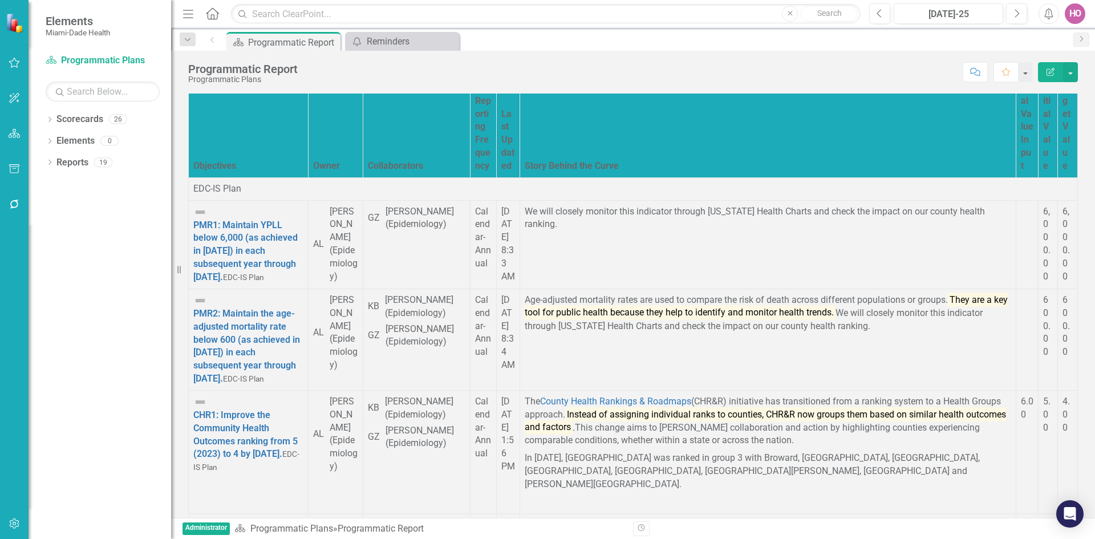
scroll to position [21, 0]
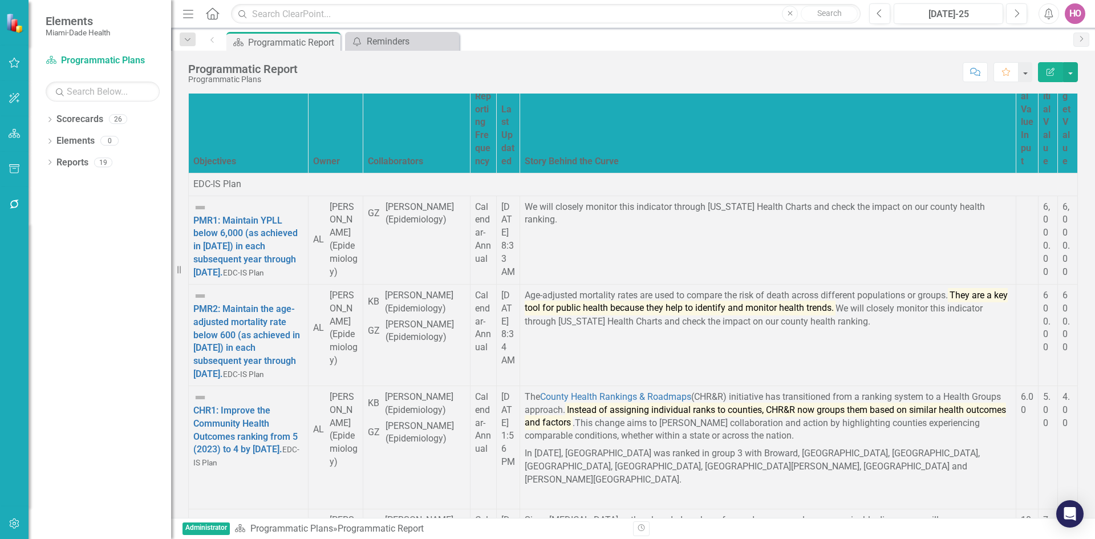
drag, startPoint x: 554, startPoint y: 497, endPoint x: 367, endPoint y: 415, distance: 204.0
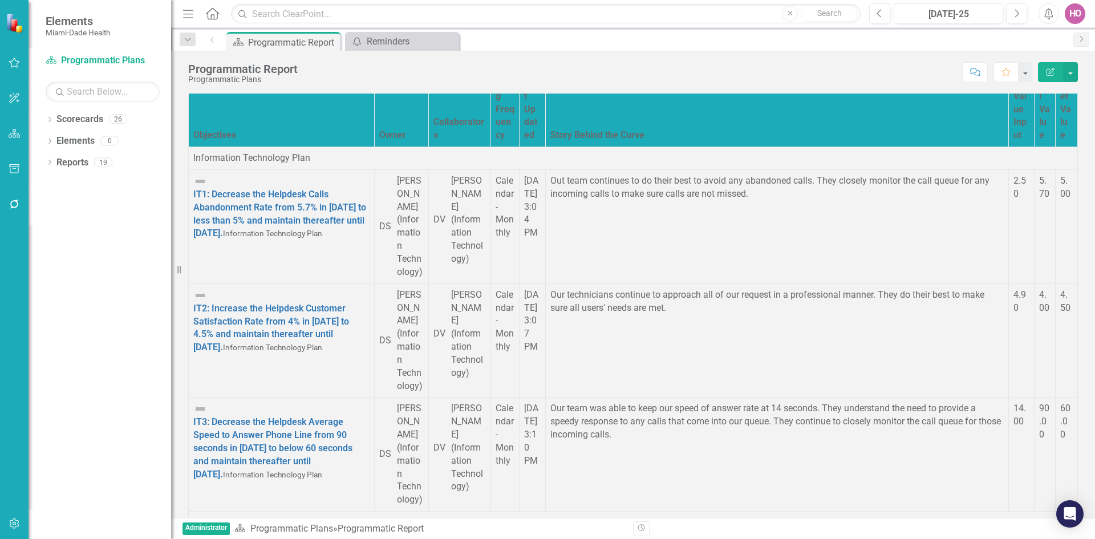
scroll to position [627, 0]
drag, startPoint x: 536, startPoint y: 499, endPoint x: 242, endPoint y: 404, distance: 309.4
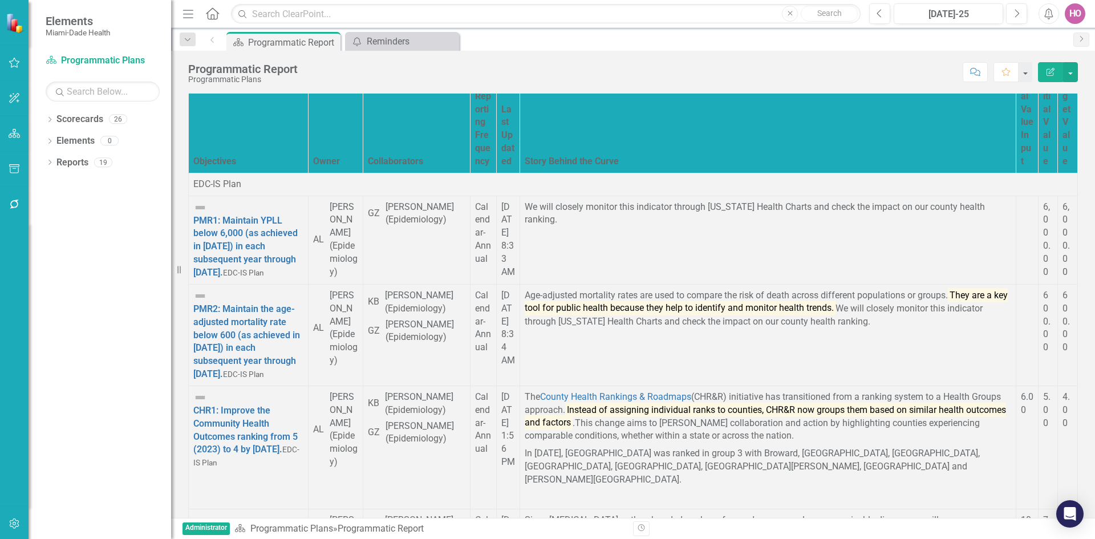
scroll to position [17447, 0]
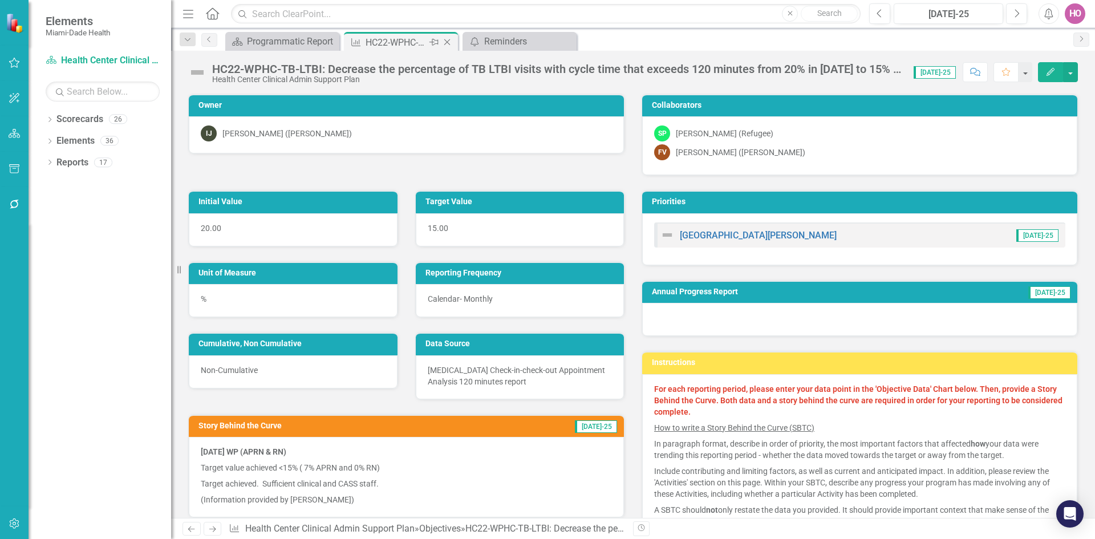
click at [445, 41] on icon "Close" at bounding box center [446, 42] width 11 height 9
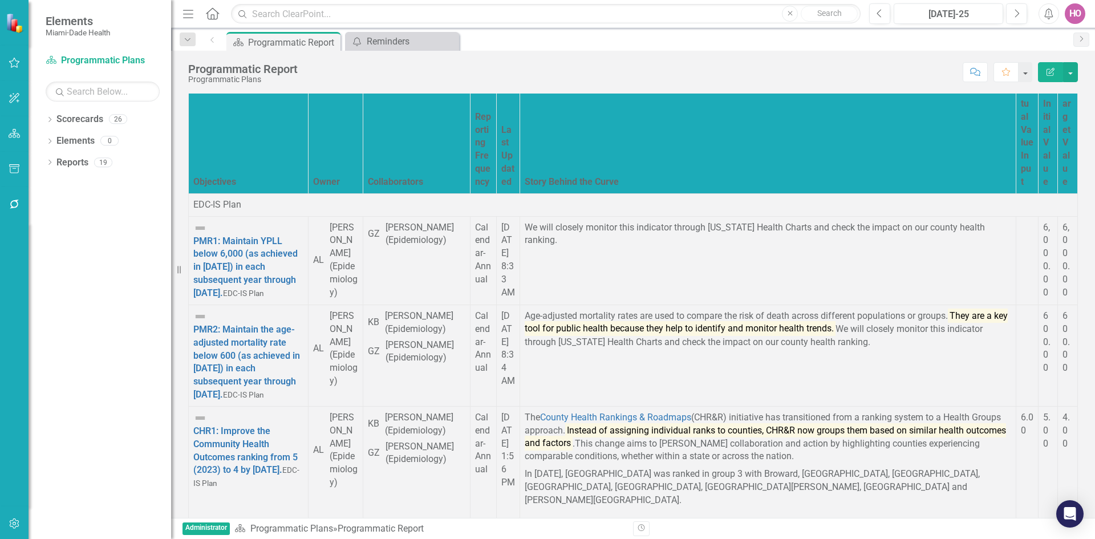
drag, startPoint x: 554, startPoint y: 514, endPoint x: 545, endPoint y: 506, distance: 12.6
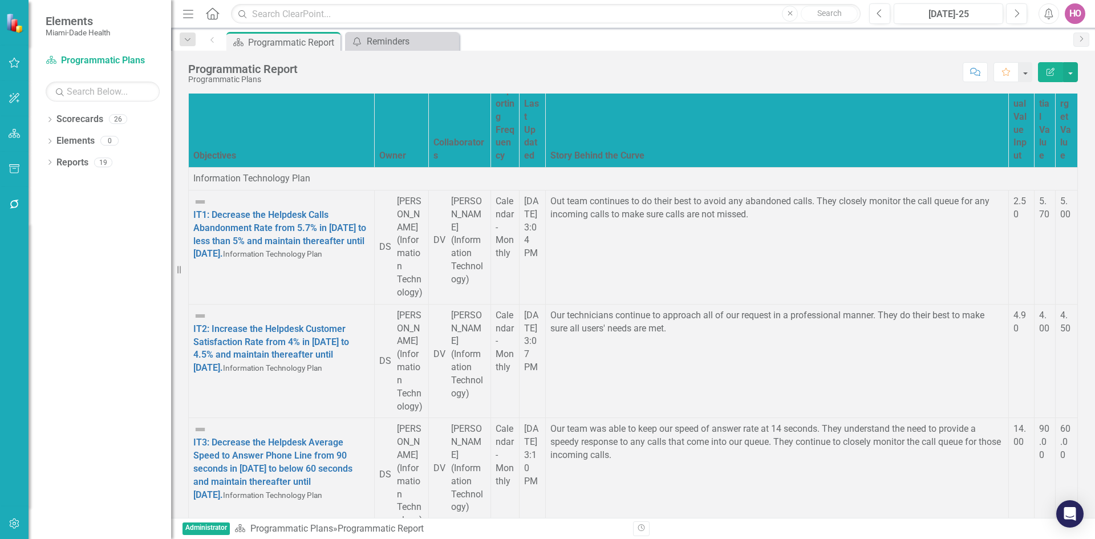
scroll to position [1653, 0]
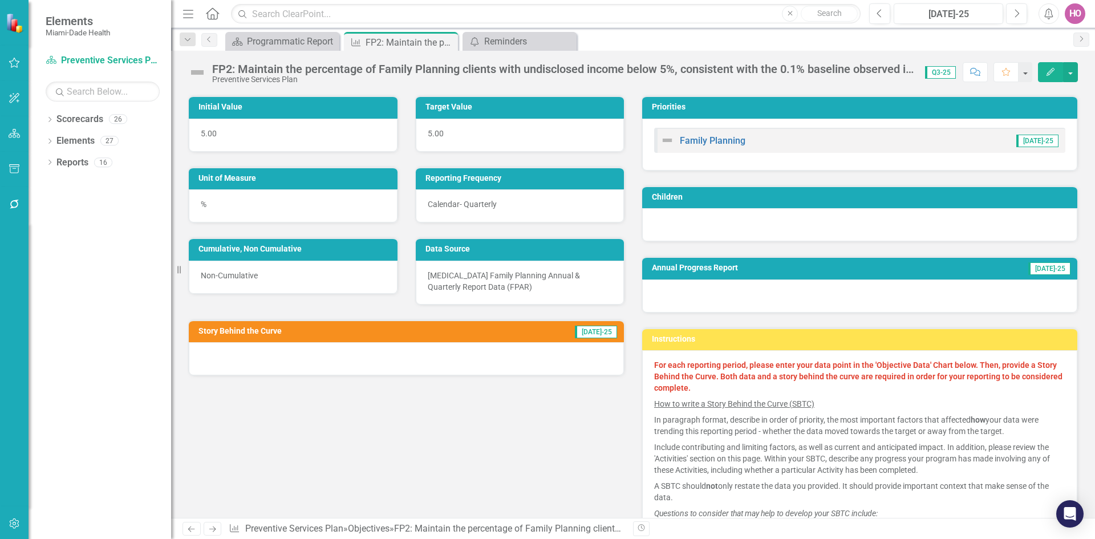
scroll to position [57, 0]
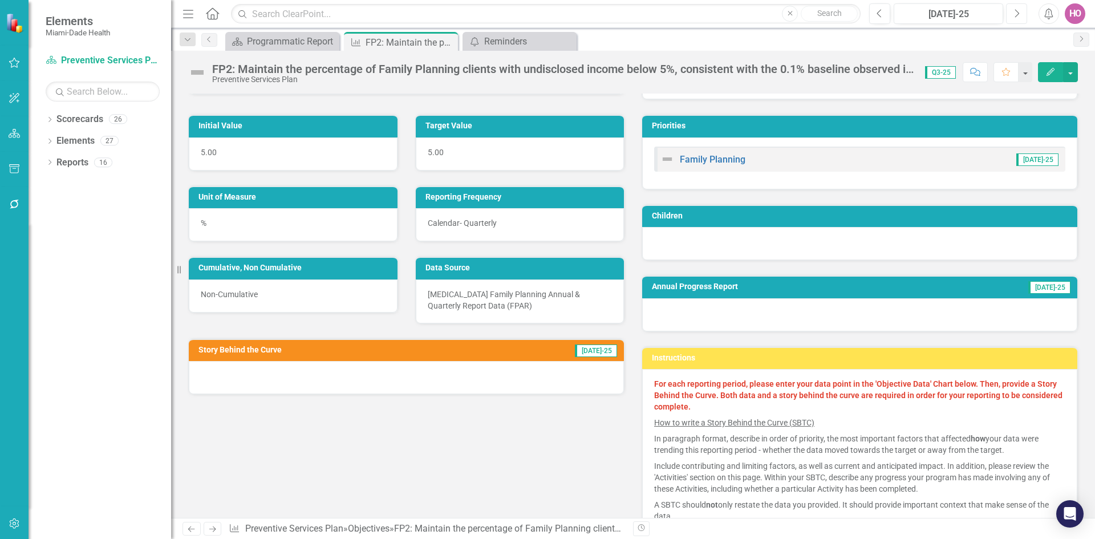
click at [1013, 11] on icon "Next" at bounding box center [1016, 14] width 6 height 10
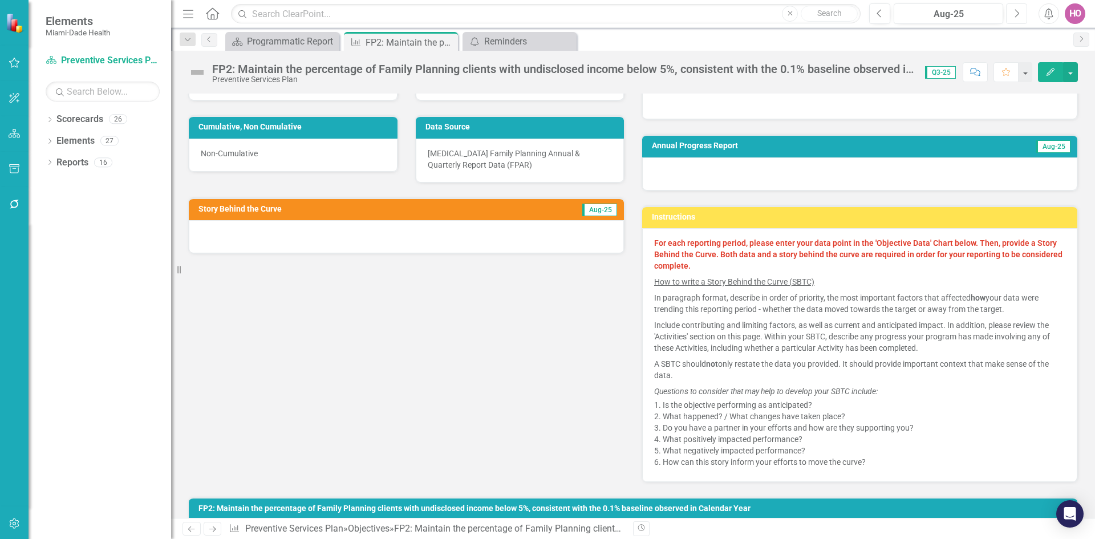
scroll to position [57, 0]
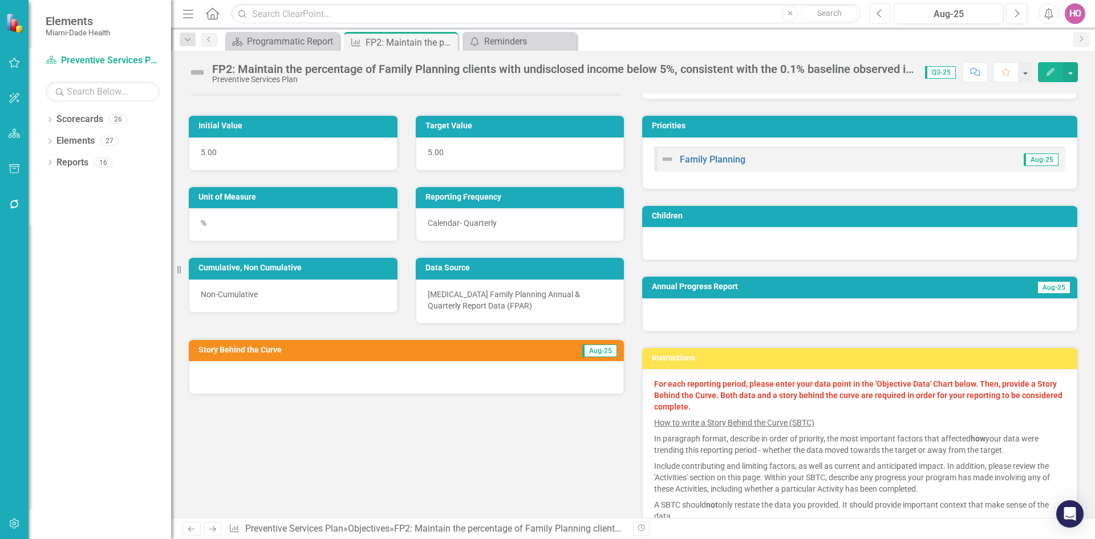
click at [879, 19] on button "Previous" at bounding box center [879, 13] width 21 height 21
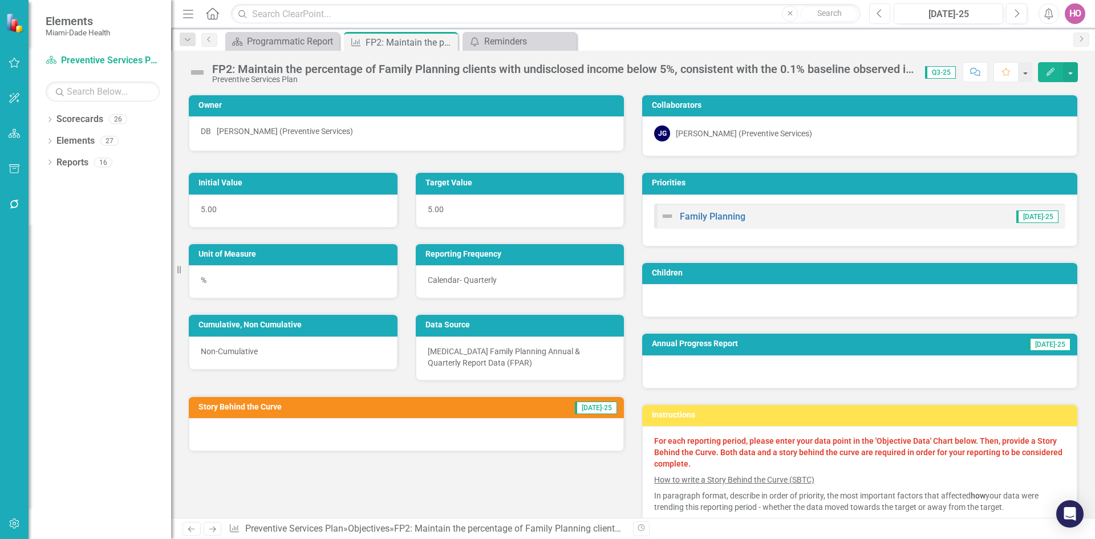
click at [880, 17] on icon "Previous" at bounding box center [879, 14] width 6 height 10
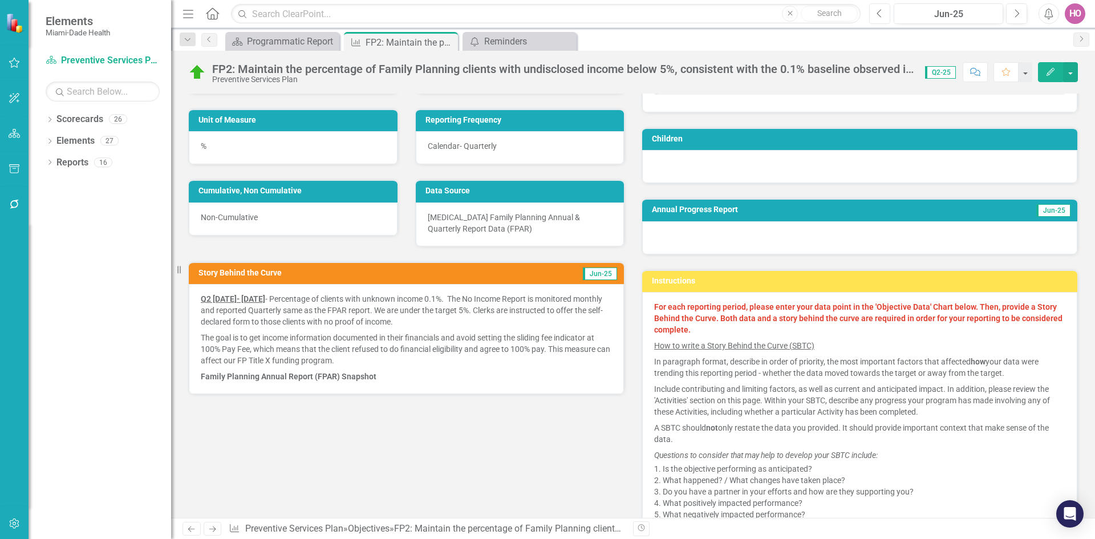
scroll to position [114, 0]
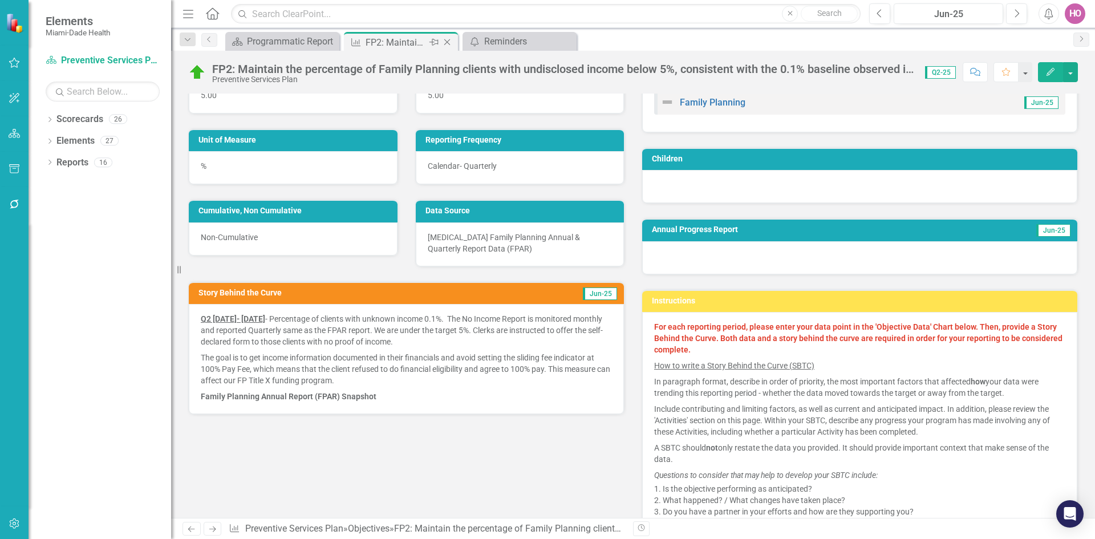
click at [450, 42] on icon "Close" at bounding box center [446, 42] width 11 height 9
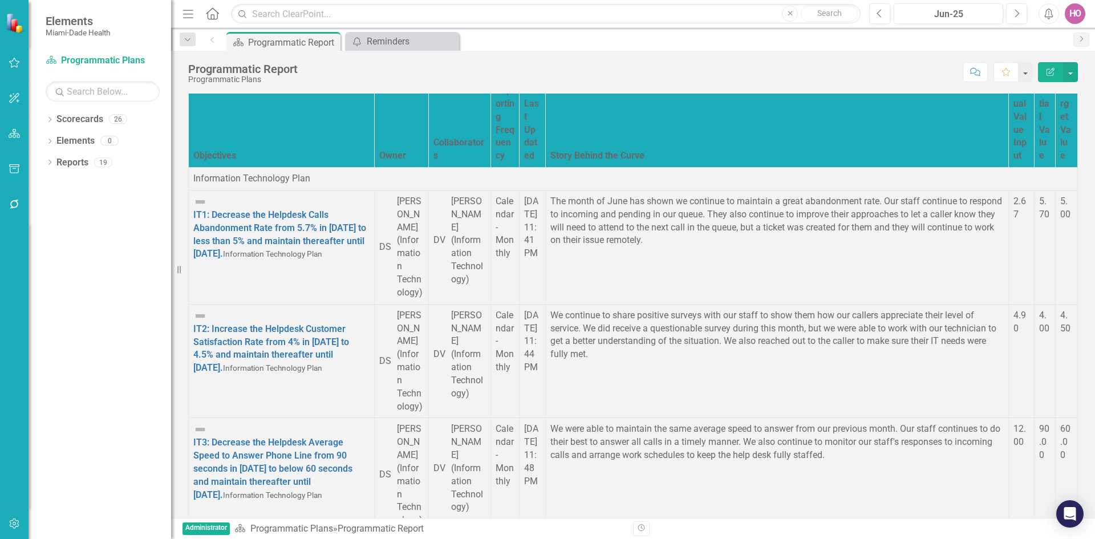
scroll to position [3763, 0]
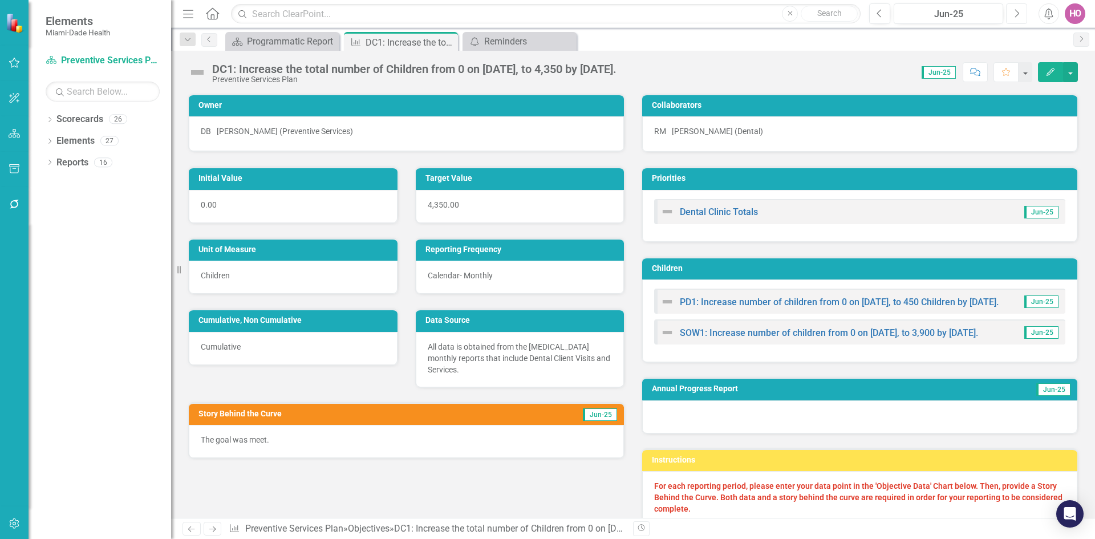
click at [1018, 13] on icon "Next" at bounding box center [1016, 14] width 6 height 10
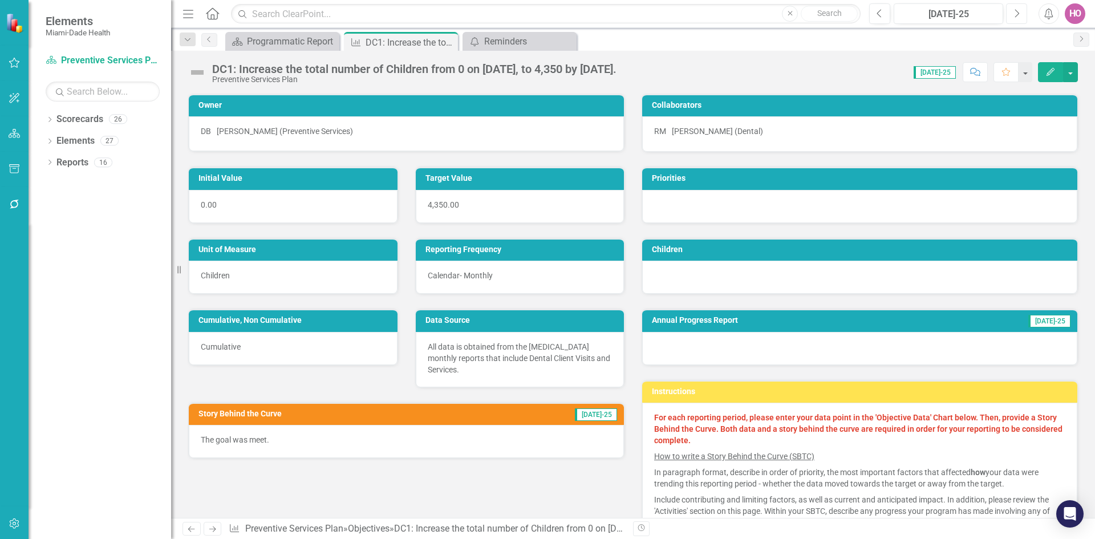
click at [1018, 13] on icon "Next" at bounding box center [1016, 14] width 6 height 10
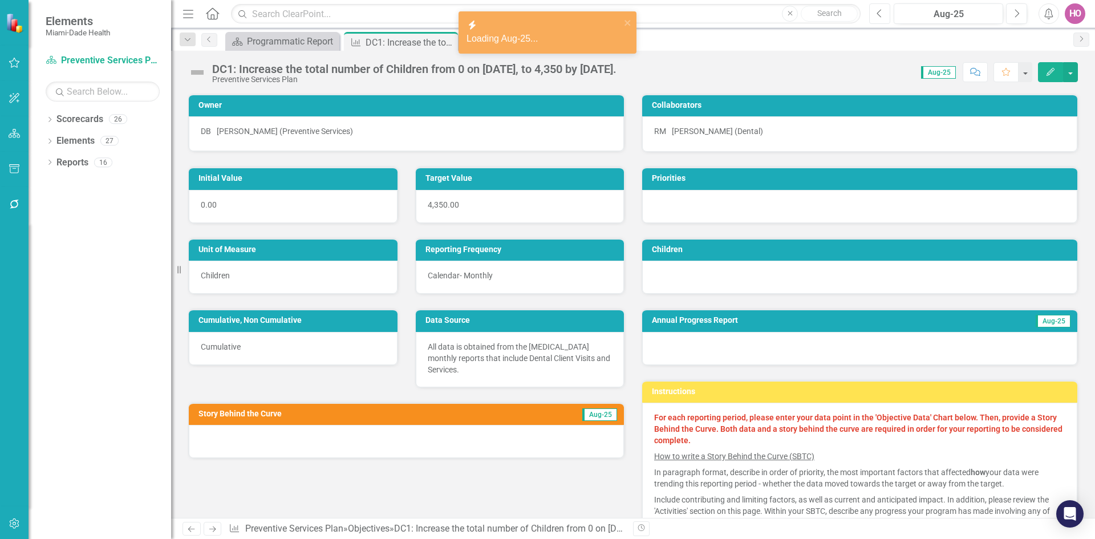
click at [876, 15] on icon "Previous" at bounding box center [879, 14] width 6 height 10
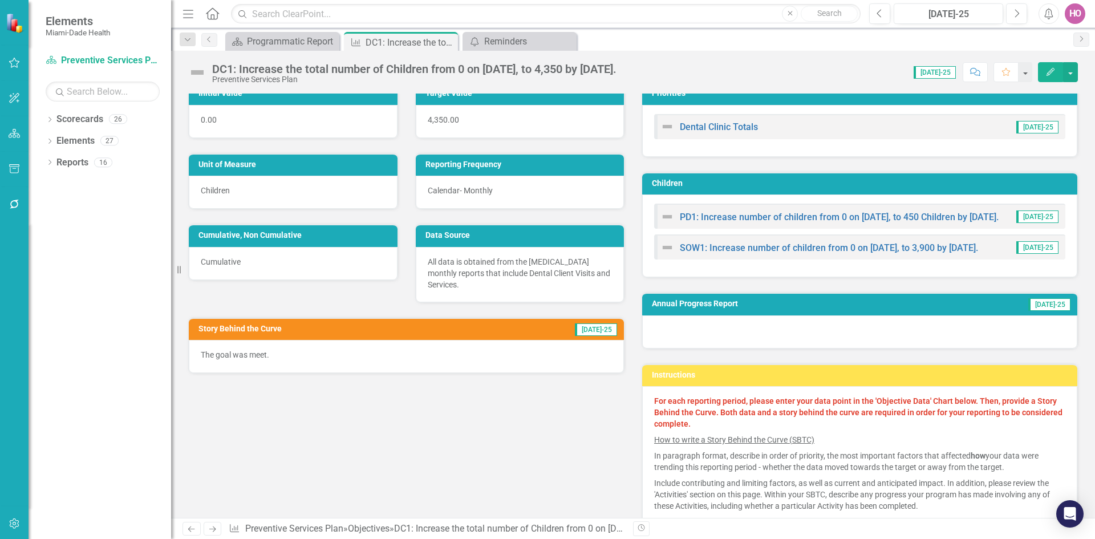
scroll to position [57, 0]
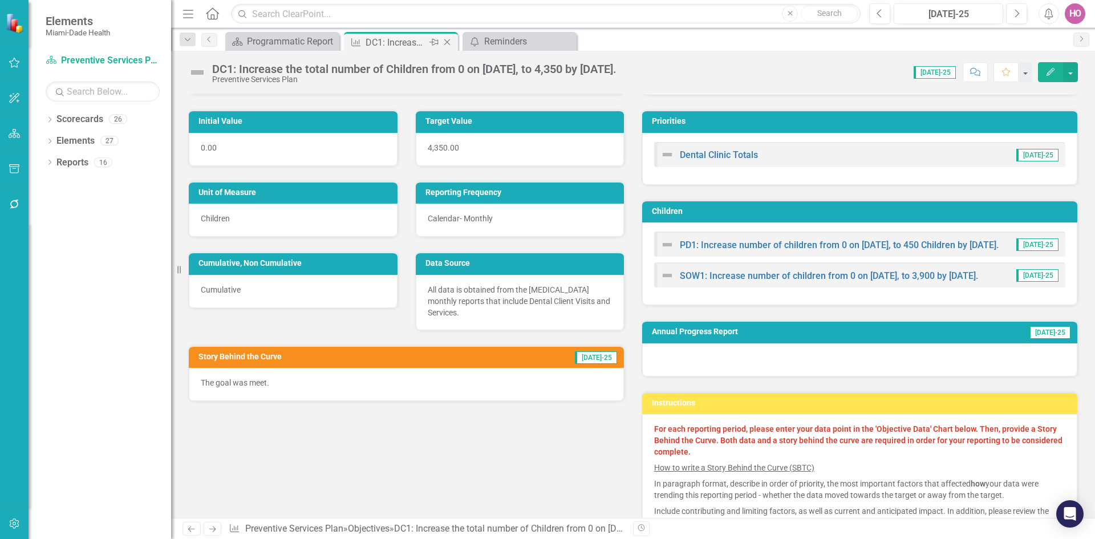
click at [447, 43] on icon "Close" at bounding box center [446, 42] width 11 height 9
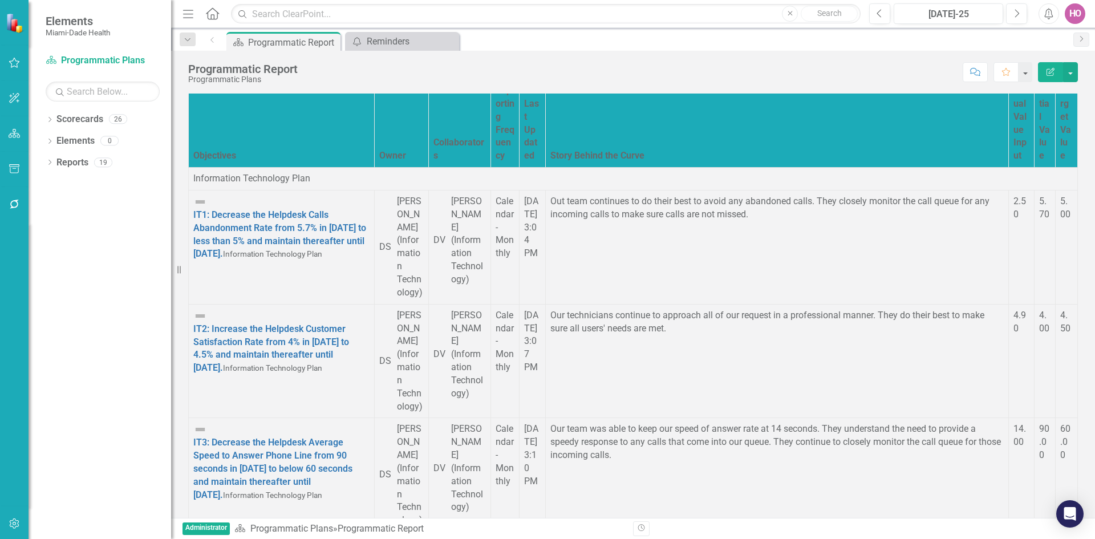
scroll to position [2224, 0]
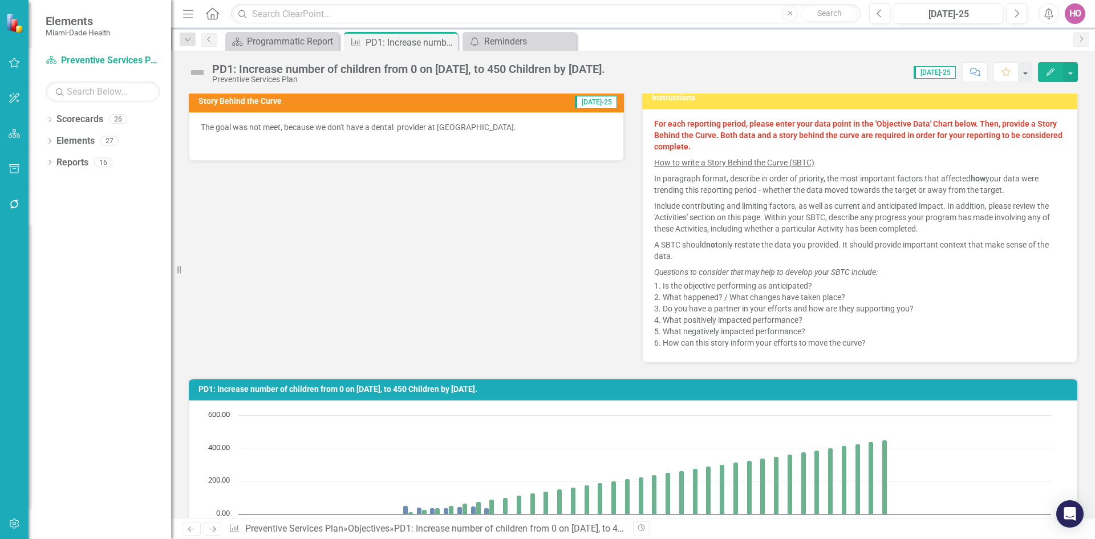
scroll to position [342, 0]
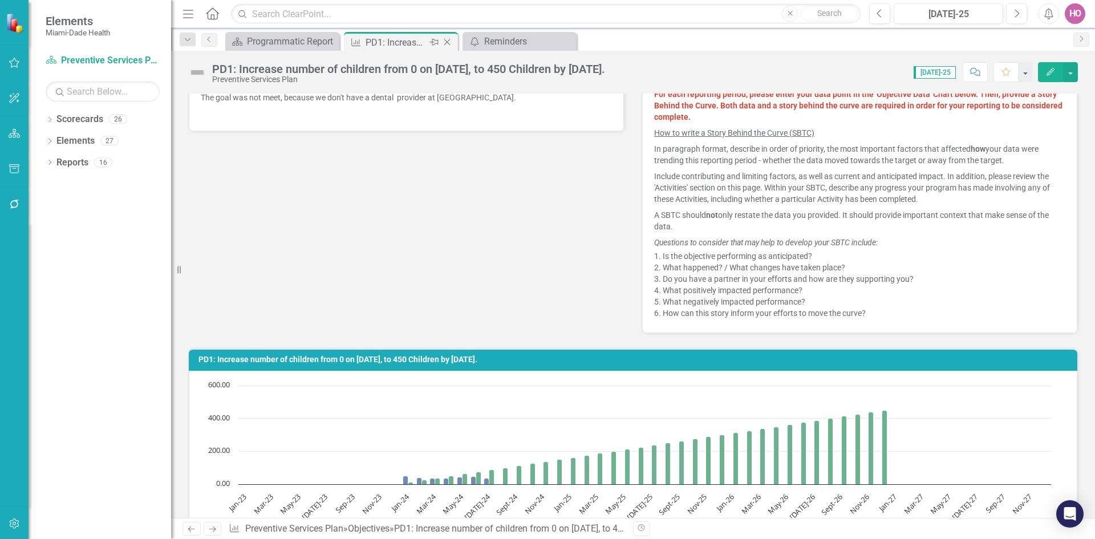
click at [447, 43] on icon "Close" at bounding box center [446, 42] width 11 height 9
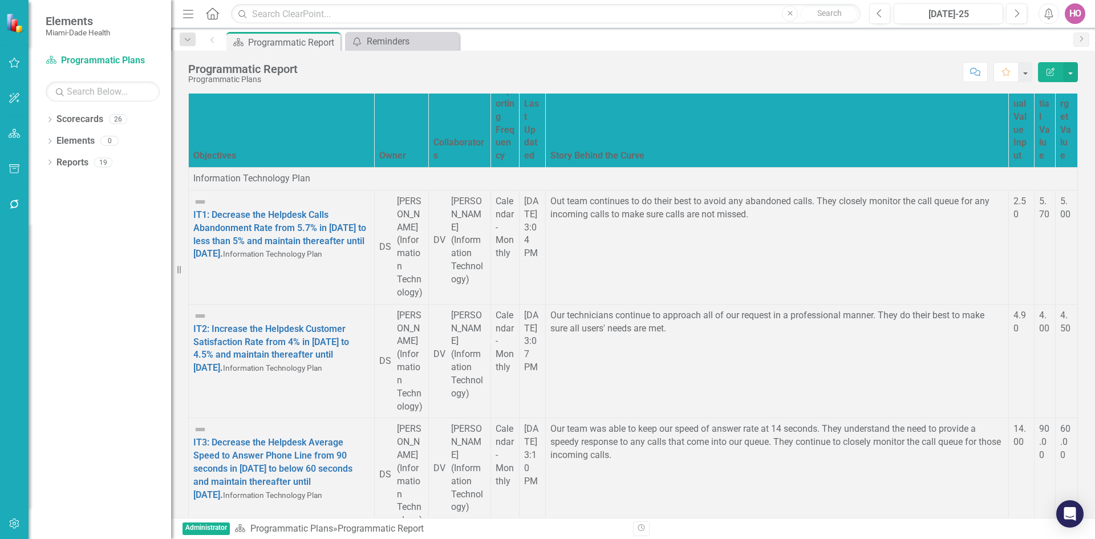
scroll to position [2110, 0]
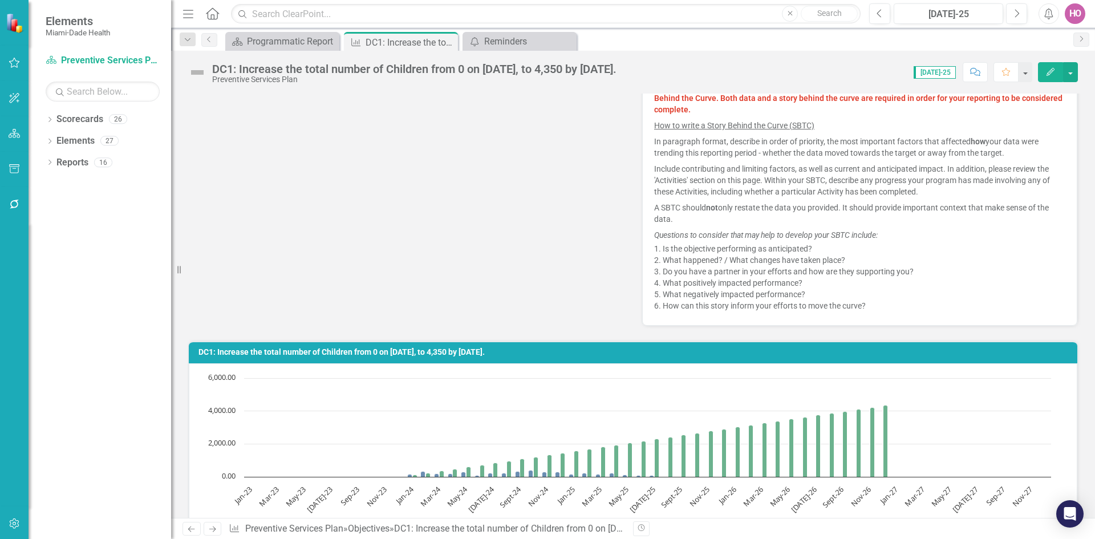
scroll to position [57, 0]
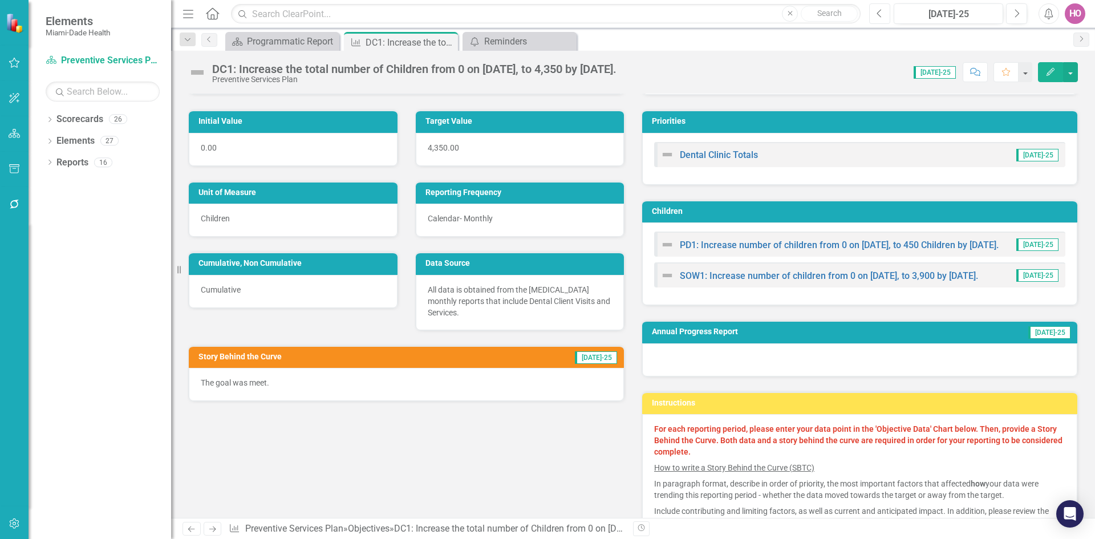
click at [881, 12] on icon "Previous" at bounding box center [879, 14] width 6 height 10
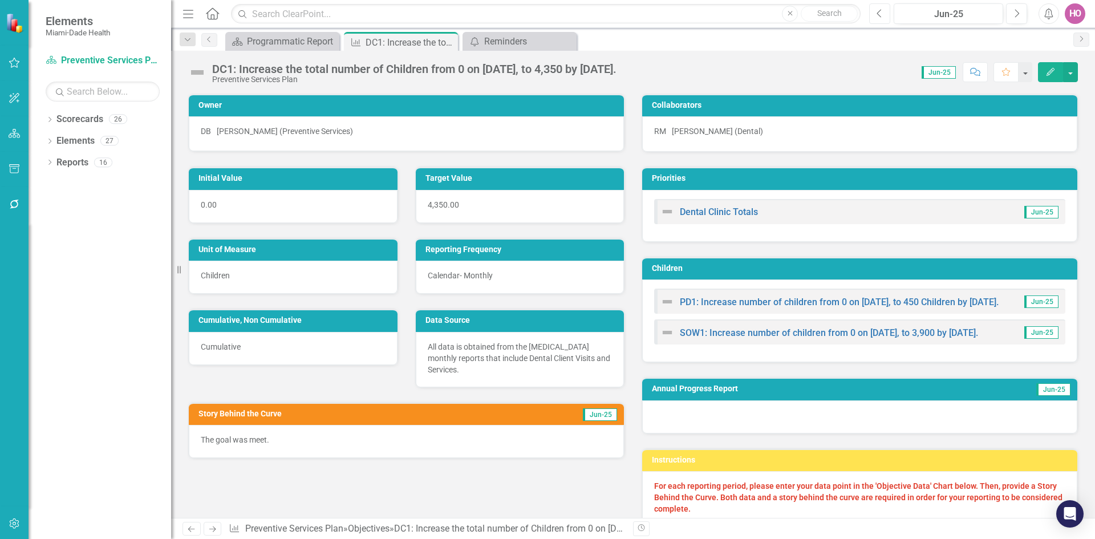
click at [881, 12] on icon "Previous" at bounding box center [879, 14] width 6 height 10
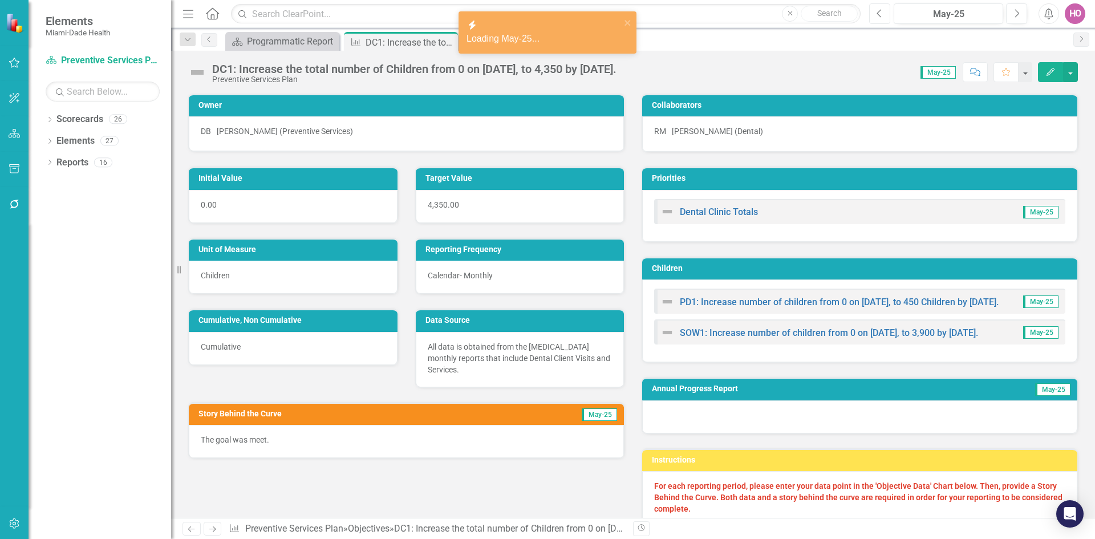
click at [881, 12] on icon "Previous" at bounding box center [879, 14] width 6 height 10
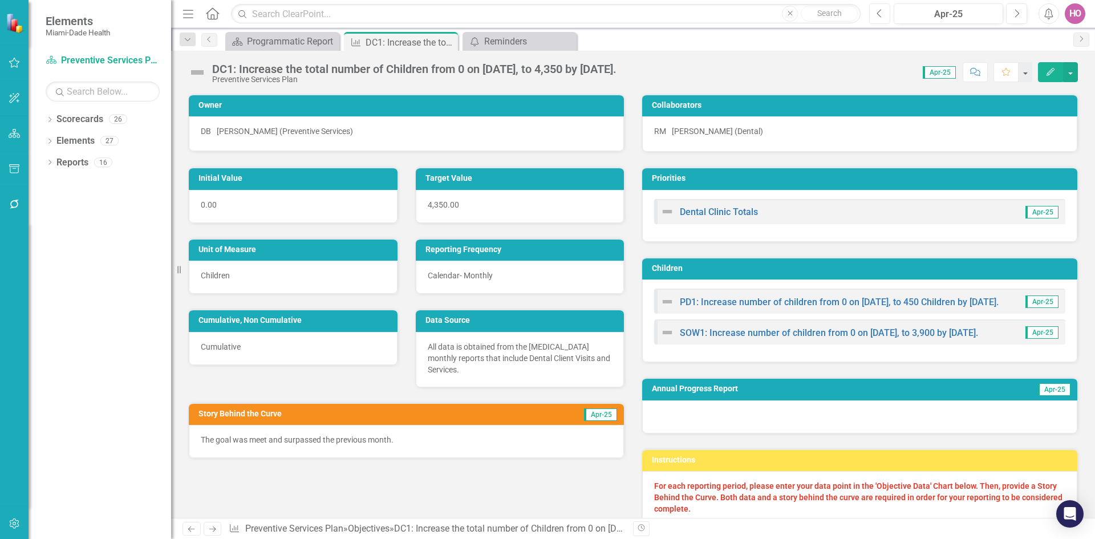
click at [881, 12] on icon "Previous" at bounding box center [879, 14] width 6 height 10
click at [445, 44] on icon at bounding box center [447, 42] width 6 height 6
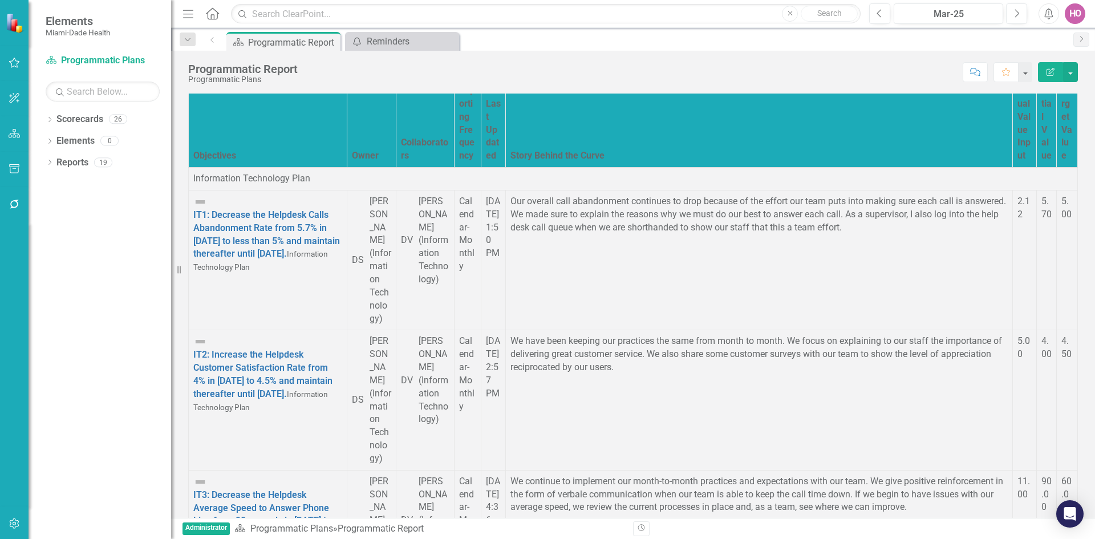
scroll to position [3991, 0]
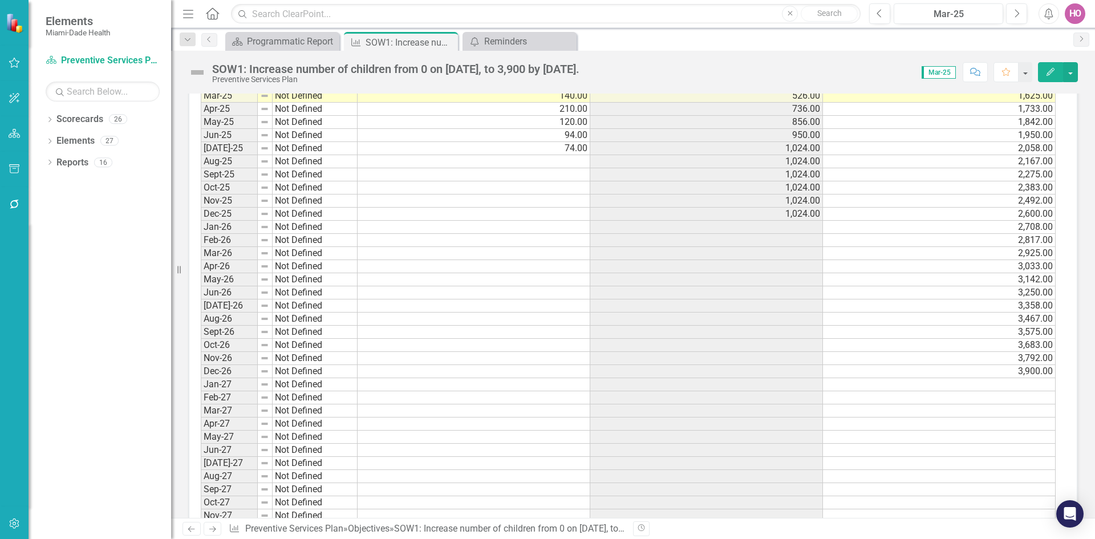
scroll to position [1197, 0]
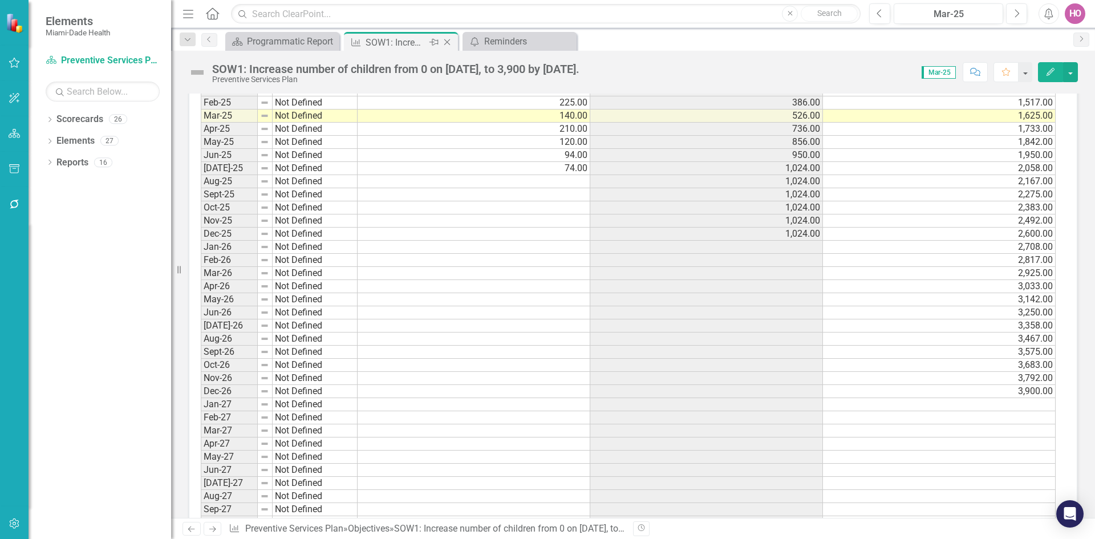
click at [446, 40] on icon "Close" at bounding box center [446, 42] width 11 height 9
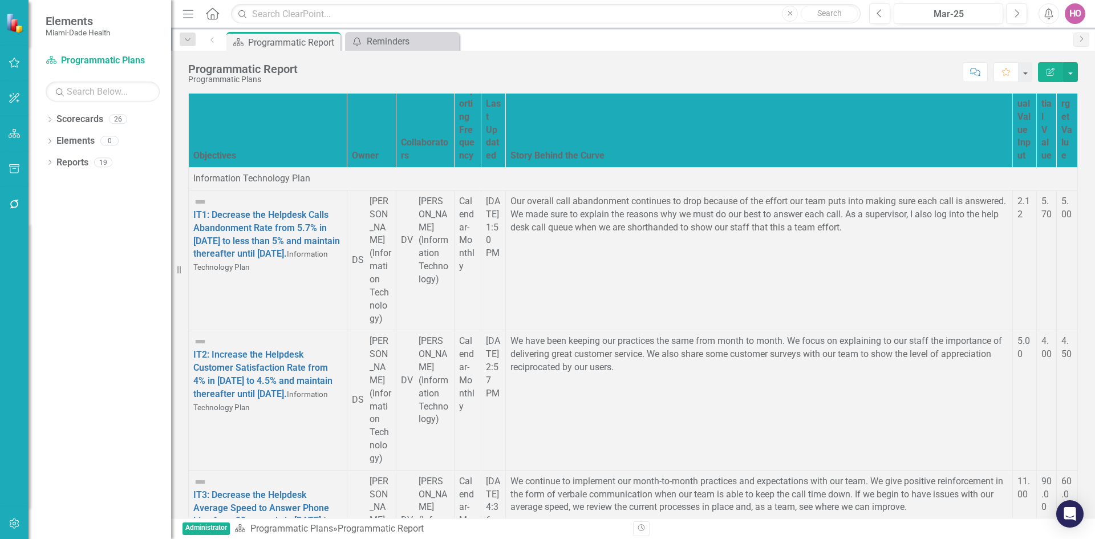
scroll to position [4105, 0]
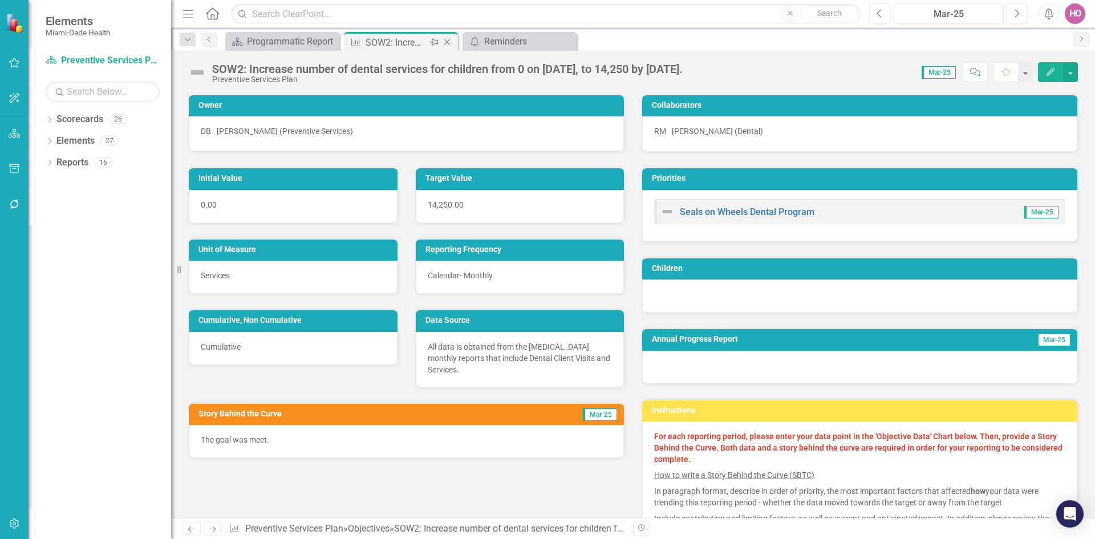
click at [449, 42] on icon "Close" at bounding box center [446, 42] width 11 height 9
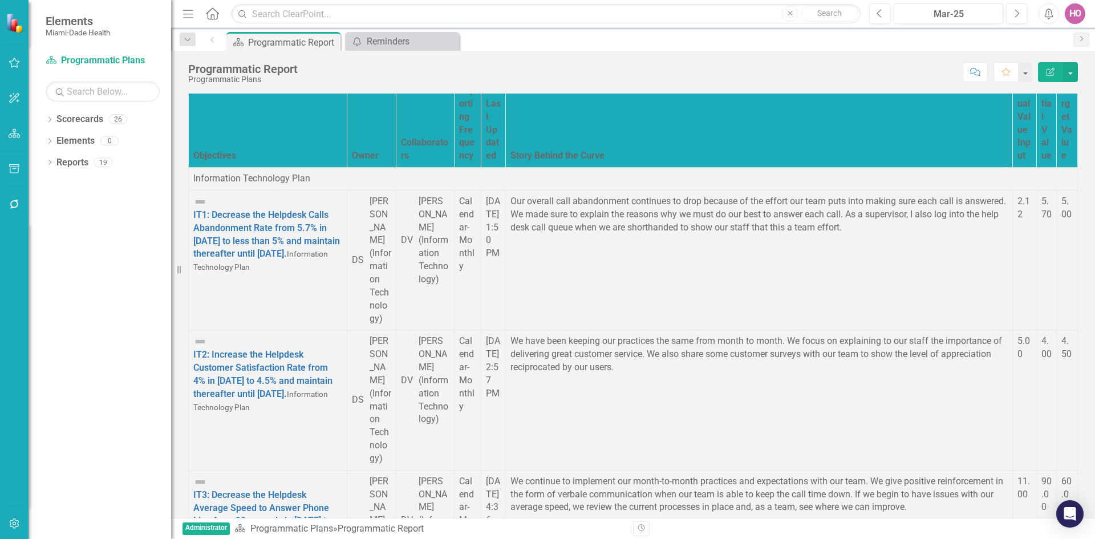
scroll to position [4276, 0]
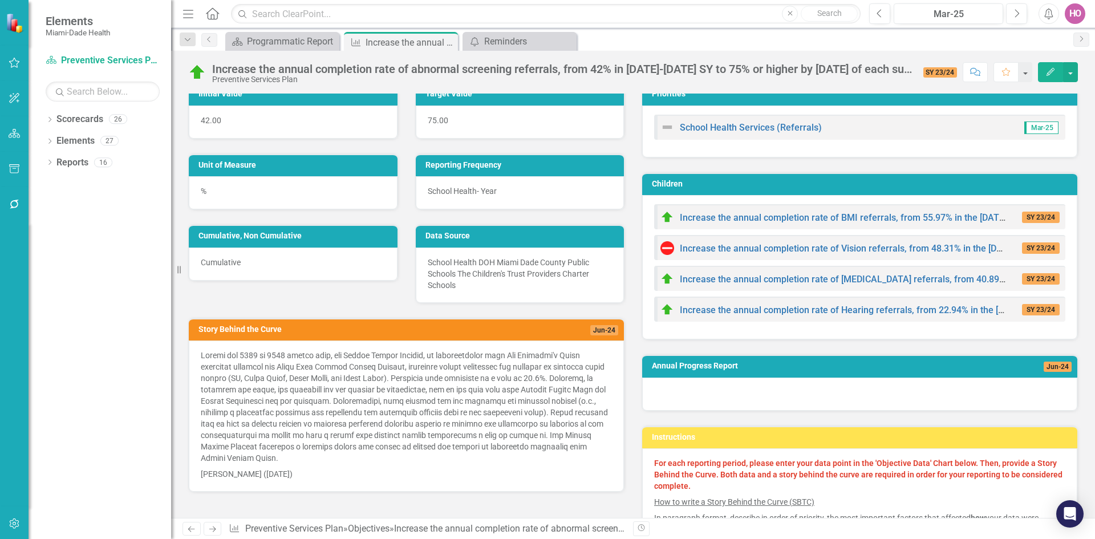
scroll to position [171, 0]
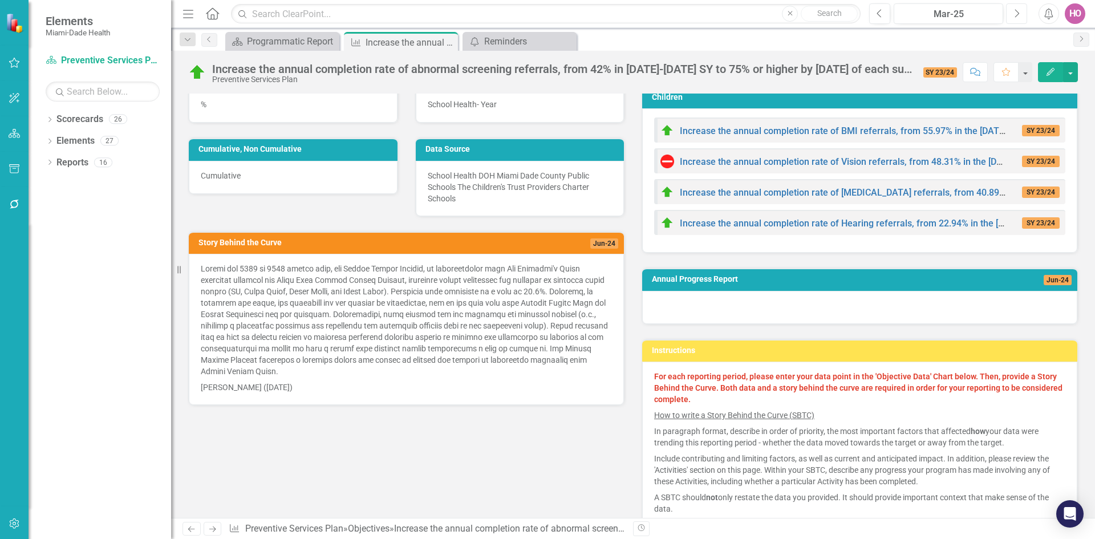
click at [1015, 9] on icon "Next" at bounding box center [1016, 14] width 6 height 10
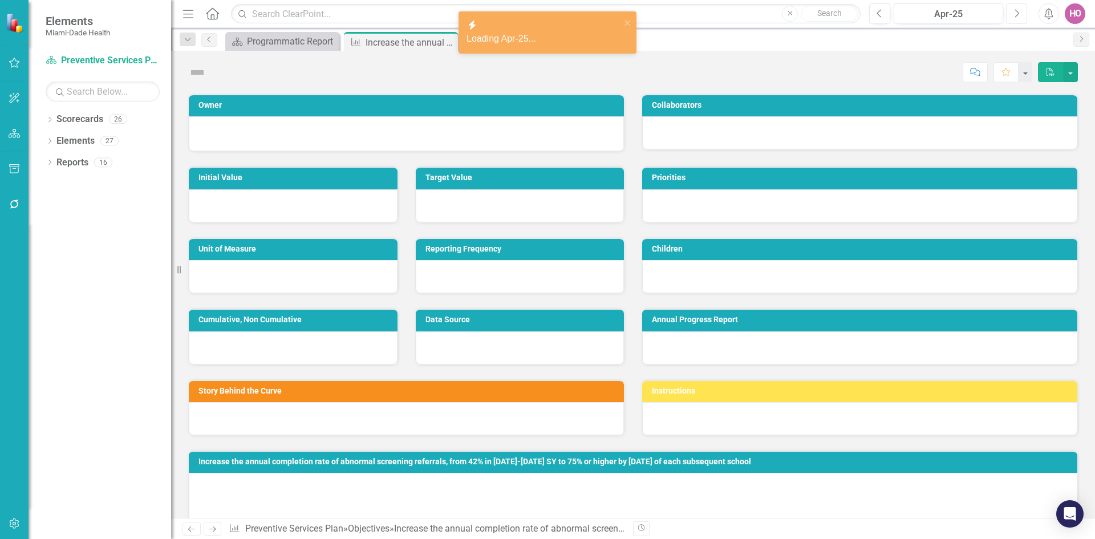
click at [1015, 9] on icon "Next" at bounding box center [1016, 14] width 6 height 10
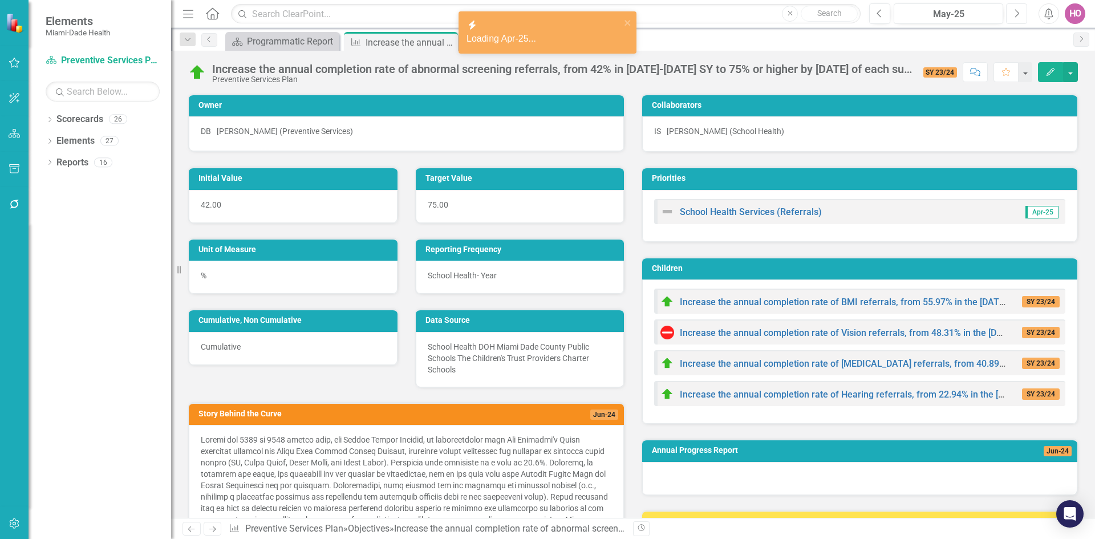
click at [1015, 9] on icon "Next" at bounding box center [1016, 14] width 6 height 10
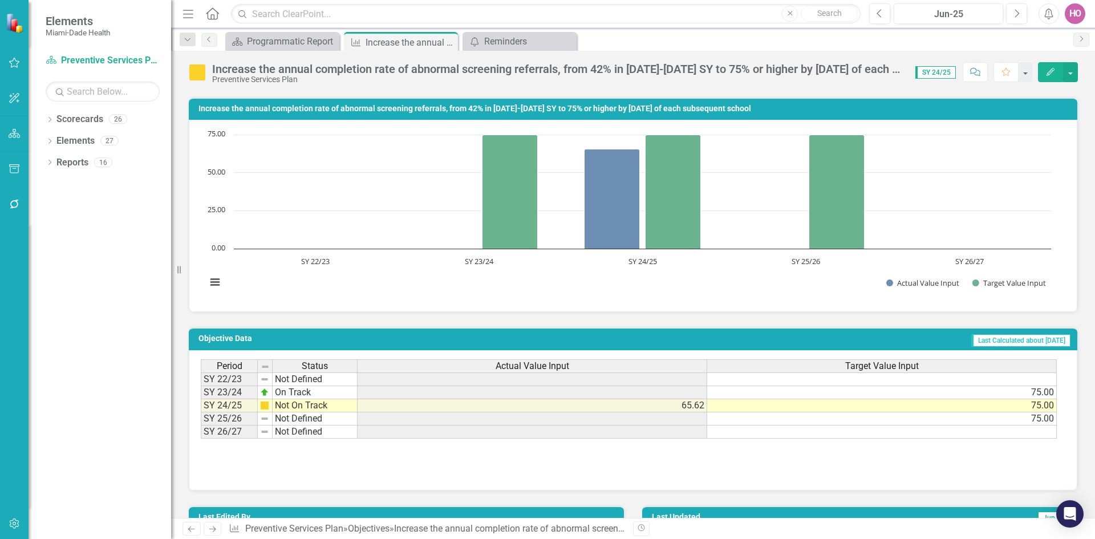
scroll to position [806, 0]
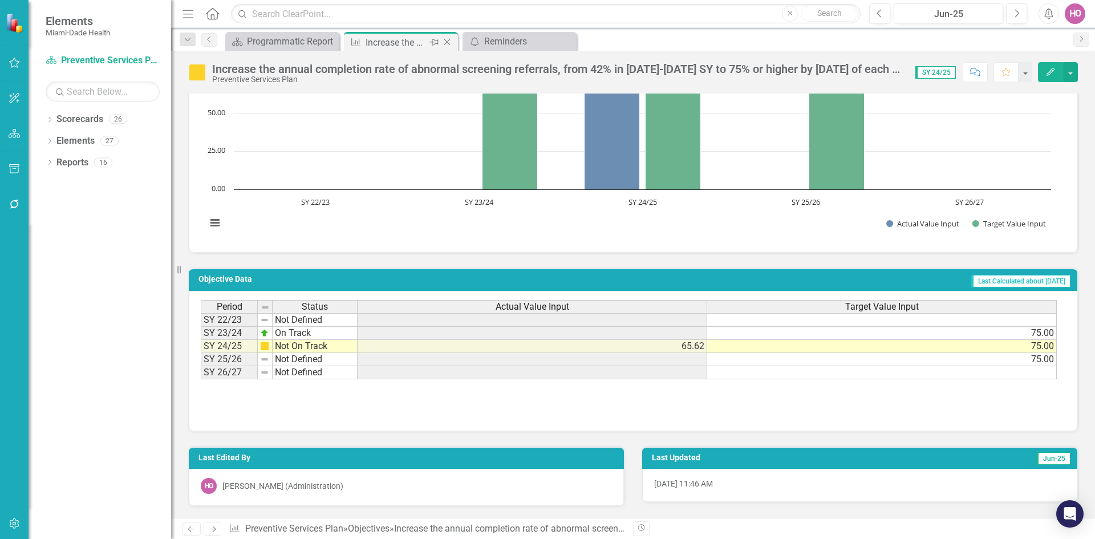
click at [449, 42] on icon "Close" at bounding box center [446, 42] width 11 height 9
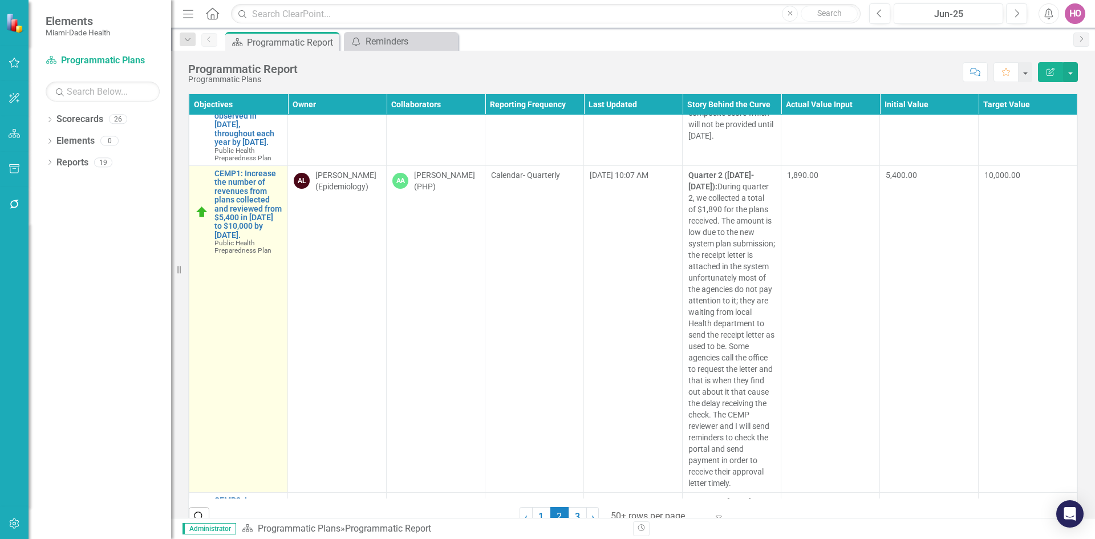
scroll to position [5645, 0]
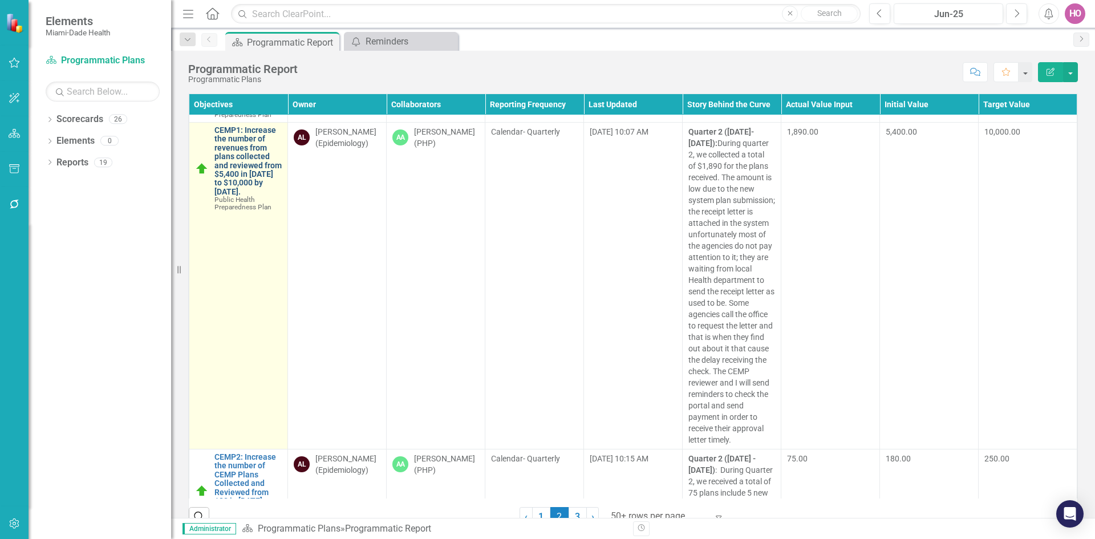
click at [226, 196] on link "CEMP1: Increase the number of revenues from plans collected and reviewed from $…" at bounding box center [247, 161] width 67 height 70
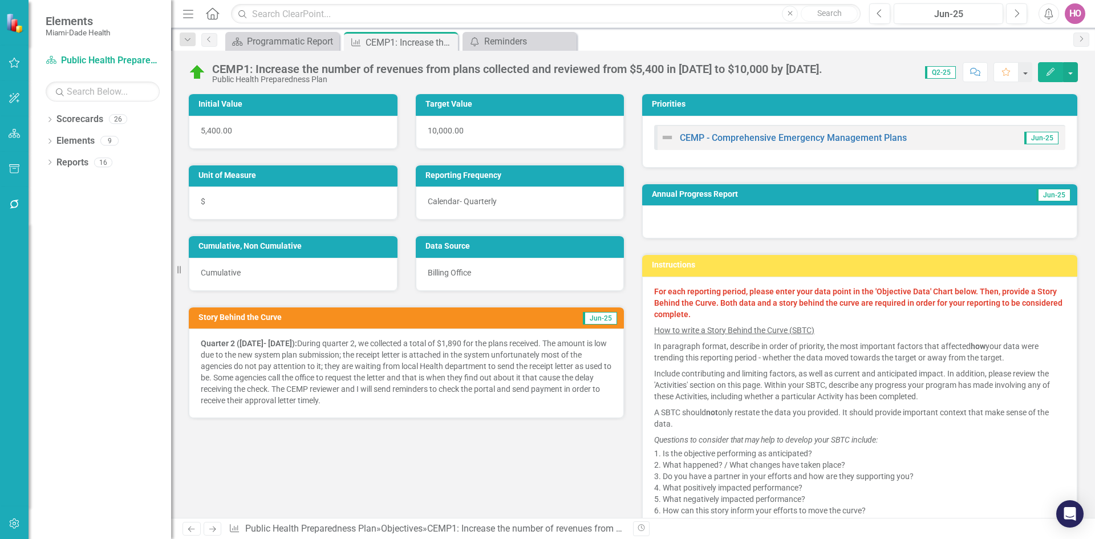
scroll to position [114, 0]
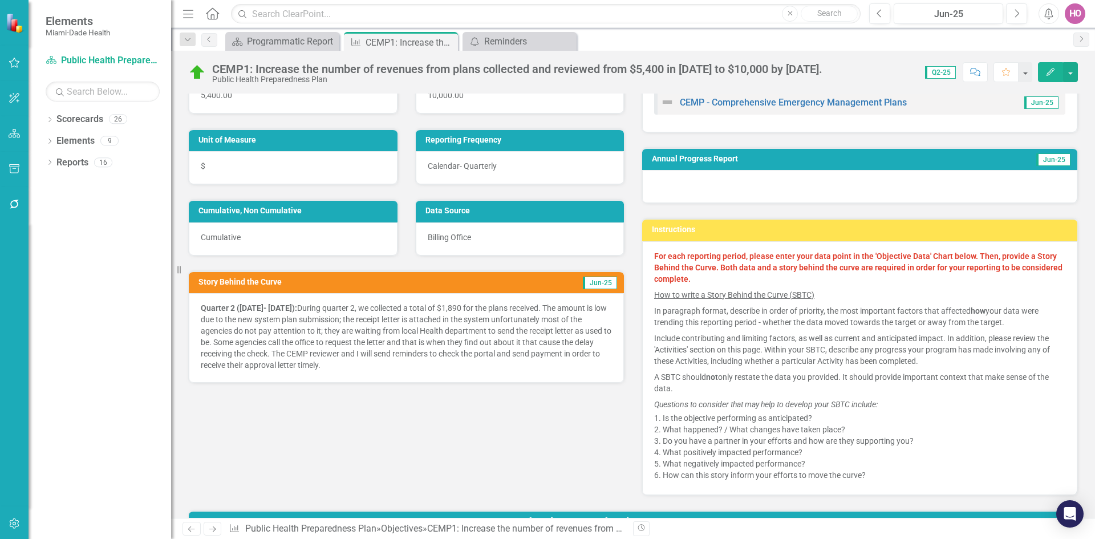
click at [275, 326] on p "Quarter 2 ([DATE]- [DATE]): During quarter 2, we collected a total of $1,890 fo…" at bounding box center [406, 336] width 411 height 68
click at [313, 320] on p "Quarter 2 ([DATE]- [DATE]): During quarter 2, we collected a total of $1,890 fo…" at bounding box center [406, 336] width 411 height 68
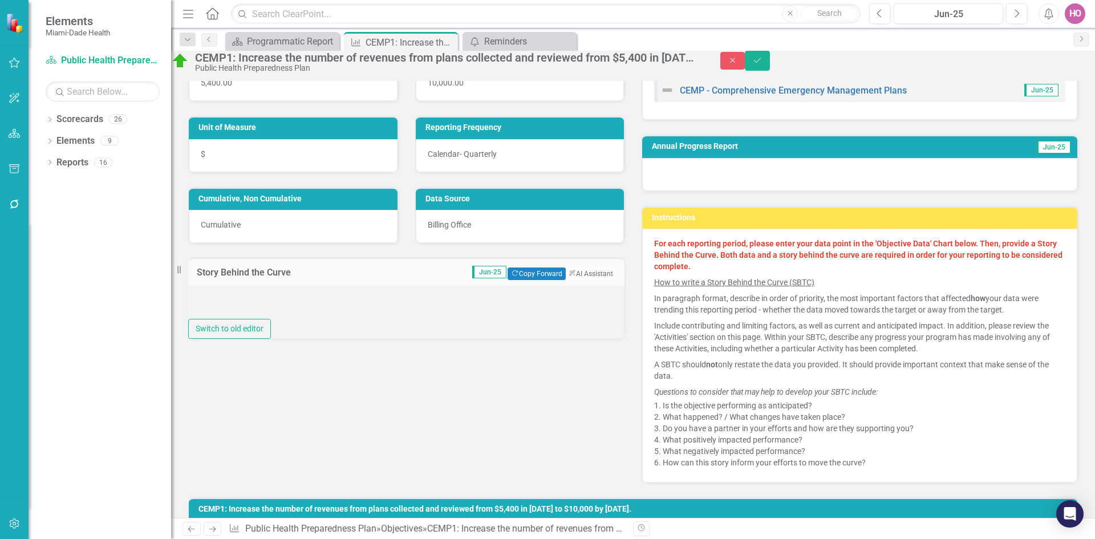
type textarea "<p><strong>Quarter 2 ([DATE]- [DATE]): </strong>During quarter 2, we collected …"
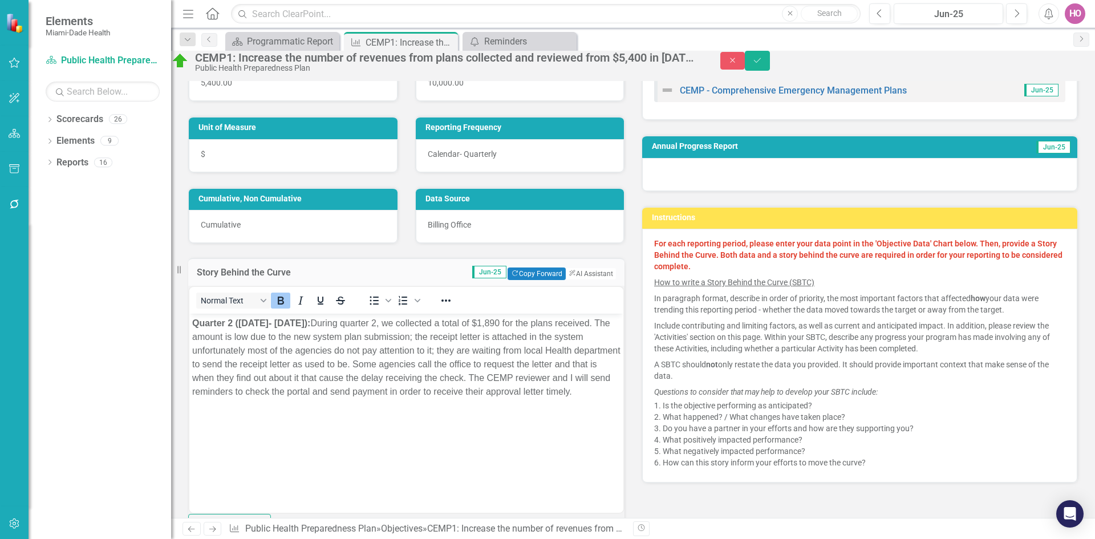
scroll to position [0, 0]
click at [302, 353] on p "Quarter 2 ([DATE]- [DATE]): During quarter 2, we collected a total of $1,890 fo…" at bounding box center [406, 357] width 428 height 82
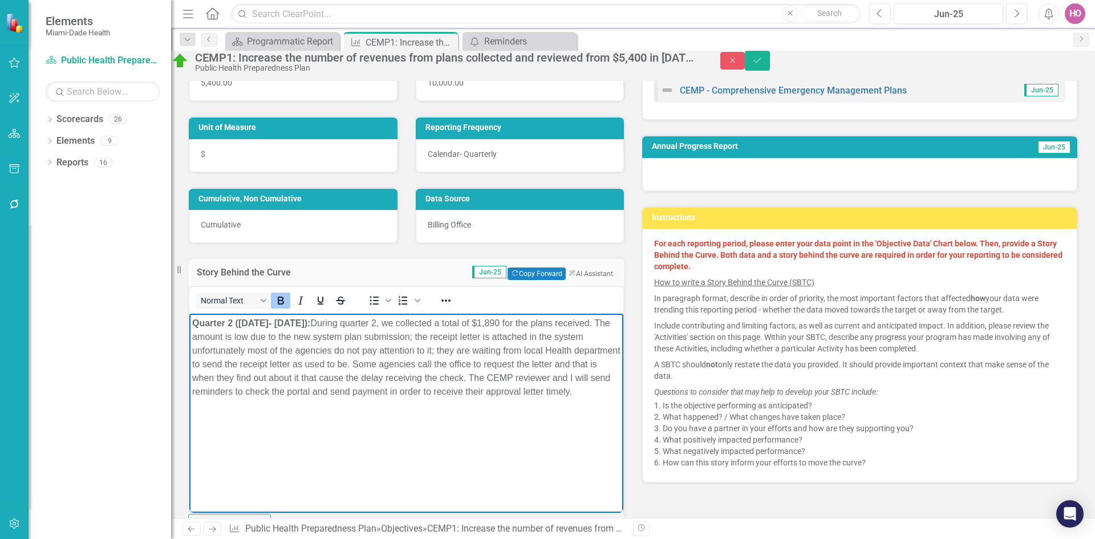
drag, startPoint x: 193, startPoint y: 323, endPoint x: 302, endPoint y: 369, distance: 118.8
click at [342, 398] on p "Quarter 2 ([DATE]- [DATE]): During quarter 2, we collected a total of $1,890 fo…" at bounding box center [406, 357] width 428 height 82
copy p "Quarter 2 ([DATE]- [DATE]): During quarter 2, we collected a total of $1,890 fo…"
click at [738, 63] on icon "Close" at bounding box center [733, 60] width 10 height 8
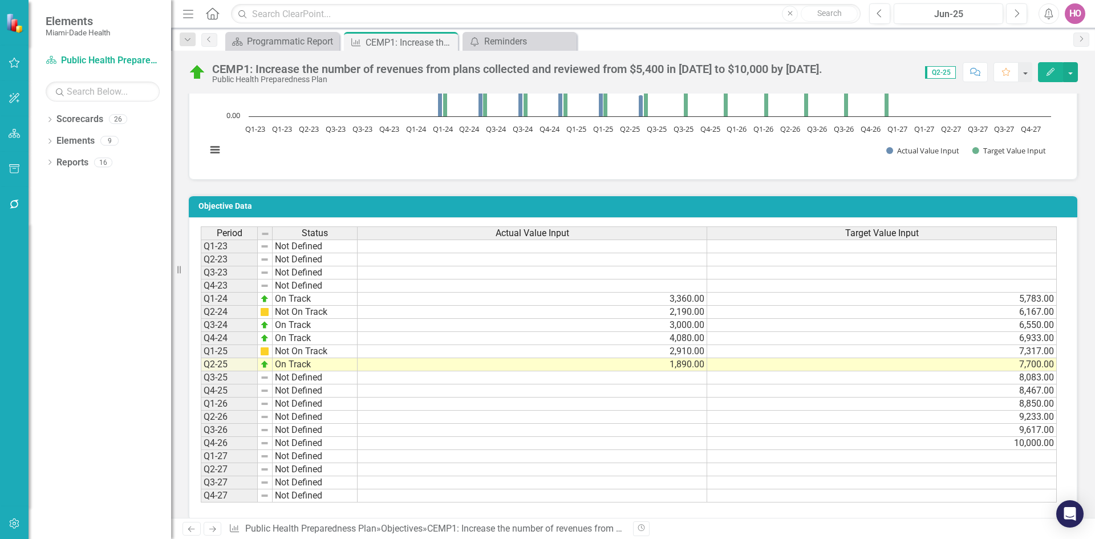
scroll to position [684, 0]
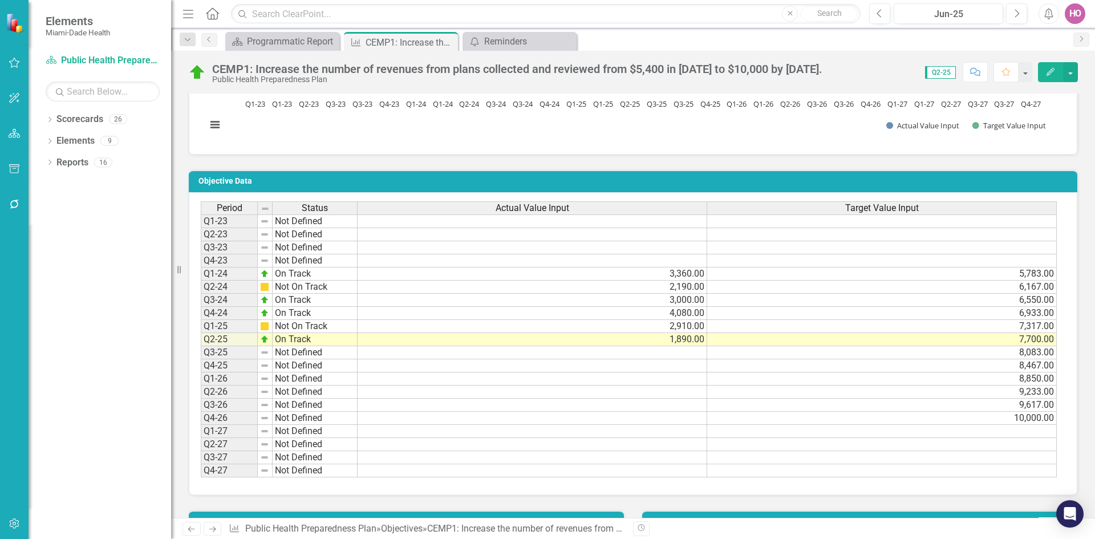
click at [201, 320] on div "Period Status Actual Value Input Target Value Input Q1-23 Not Defined Q2-23 Not…" at bounding box center [201, 339] width 0 height 276
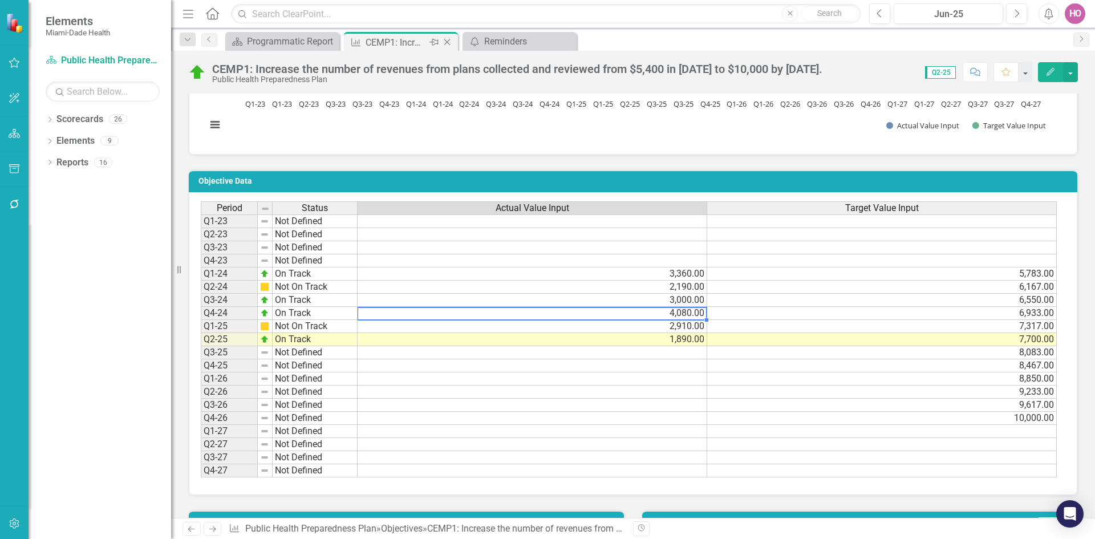
click at [448, 43] on icon at bounding box center [447, 42] width 6 height 6
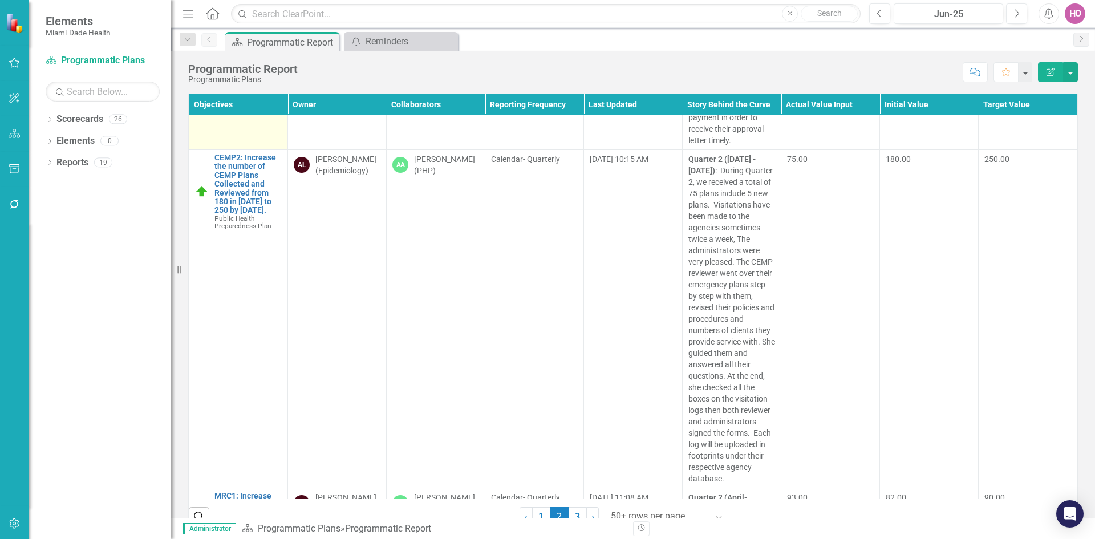
scroll to position [5987, 0]
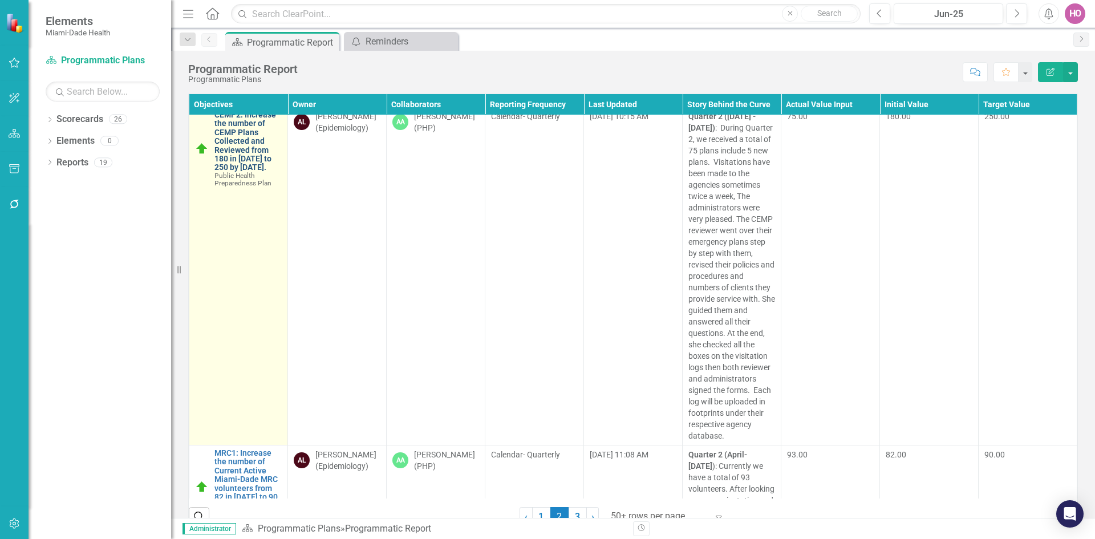
click at [254, 172] on link "CEMP2: Increase the number of CEMP Plans Collected and Reviewed from 180 in [DA…" at bounding box center [247, 142] width 67 height 62
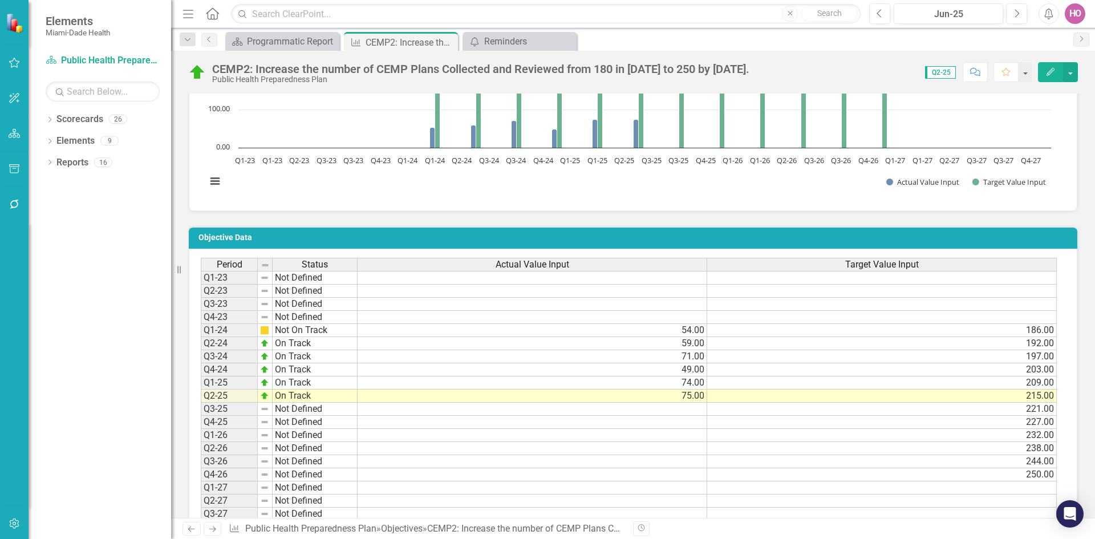
scroll to position [684, 0]
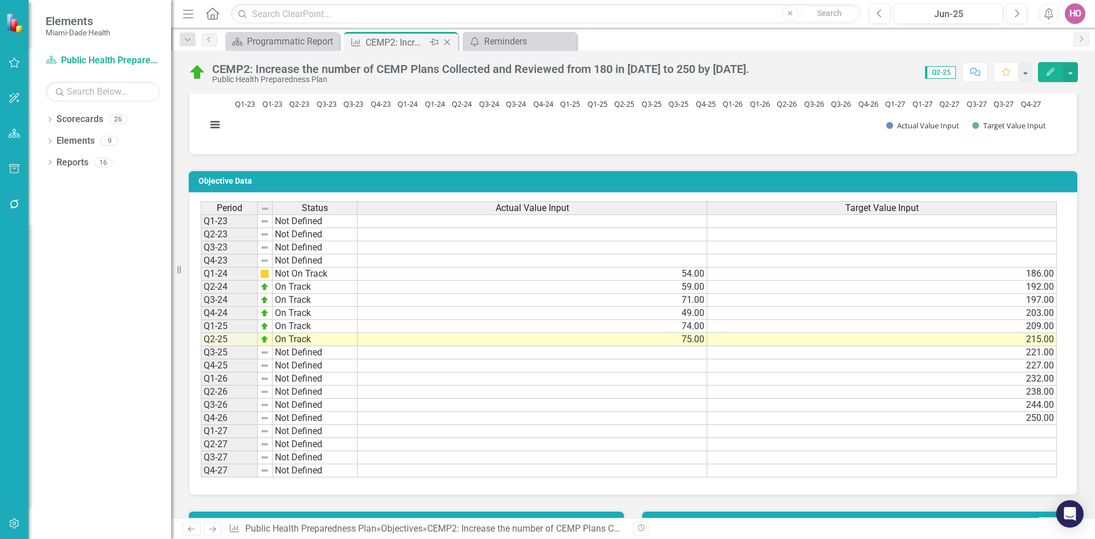
click at [445, 42] on icon "Close" at bounding box center [446, 42] width 11 height 9
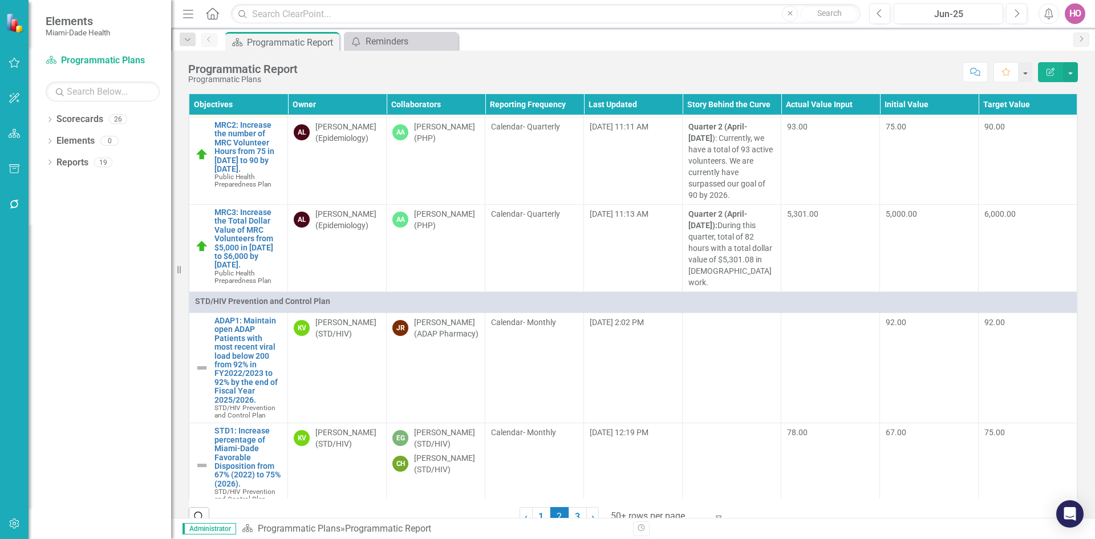
scroll to position [6443, 0]
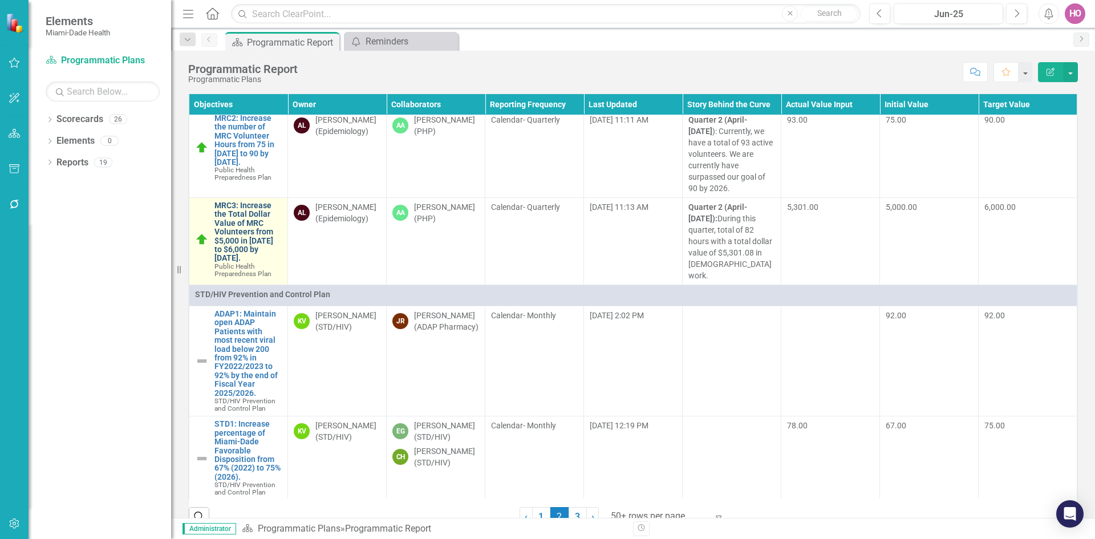
click at [250, 263] on link "MRC3: Increase the Total Dollar Value of MRC Volunteers from $5,000 in [DATE] t…" at bounding box center [247, 232] width 67 height 62
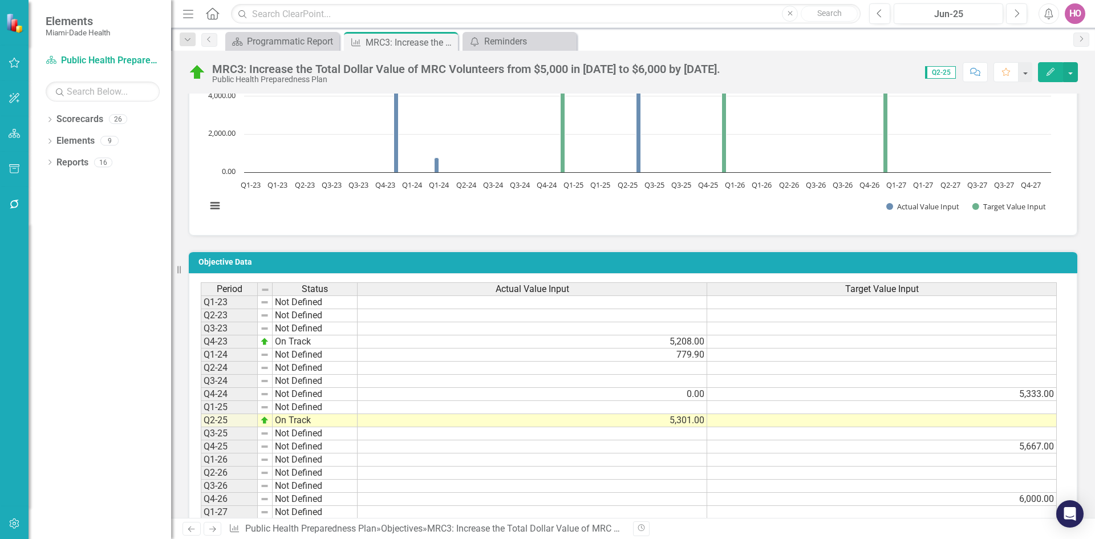
scroll to position [627, 0]
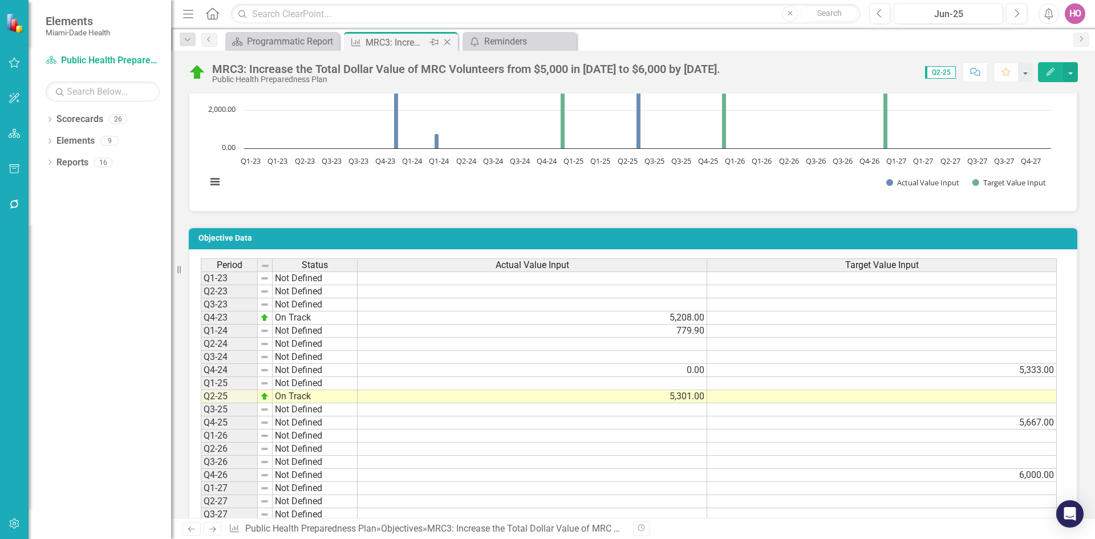
click at [449, 43] on icon "Close" at bounding box center [446, 42] width 11 height 9
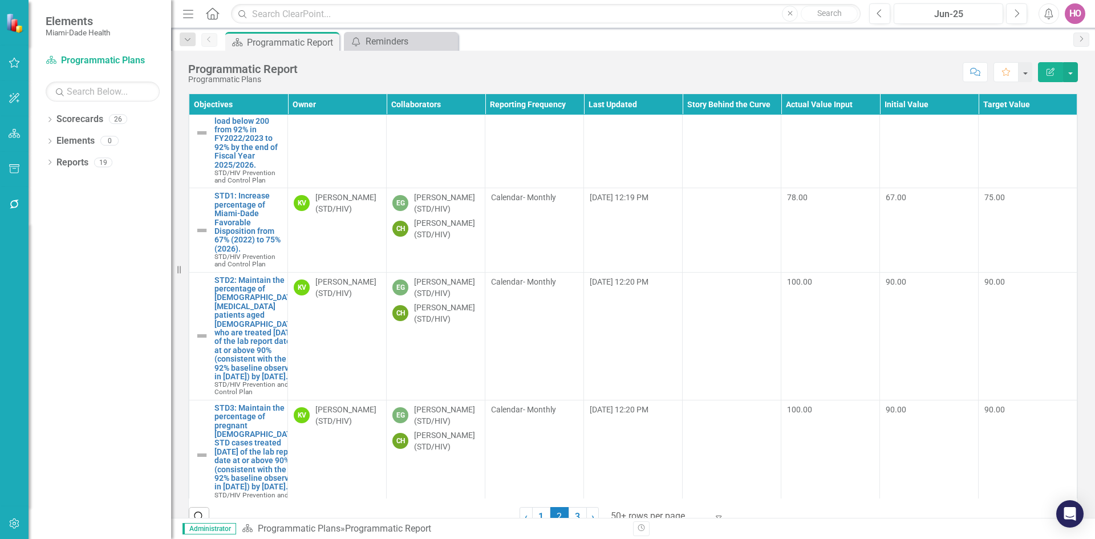
scroll to position [6728, 0]
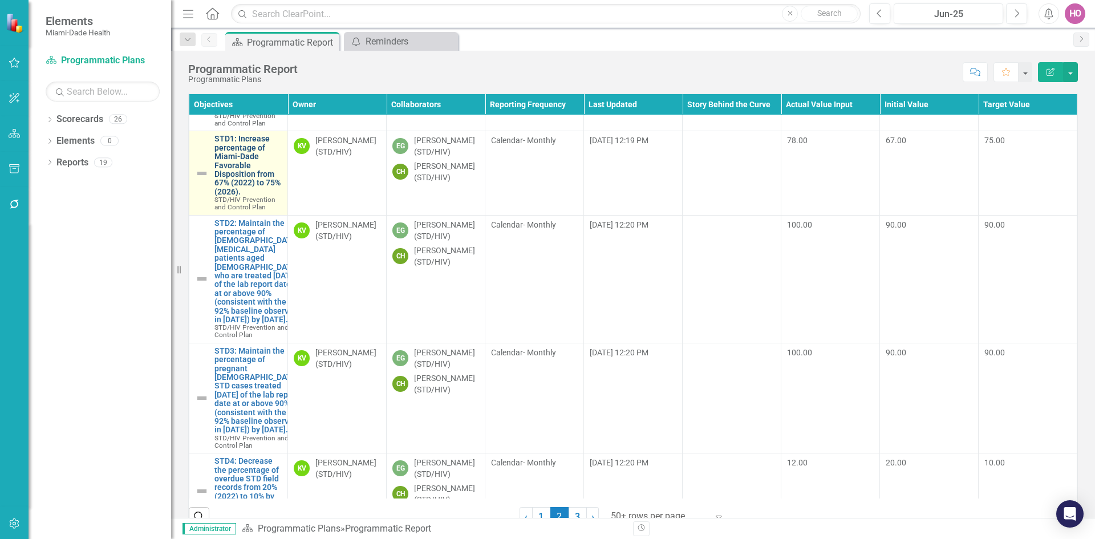
click at [234, 196] on link "STD1: Increase percentage of Miami-Dade Favorable Disposition from 67% (2022) t…" at bounding box center [247, 166] width 67 height 62
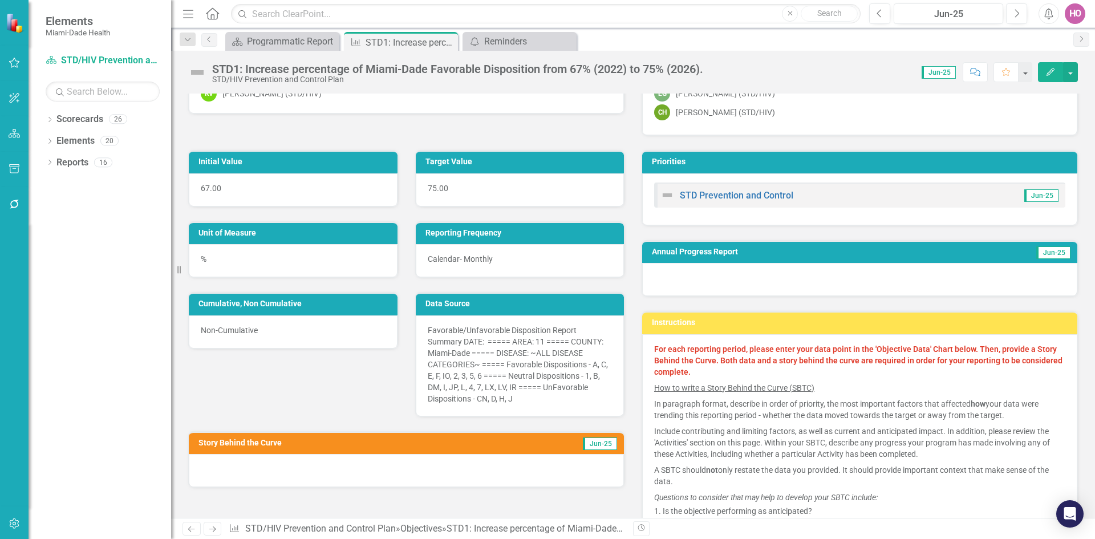
scroll to position [114, 0]
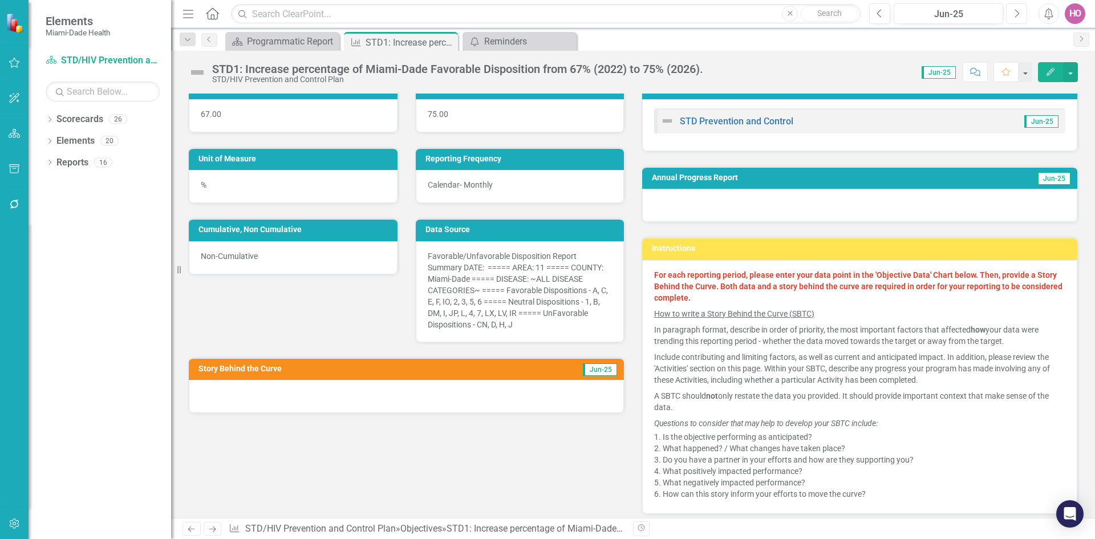
click at [1017, 15] on icon "button" at bounding box center [1017, 13] width 5 height 8
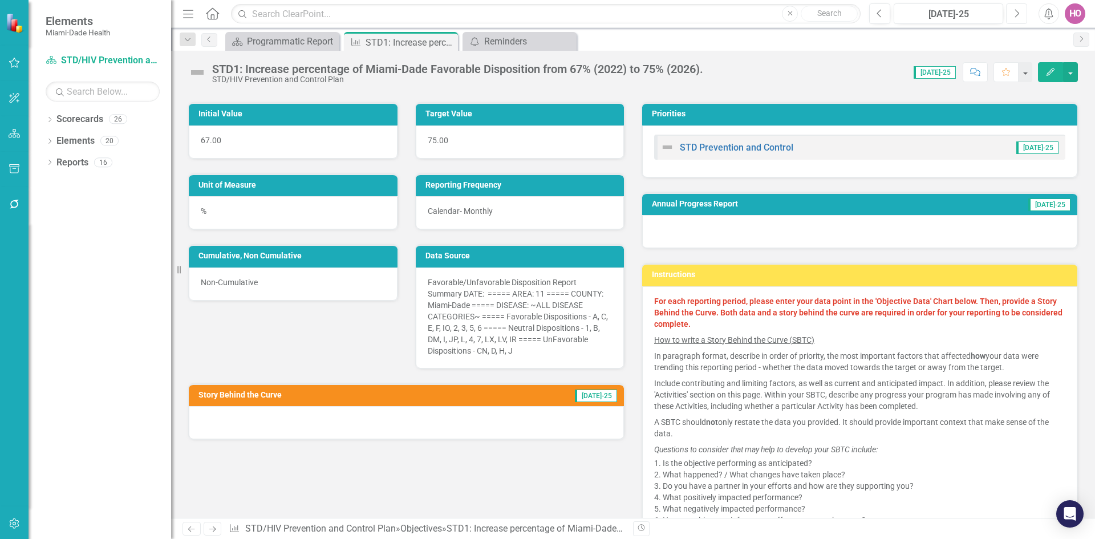
scroll to position [114, 0]
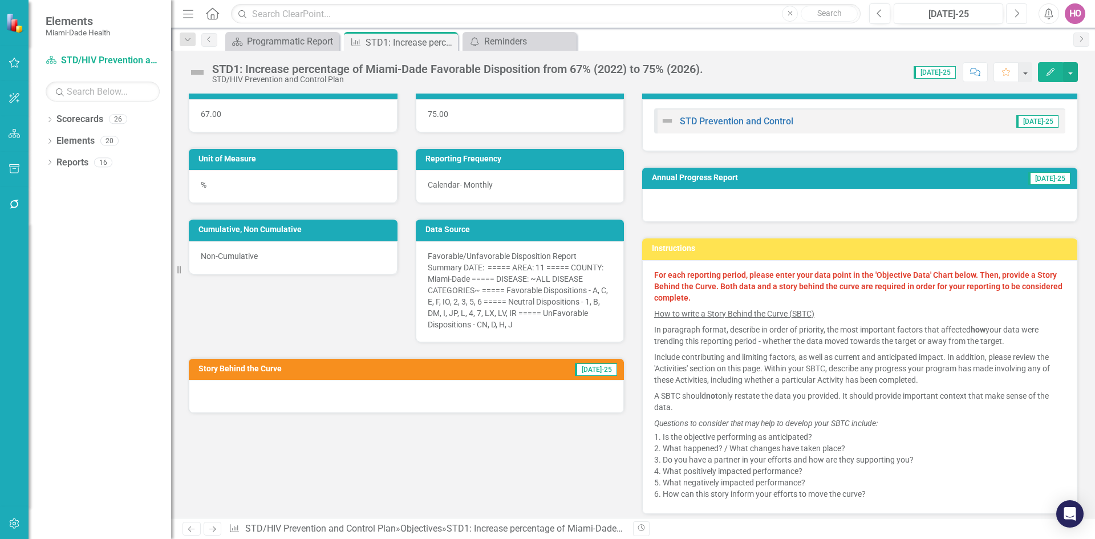
click at [1016, 14] on icon "Next" at bounding box center [1016, 14] width 6 height 10
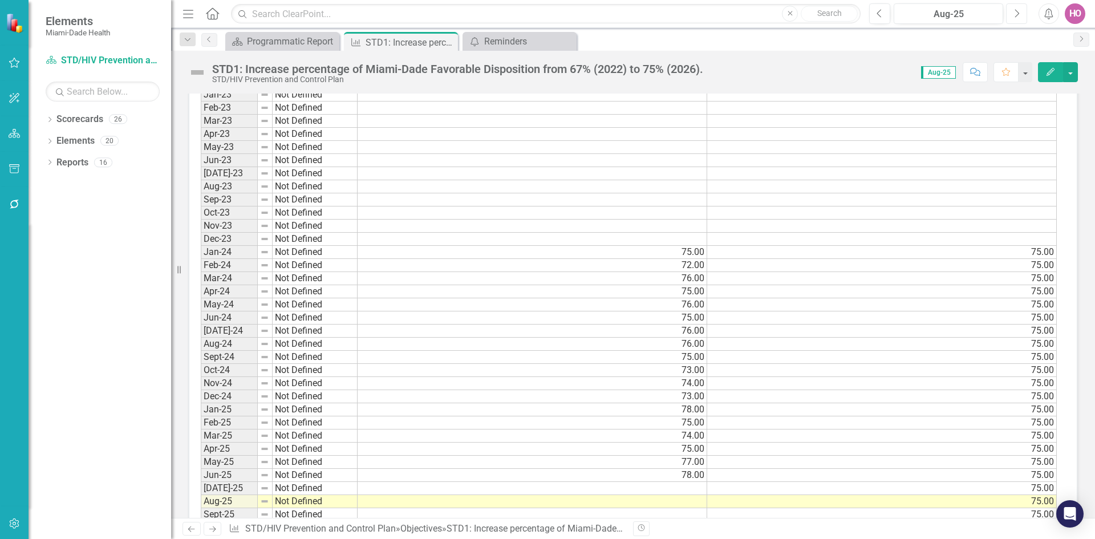
scroll to position [855, 0]
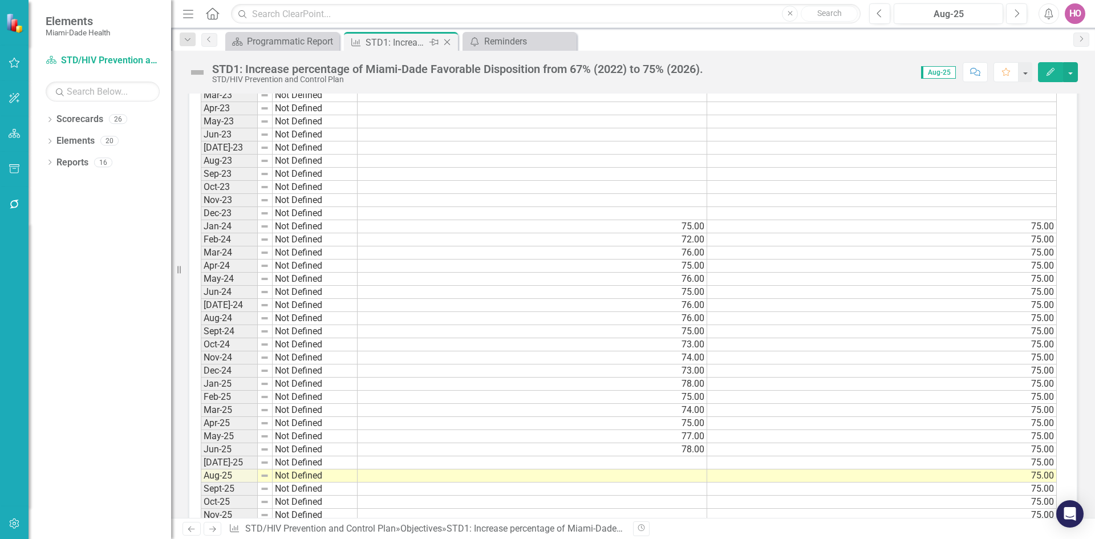
click at [446, 43] on icon "Close" at bounding box center [446, 42] width 11 height 9
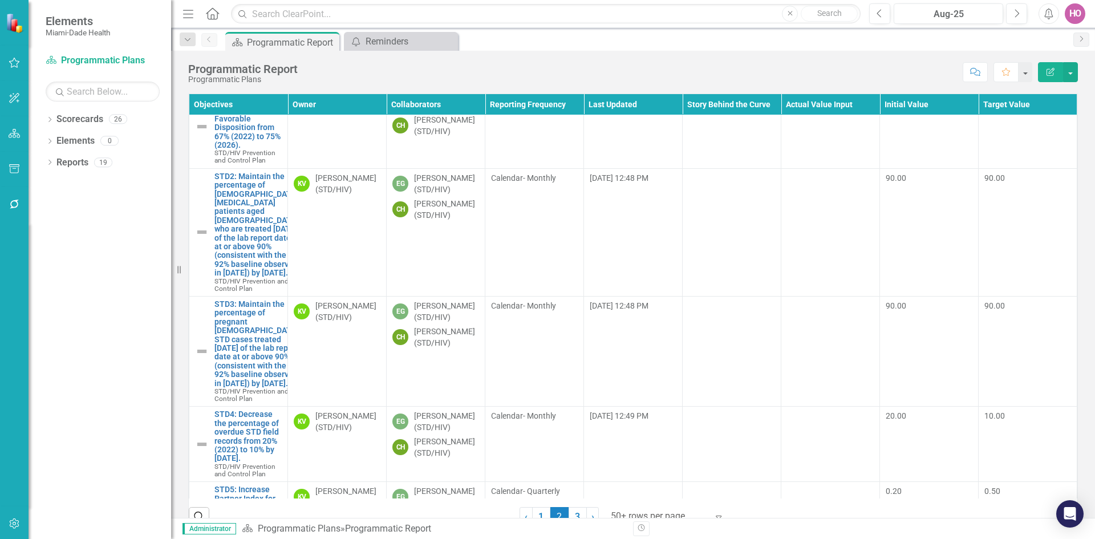
scroll to position [4561, 0]
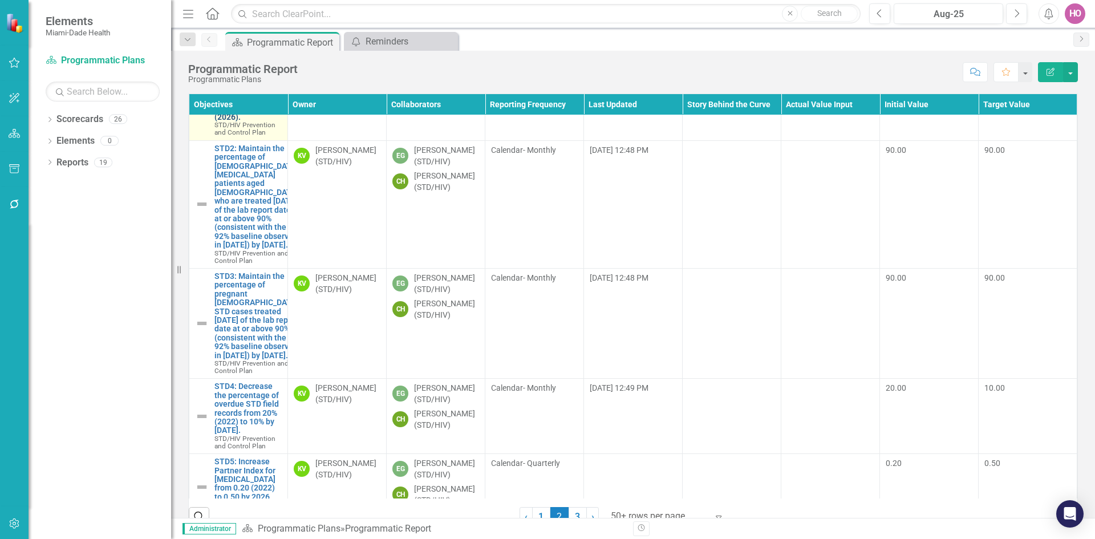
click at [239, 122] on link "STD1: Increase percentage of Miami-Dade Favorable Disposition from 67% (2022) t…" at bounding box center [247, 91] width 67 height 62
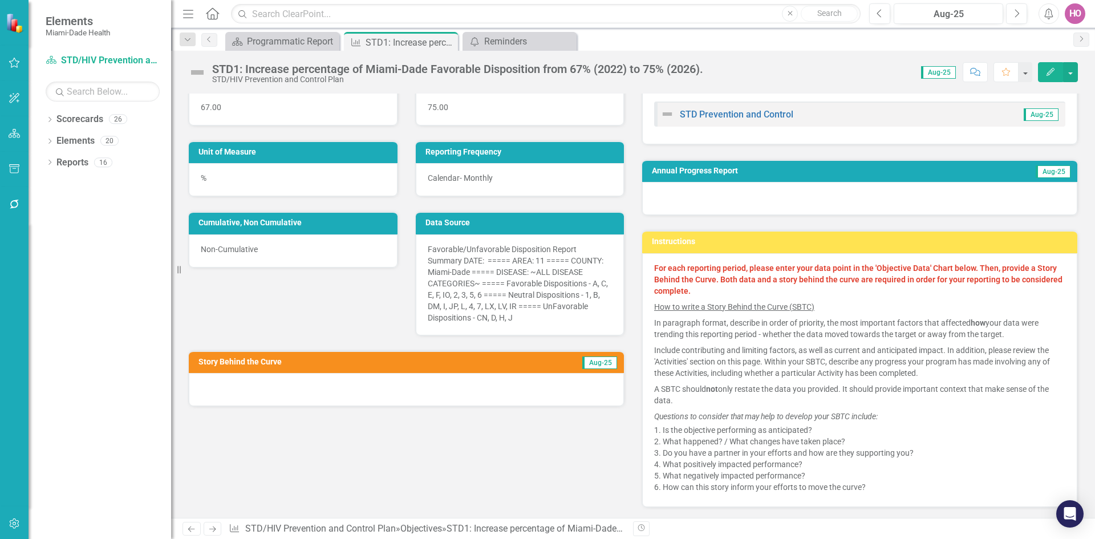
scroll to position [114, 0]
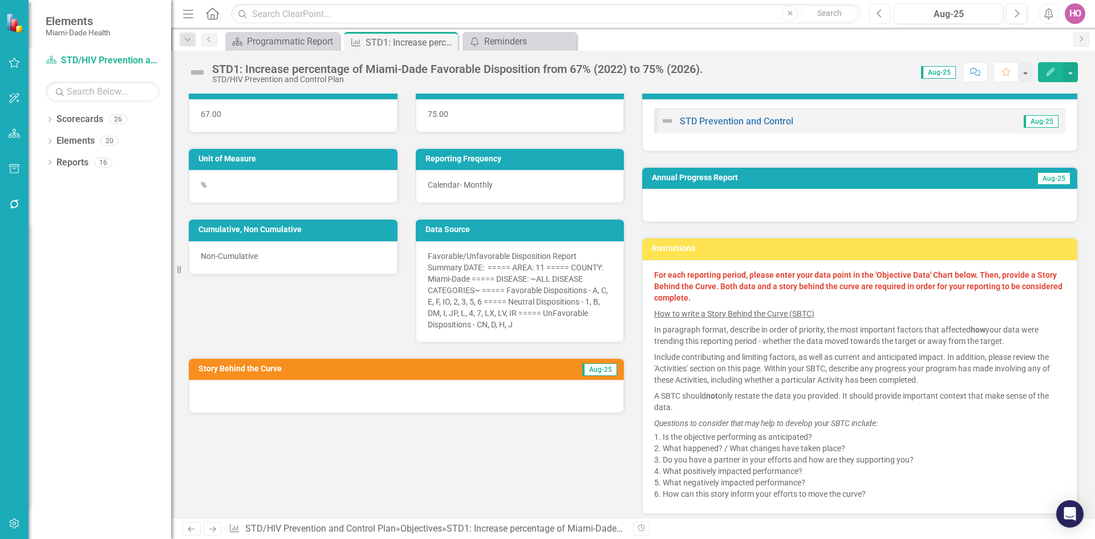
click at [876, 15] on button "Previous" at bounding box center [879, 13] width 21 height 21
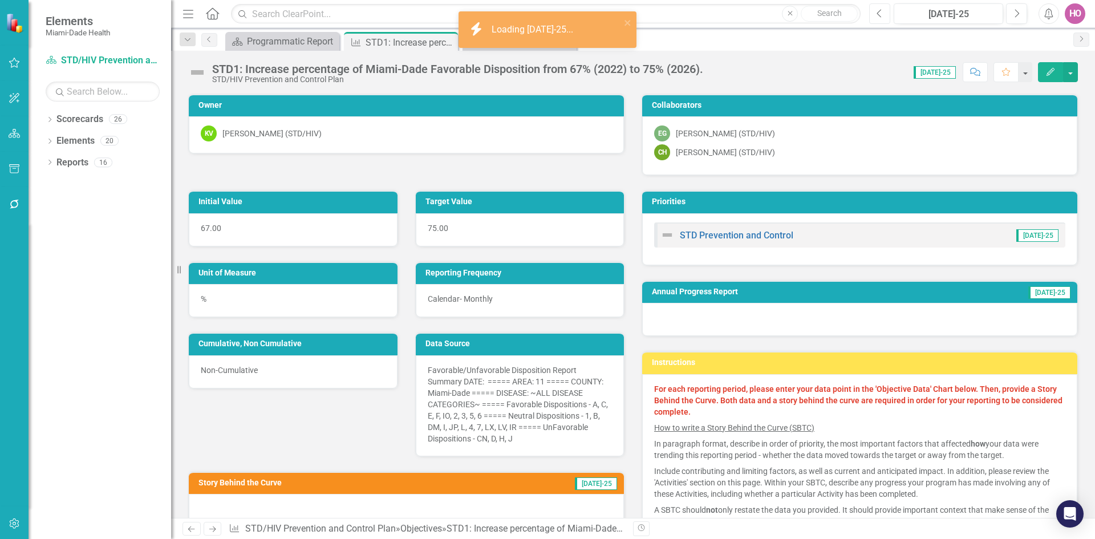
click at [876, 15] on button "Previous" at bounding box center [879, 13] width 21 height 21
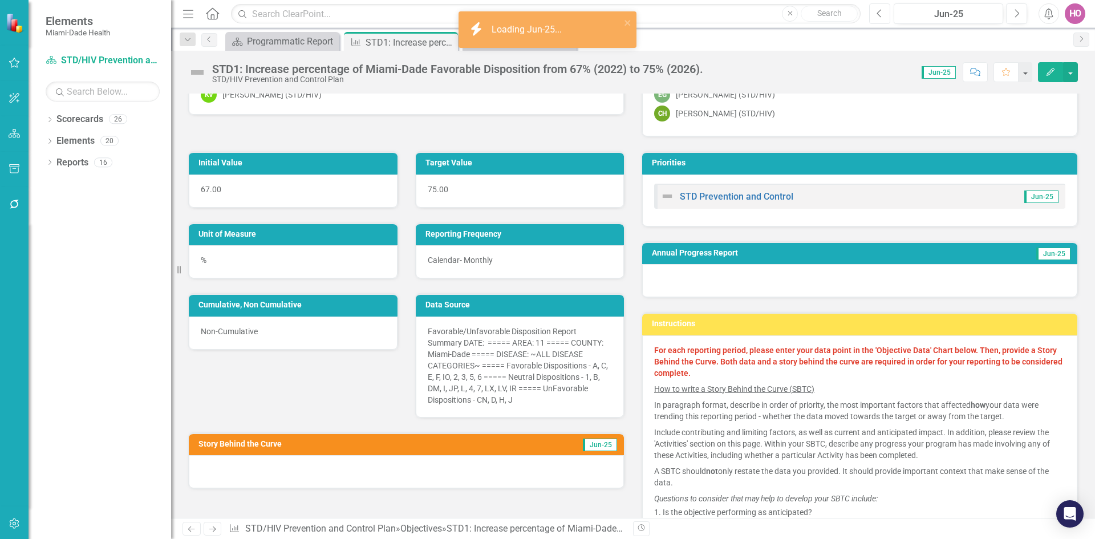
scroll to position [114, 0]
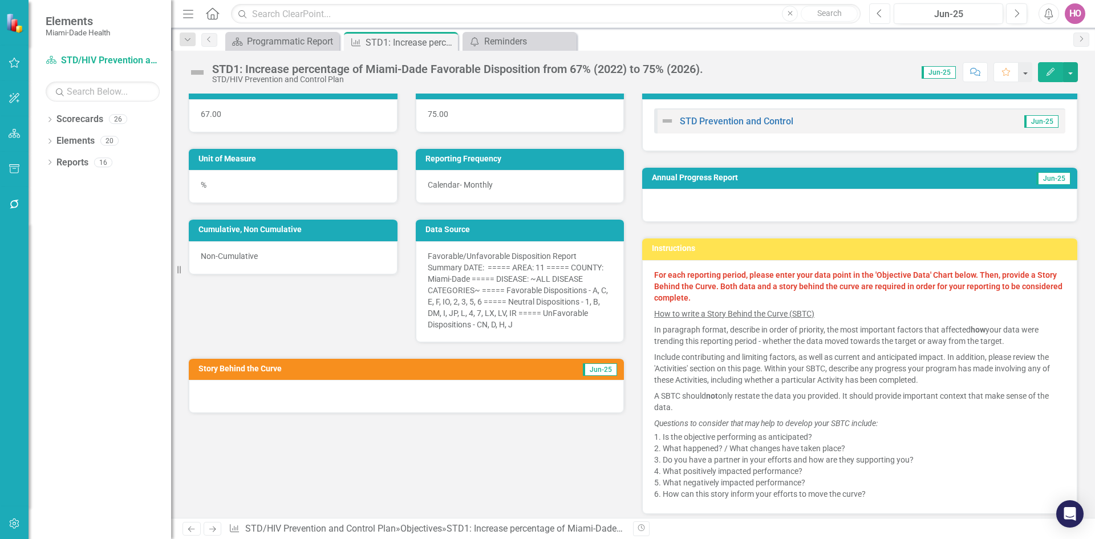
click at [880, 14] on icon "Previous" at bounding box center [879, 14] width 6 height 10
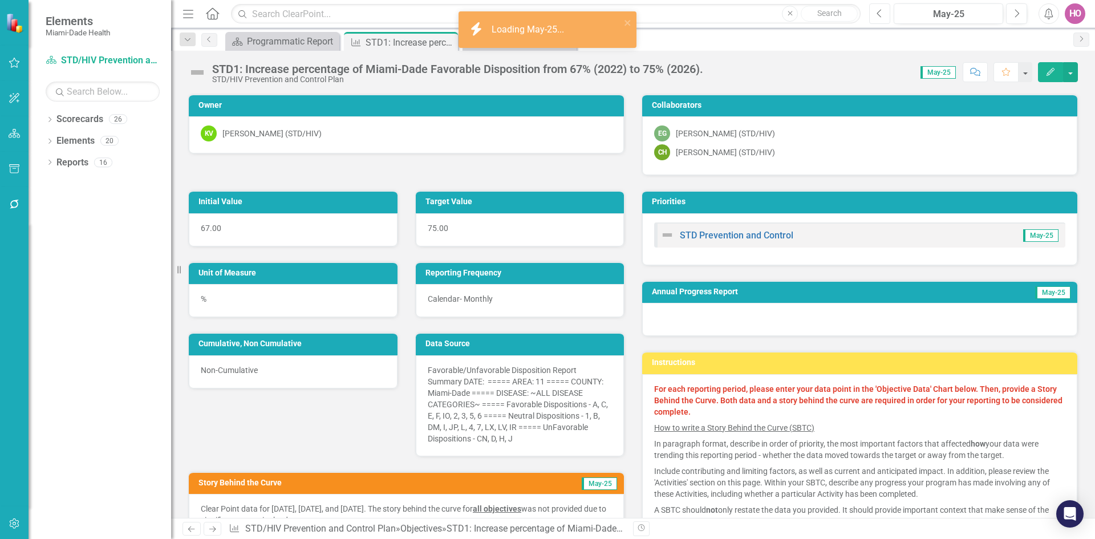
drag, startPoint x: 880, startPoint y: 14, endPoint x: 892, endPoint y: 159, distance: 145.9
click at [892, 159] on div "Menu Home Search Close Search Previous May-25 Next Alerts HO User Edit Profile …" at bounding box center [633, 269] width 924 height 539
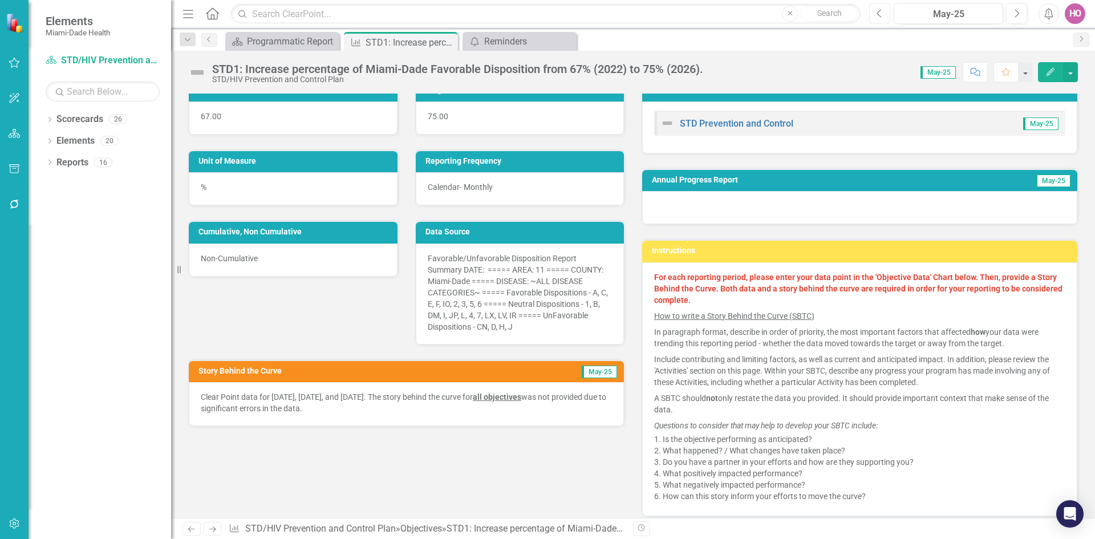
scroll to position [114, 0]
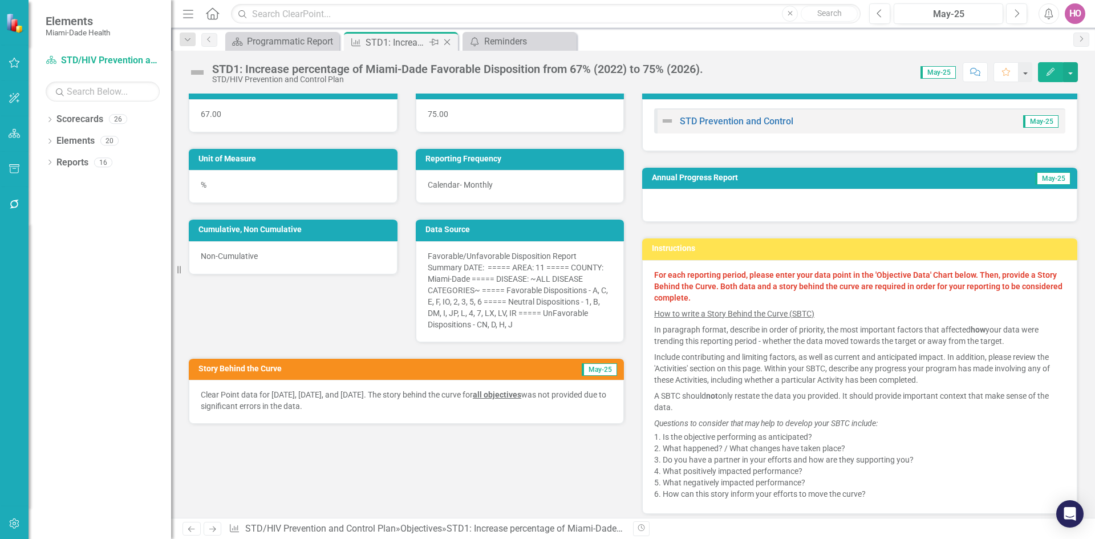
click at [449, 45] on icon "Close" at bounding box center [446, 42] width 11 height 9
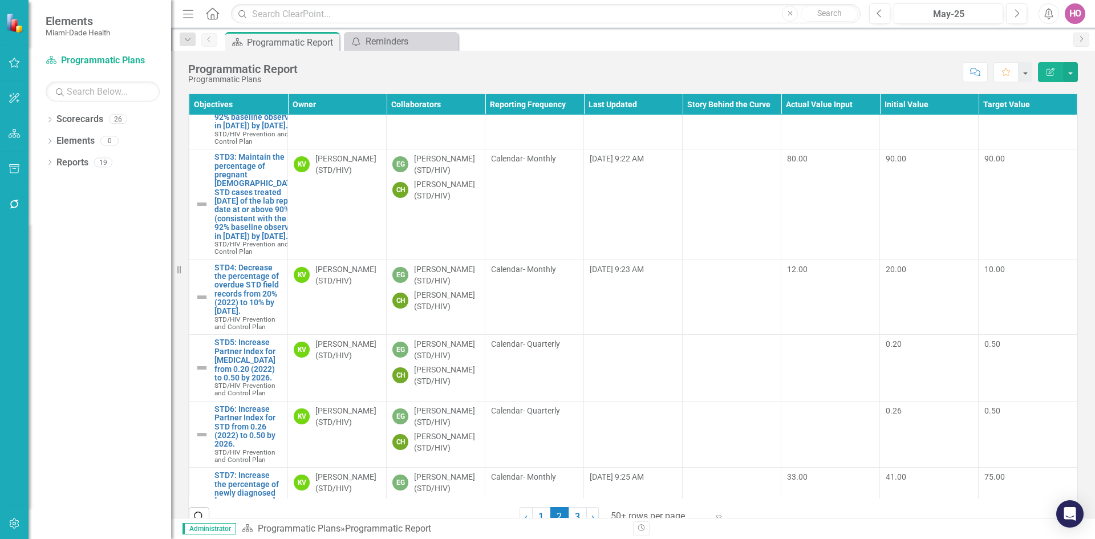
scroll to position [6500, 0]
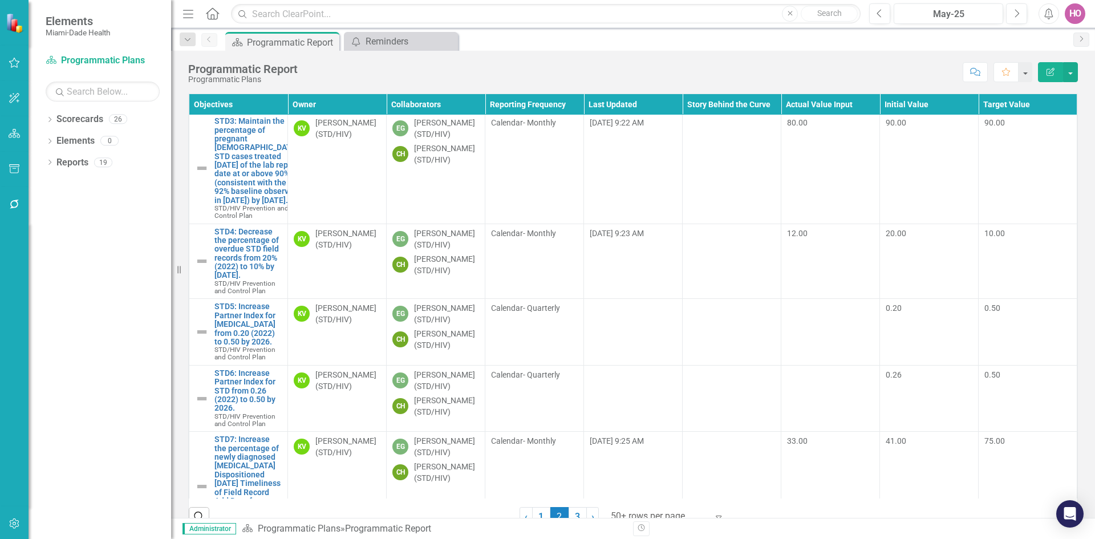
click at [247, 95] on link "STD2: Maintain the percentage of [DEMOGRAPHIC_DATA] [MEDICAL_DATA] patients age…" at bounding box center [256, 41] width 84 height 105
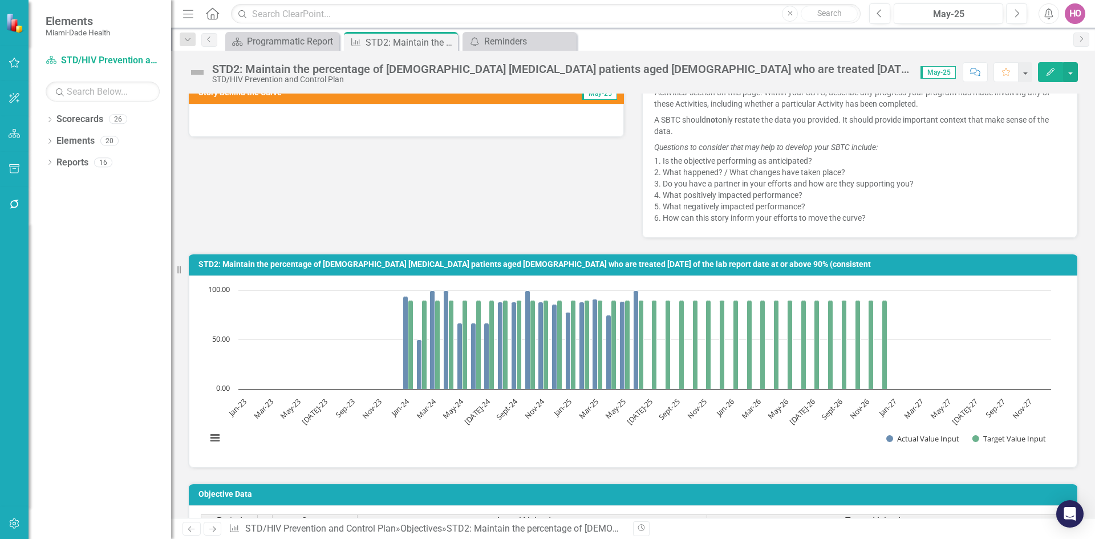
scroll to position [399, 0]
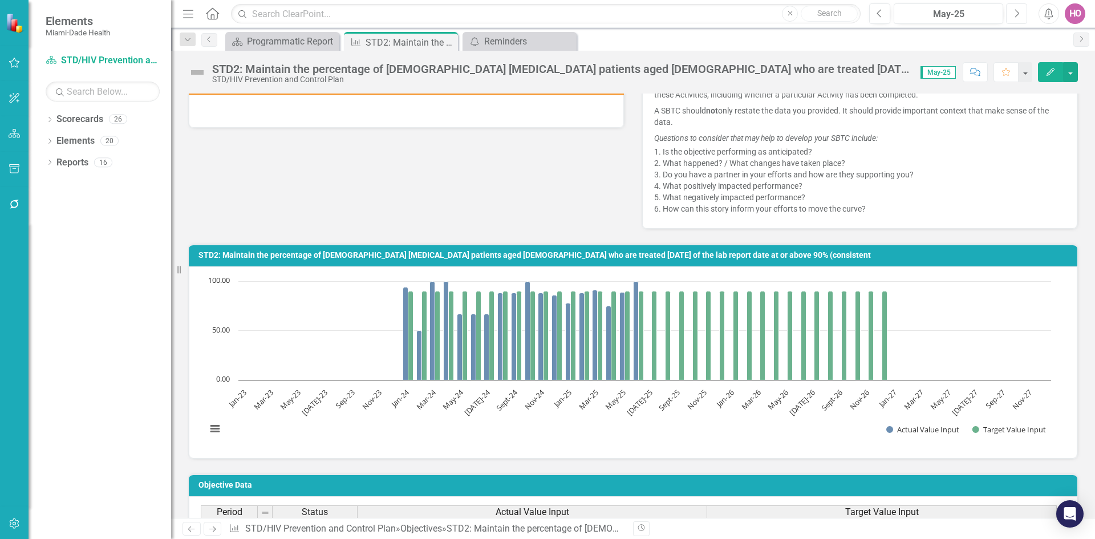
click at [1019, 14] on button "Next" at bounding box center [1016, 13] width 21 height 21
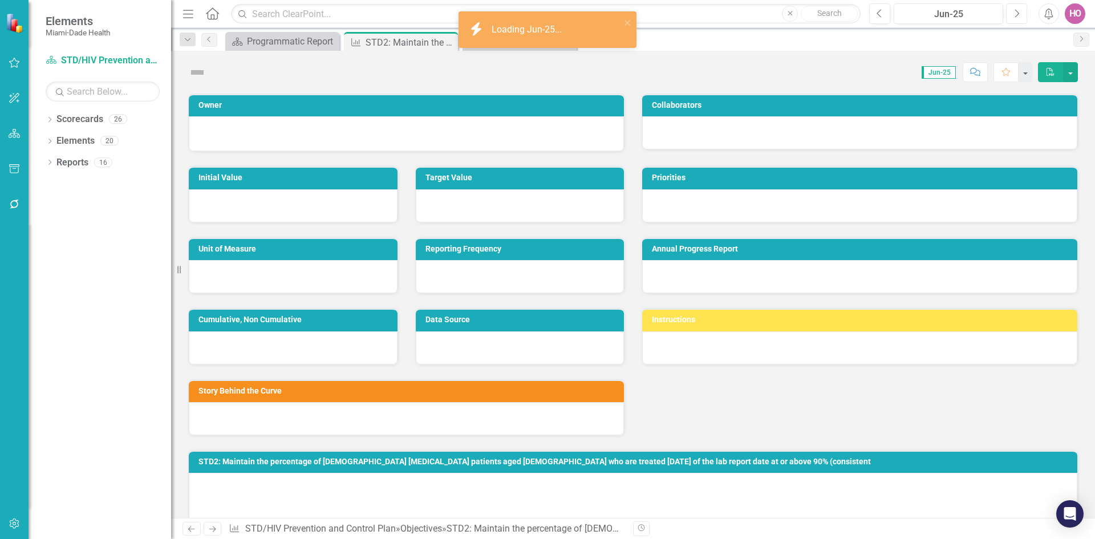
click at [1019, 14] on button "Next" at bounding box center [1016, 13] width 21 height 21
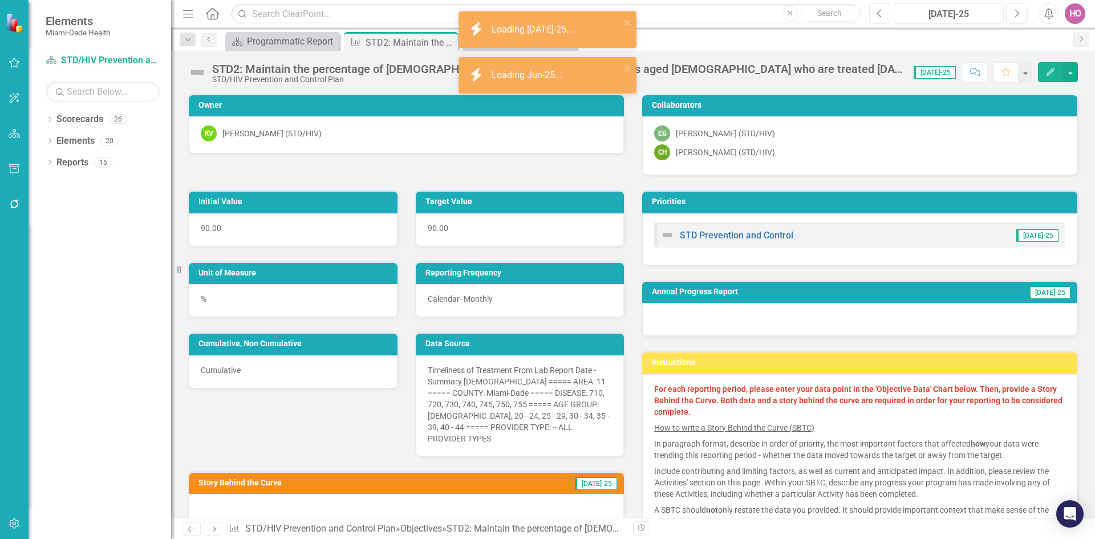
click at [880, 17] on icon "Previous" at bounding box center [879, 14] width 6 height 10
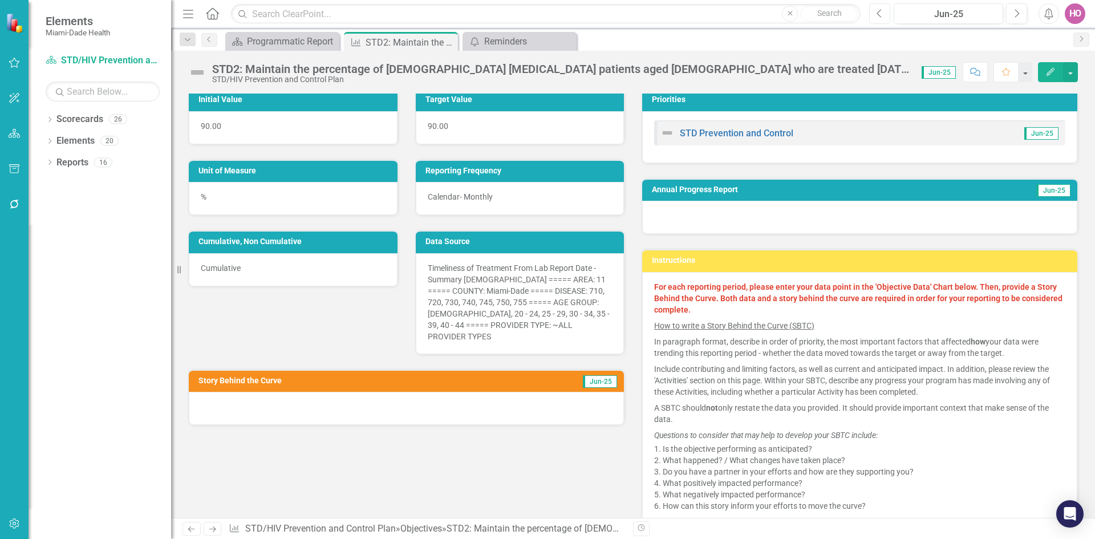
scroll to position [171, 0]
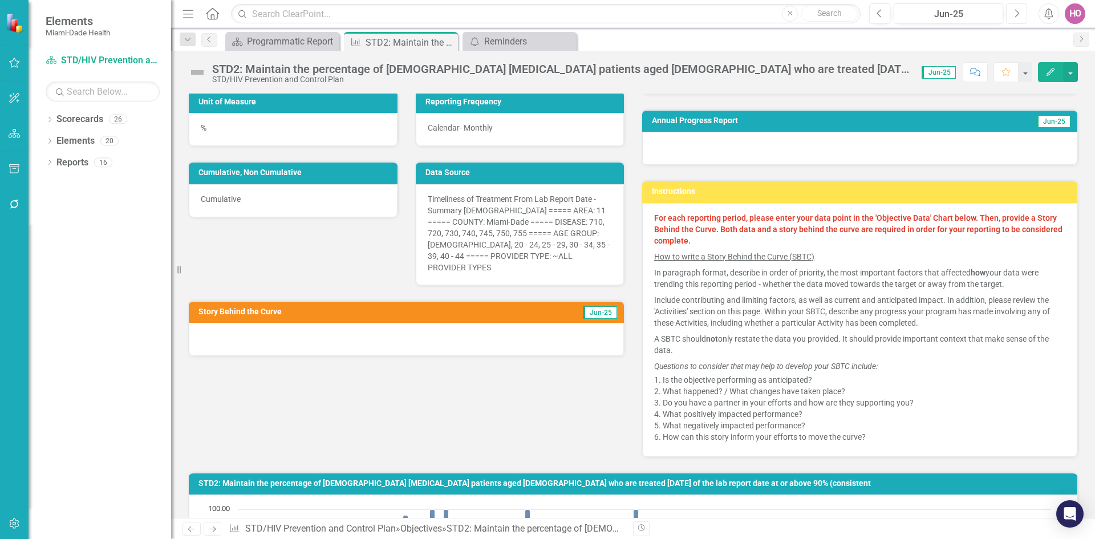
click at [1018, 14] on icon "Next" at bounding box center [1016, 14] width 6 height 10
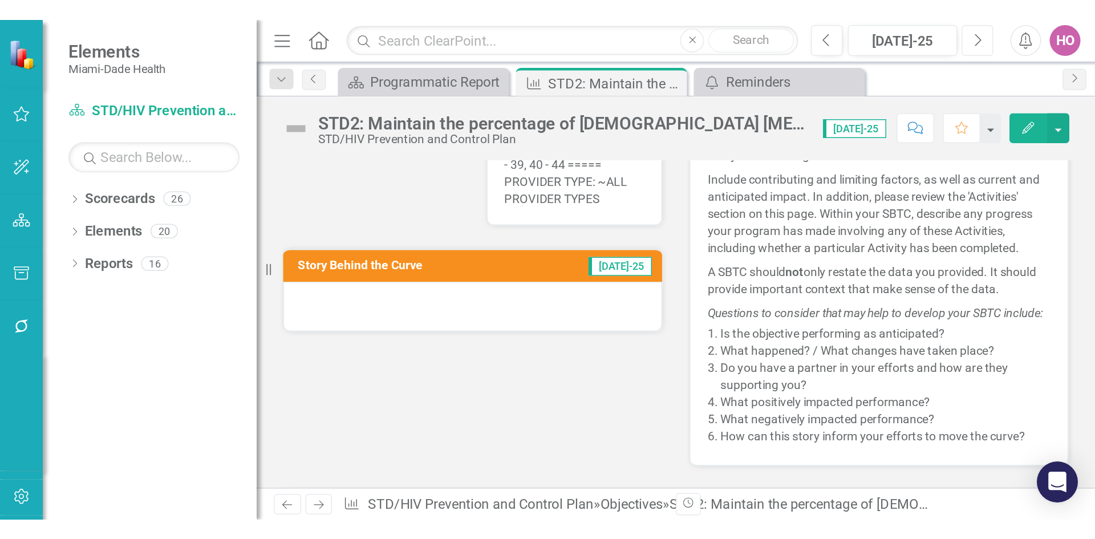
scroll to position [399, 0]
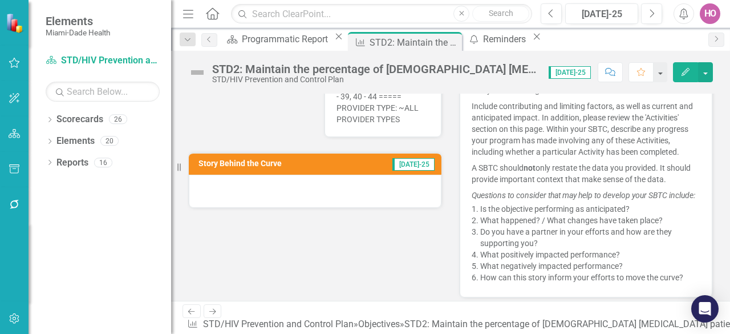
click at [285, 257] on div "Initial Value 90.00 Target Value 90.00 Unit of Measure % Reporting Frequency Ca…" at bounding box center [451, 36] width 542 height 521
